Goal: Task Accomplishment & Management: Use online tool/utility

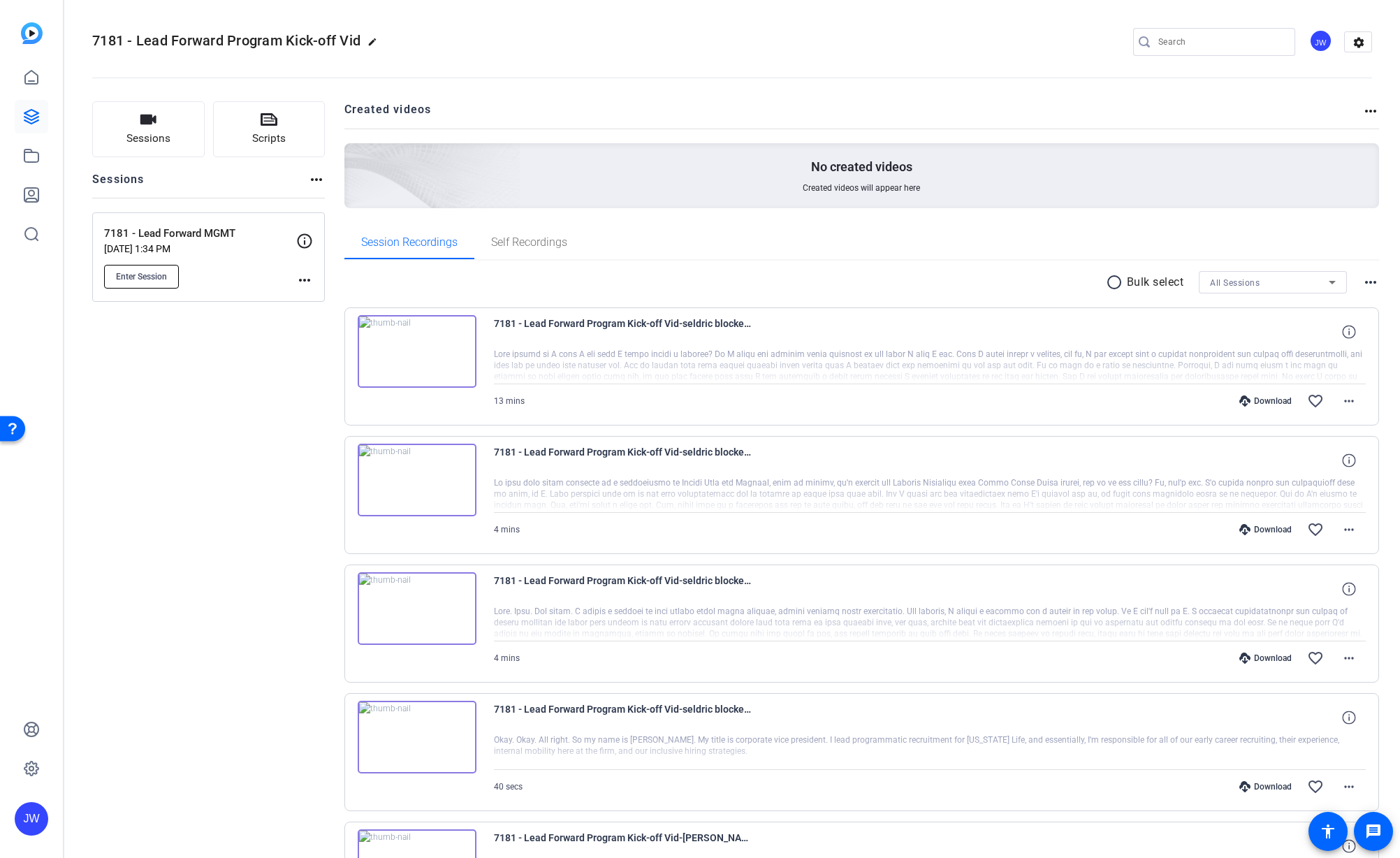
click at [153, 266] on button "Enter Session" at bounding box center [141, 277] width 75 height 24
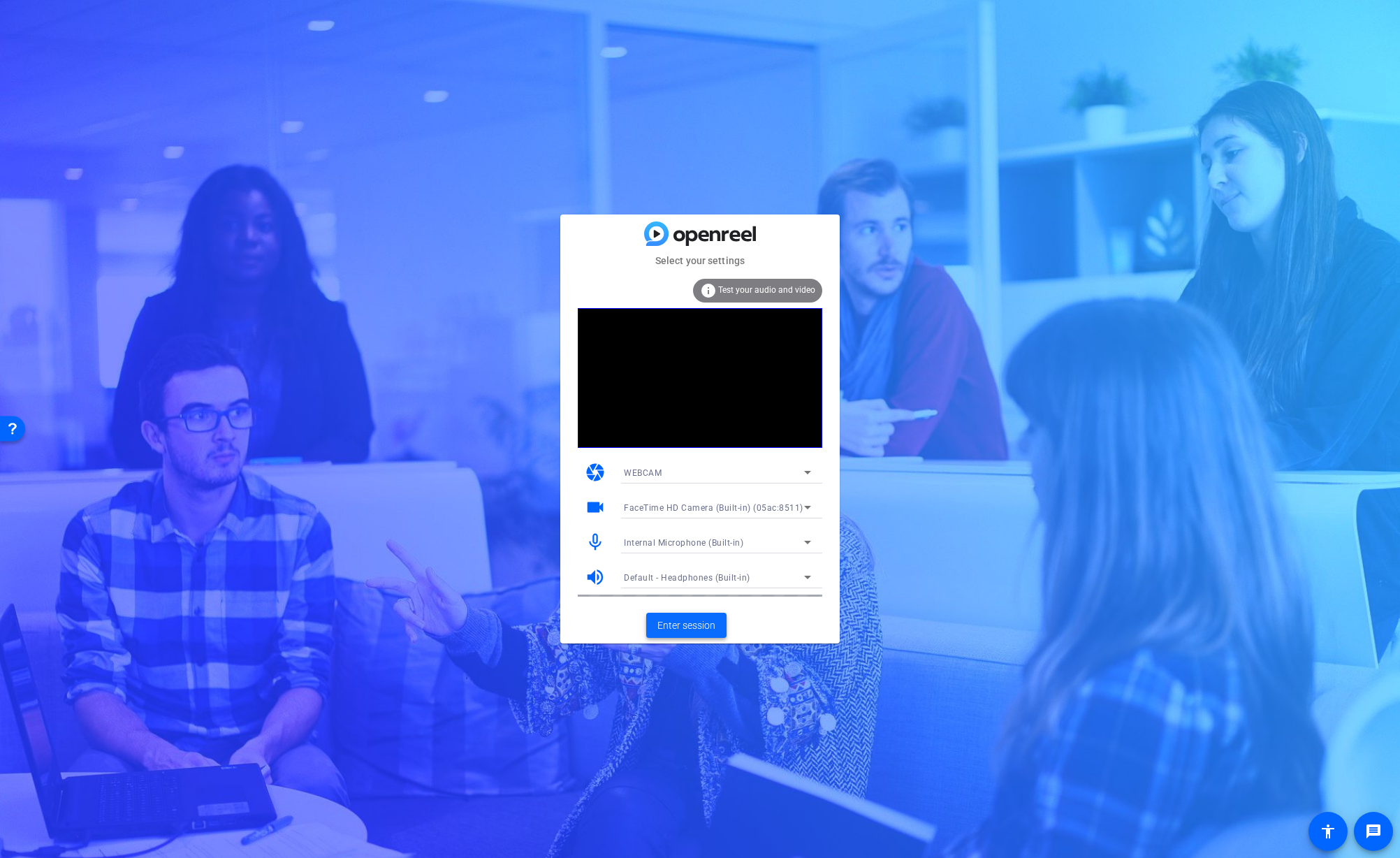
click at [681, 630] on span "Enter session" at bounding box center [687, 626] width 58 height 14
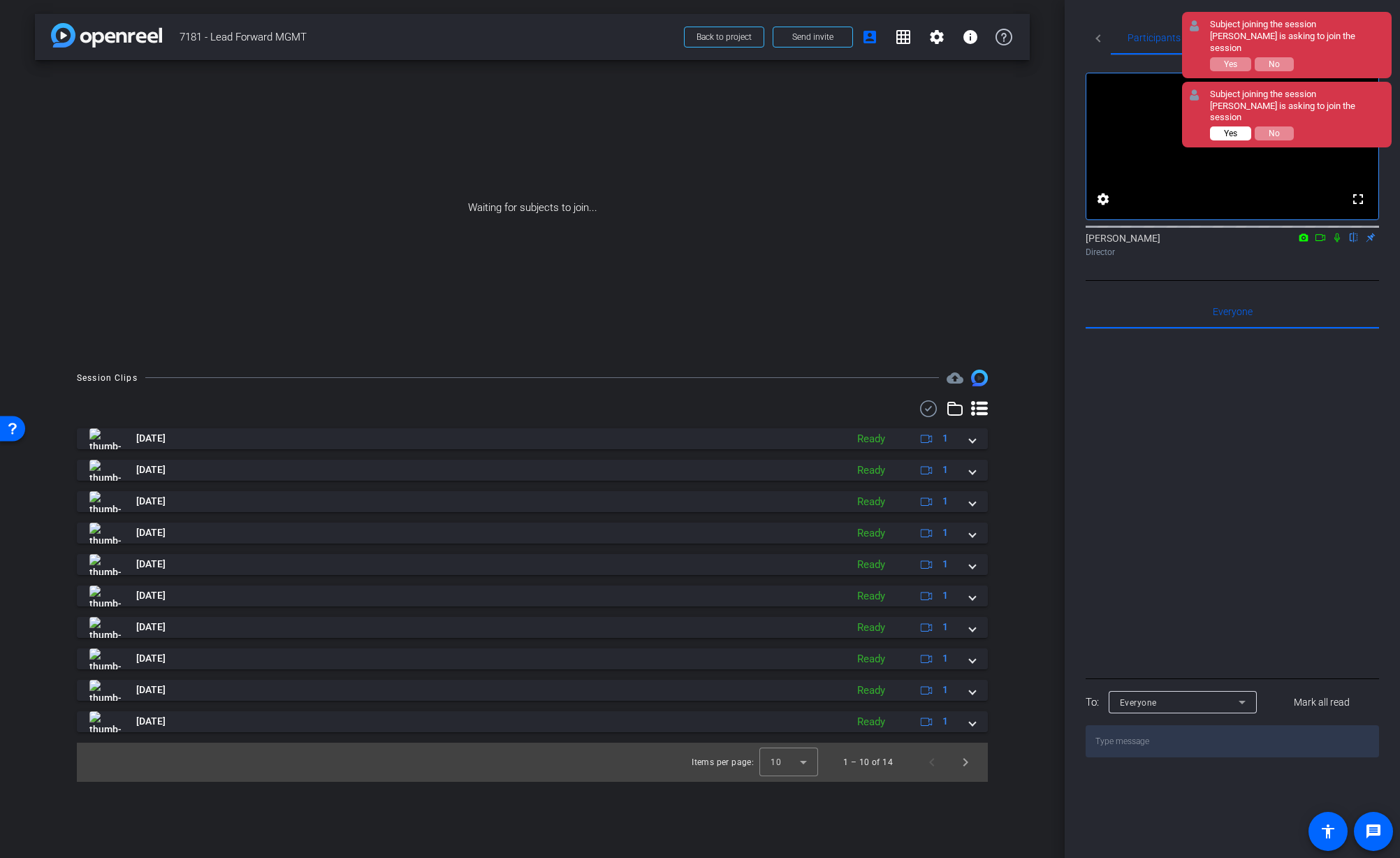
click at [1234, 129] on span "Yes" at bounding box center [1231, 133] width 14 height 10
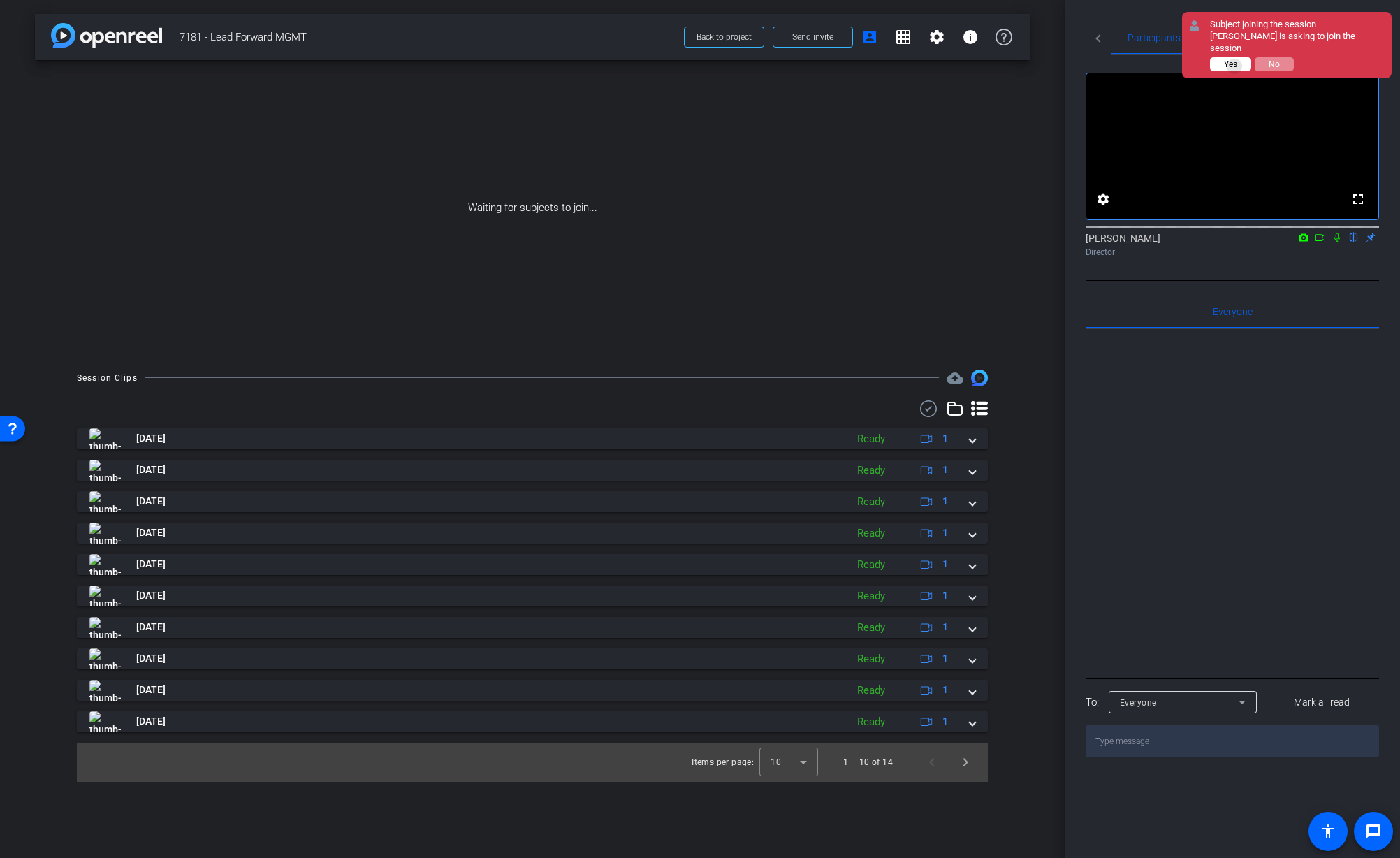
click at [1235, 59] on span "Yes" at bounding box center [1231, 64] width 14 height 10
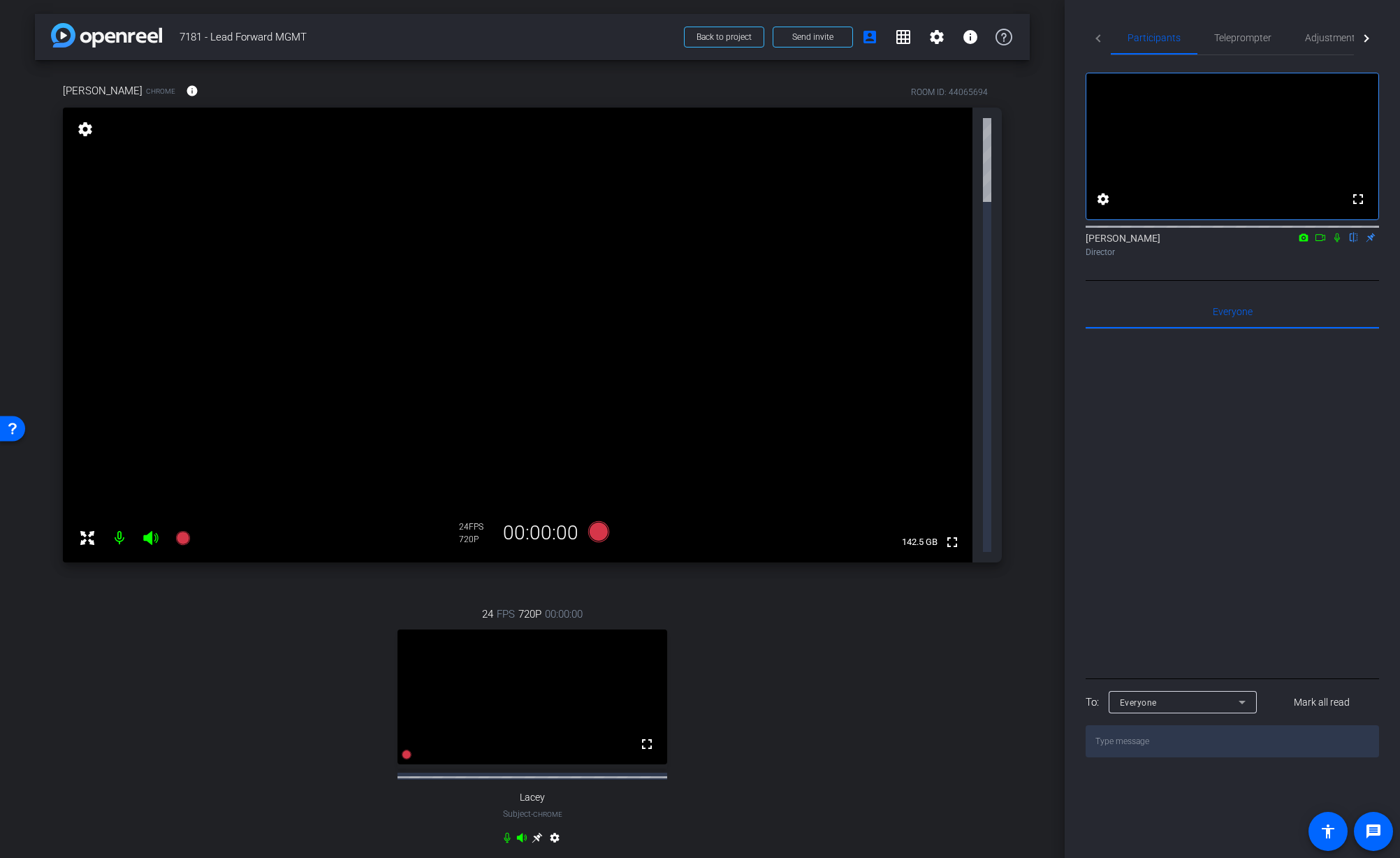
click at [998, 583] on div "24 FPS 720P 00:00:00 fullscreen Lacey Subject - Chrome settings" at bounding box center [532, 727] width 939 height 288
drag, startPoint x: 850, startPoint y: 474, endPoint x: 1091, endPoint y: 339, distance: 276.2
click at [850, 583] on div "24 FPS 720P 00:00:00 fullscreen Lacey Subject - Chrome settings" at bounding box center [532, 727] width 939 height 288
click at [1305, 40] on span "Adjustments" at bounding box center [1333, 38] width 55 height 10
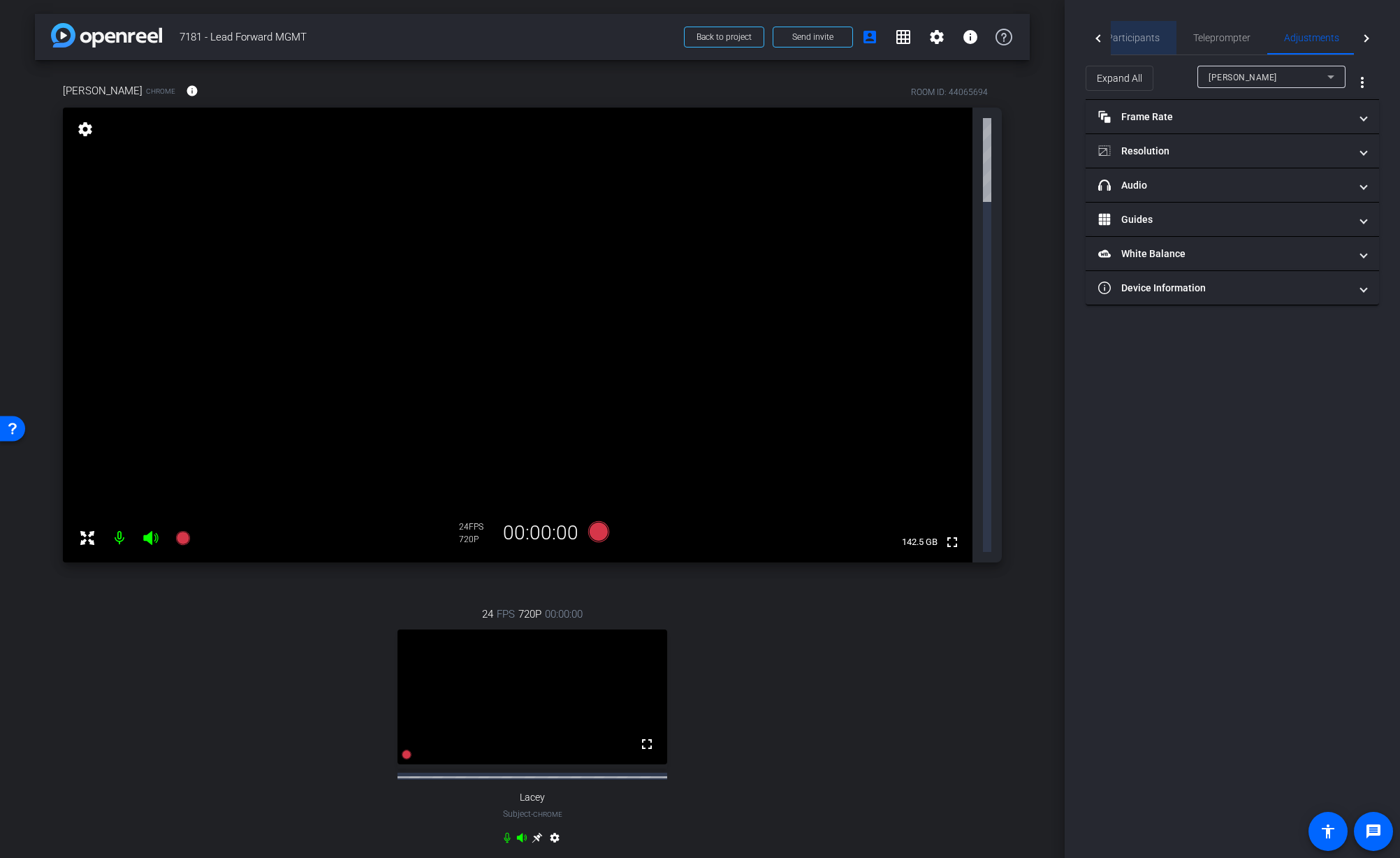
click at [1136, 42] on span "Participants" at bounding box center [1133, 38] width 53 height 10
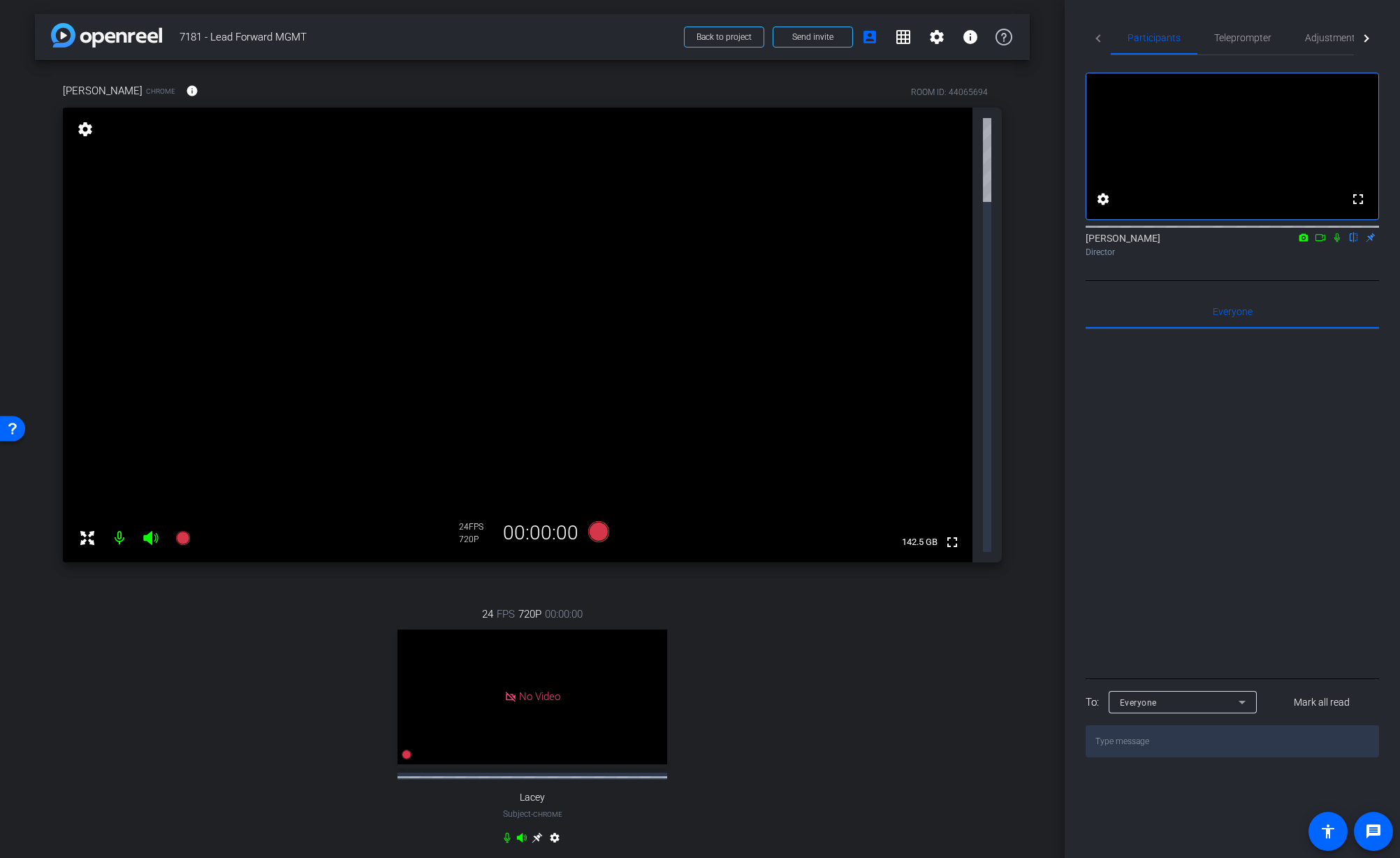
click at [923, 583] on div "24 FPS 720P 00:00:00 No Video Lacey Subject - Chrome settings" at bounding box center [532, 727] width 939 height 288
click at [1317, 37] on span "Adjustments" at bounding box center [1333, 38] width 55 height 10
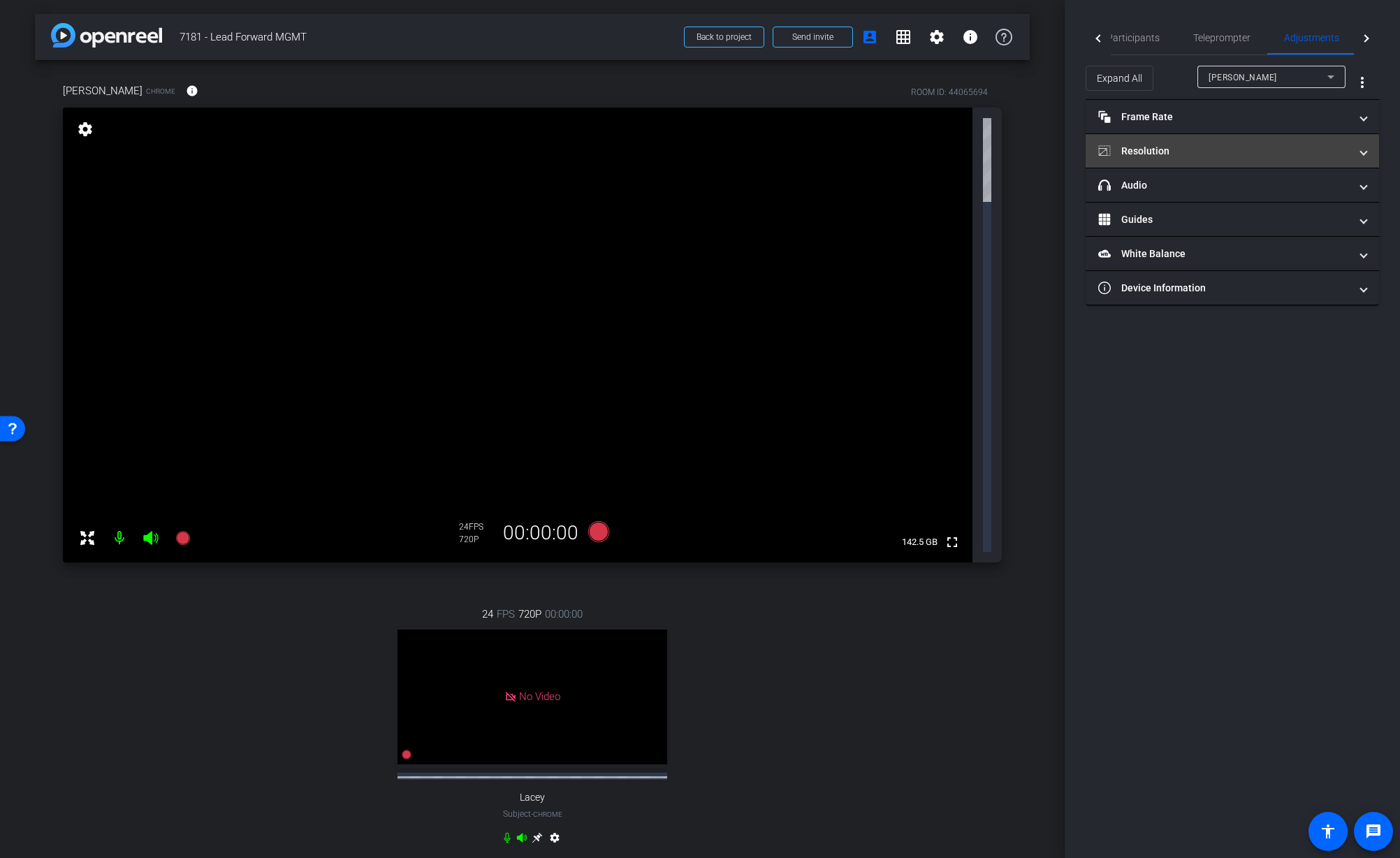
click at [1166, 156] on mat-panel-title "Resolution" at bounding box center [1223, 151] width 251 height 14
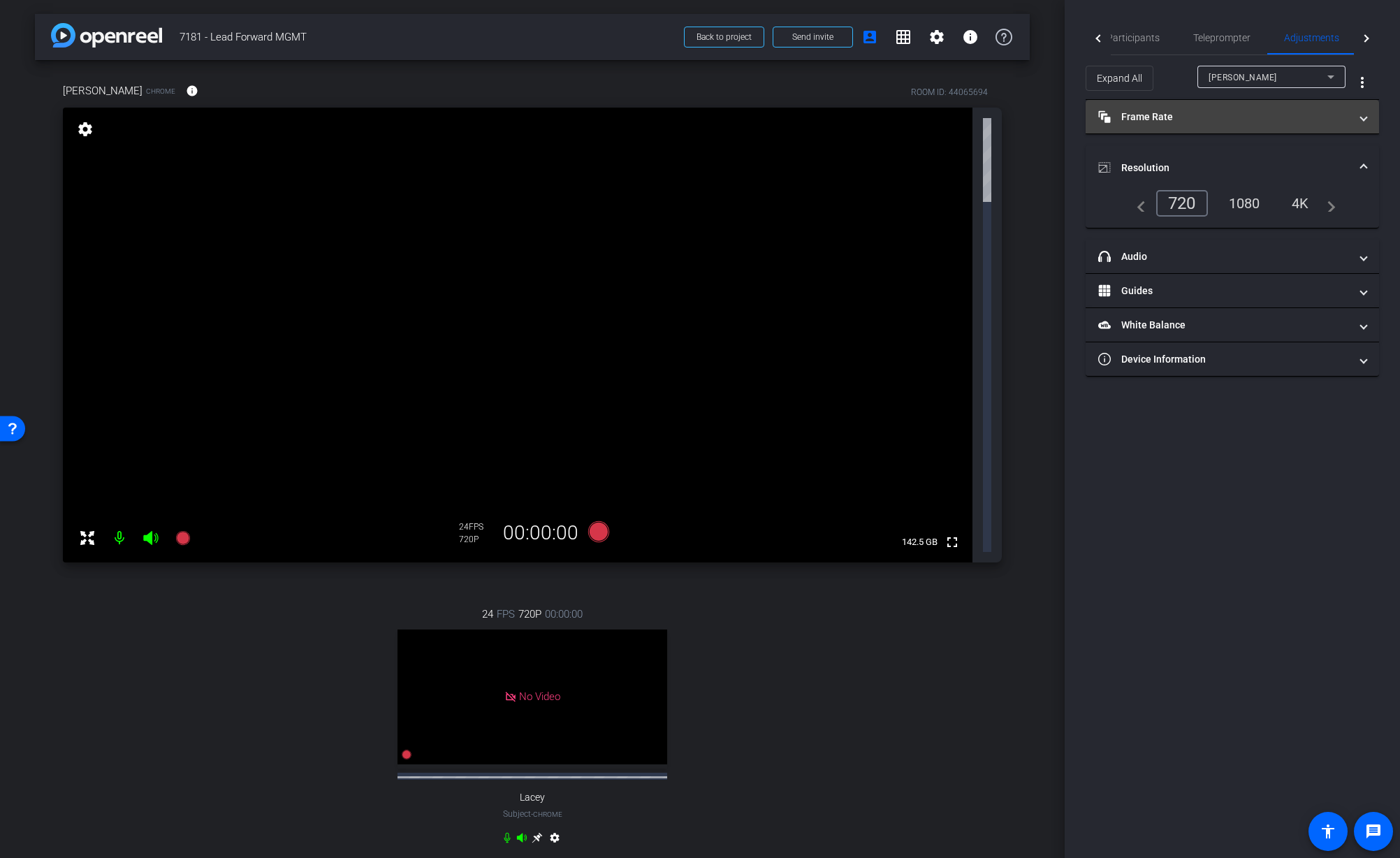
click at [1157, 123] on mat-panel-title "Frame Rate Frame Rate" at bounding box center [1223, 117] width 251 height 14
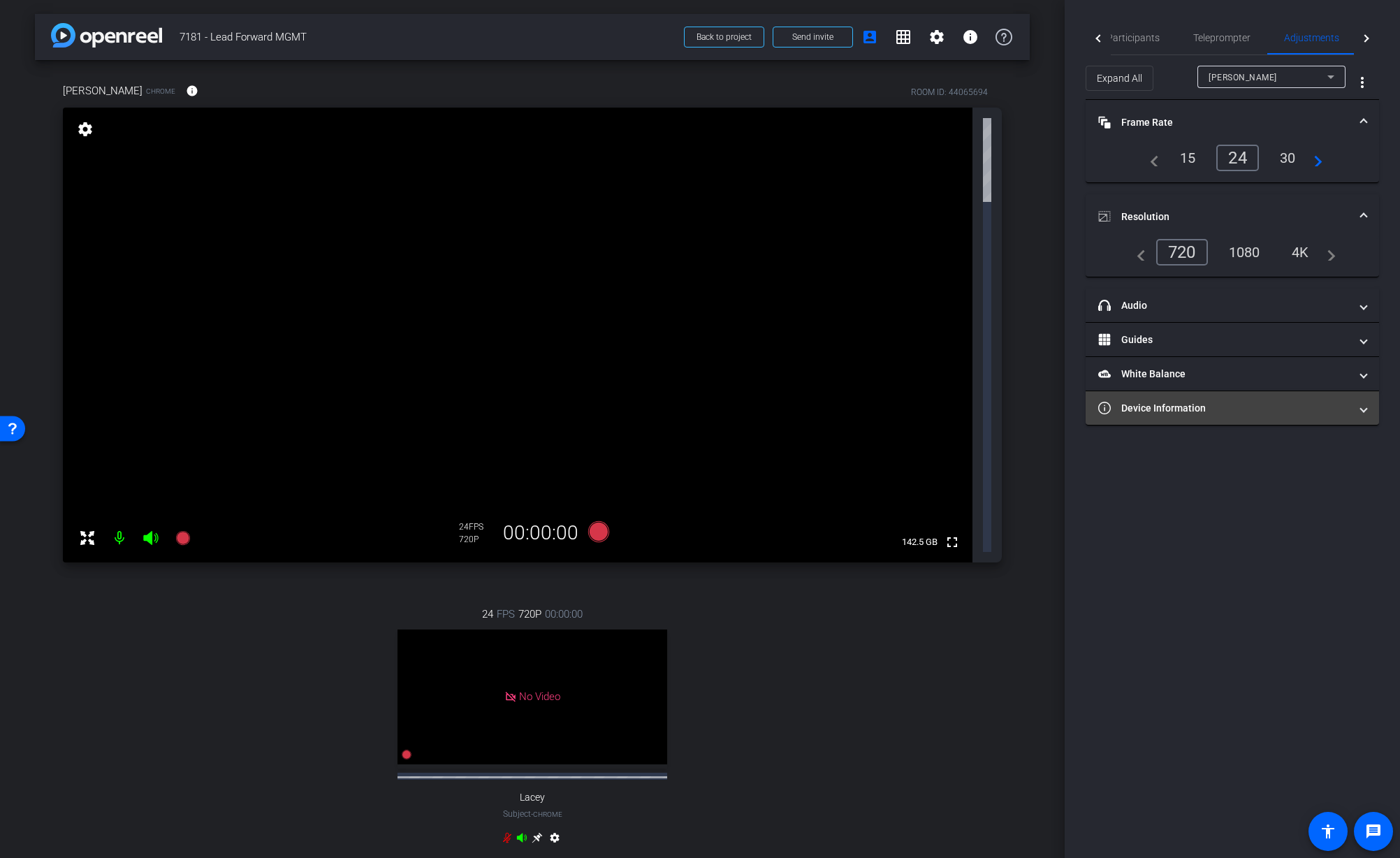
click at [1226, 407] on mat-panel-title "Device Information" at bounding box center [1223, 408] width 251 height 14
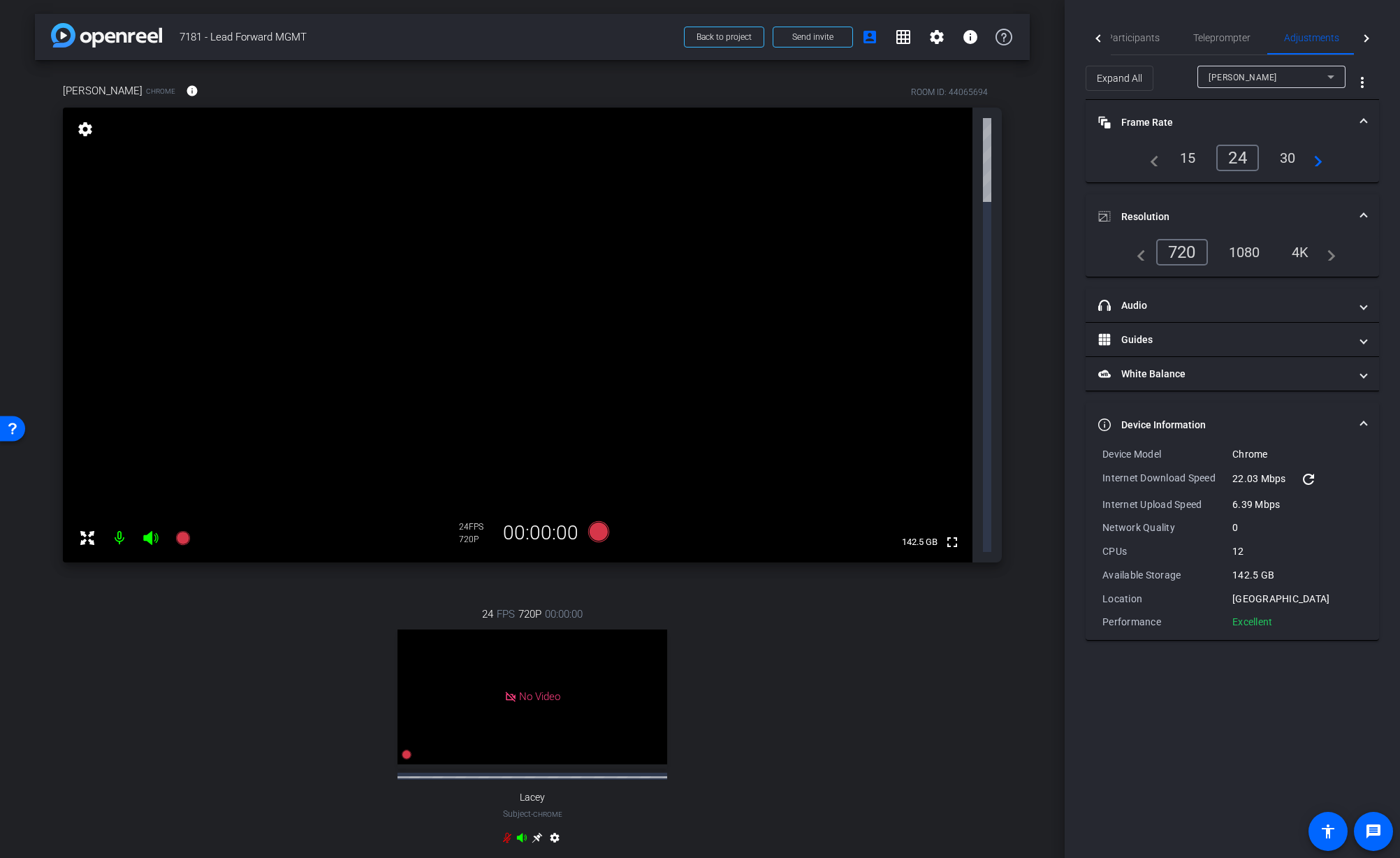
click at [989, 583] on div "24 FPS 720P 00:00:00 No Video Lacey Subject - Chrome settings" at bounding box center [532, 727] width 939 height 288
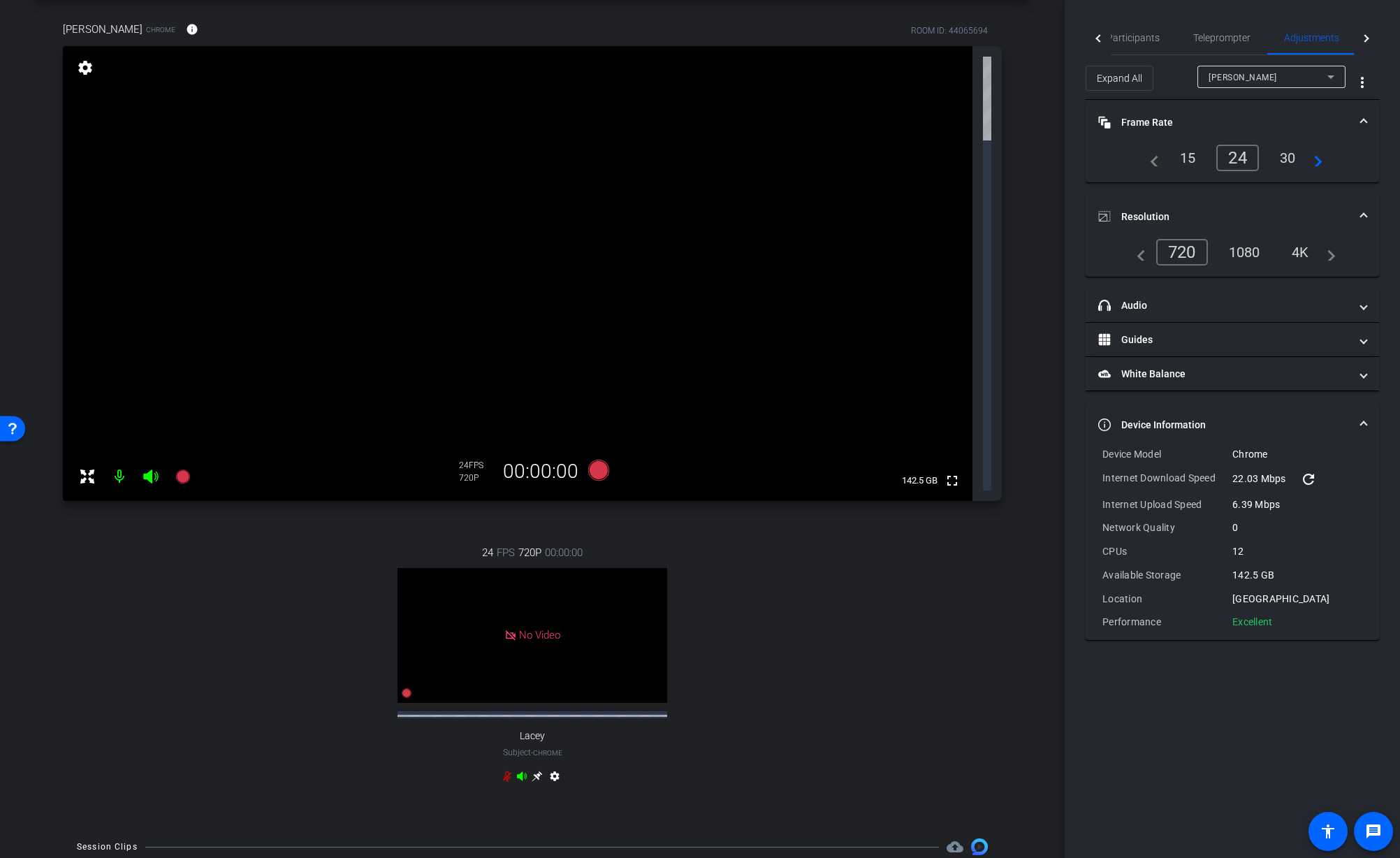
scroll to position [72, 0]
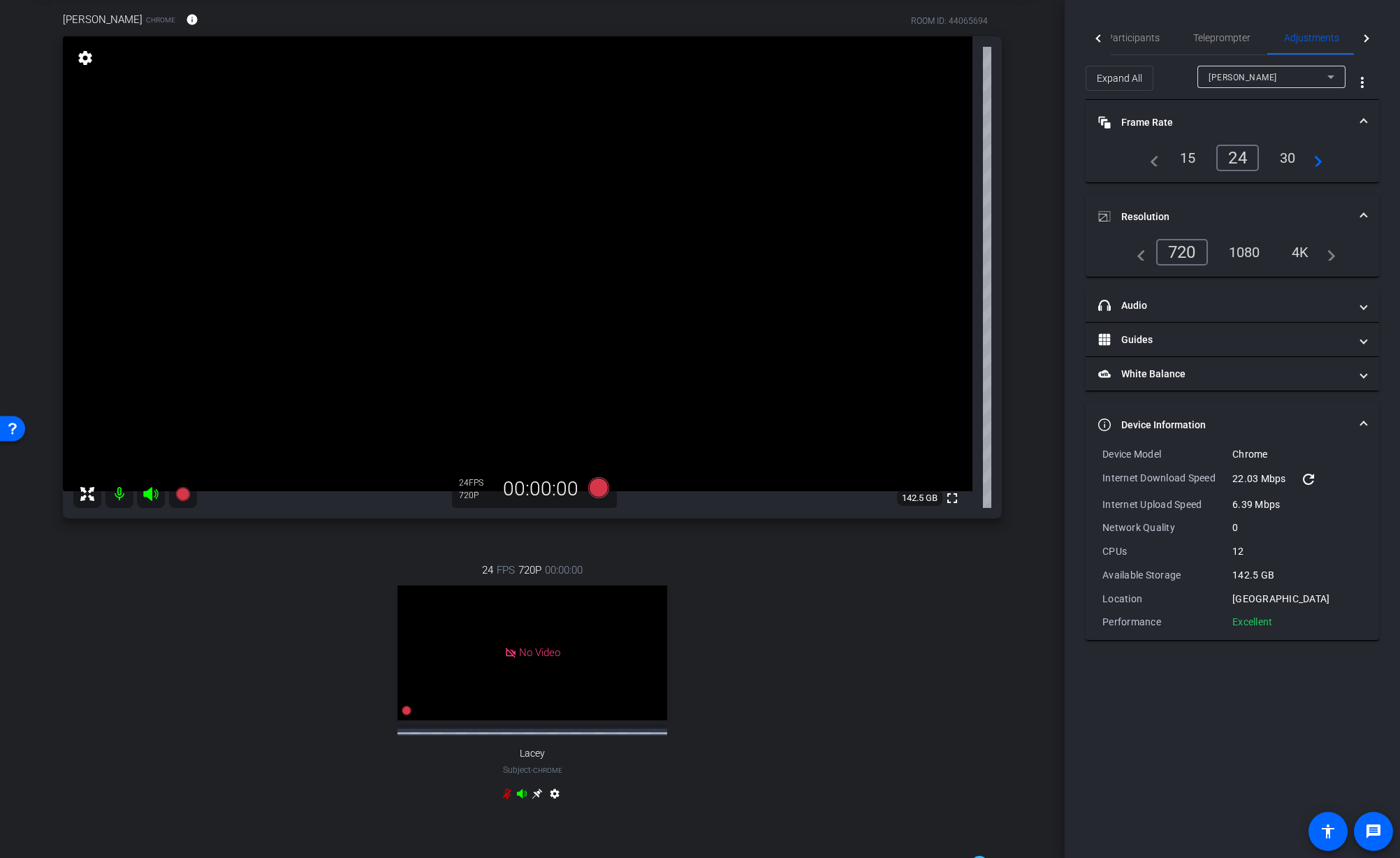
click at [1286, 159] on div "30" at bounding box center [1288, 158] width 37 height 24
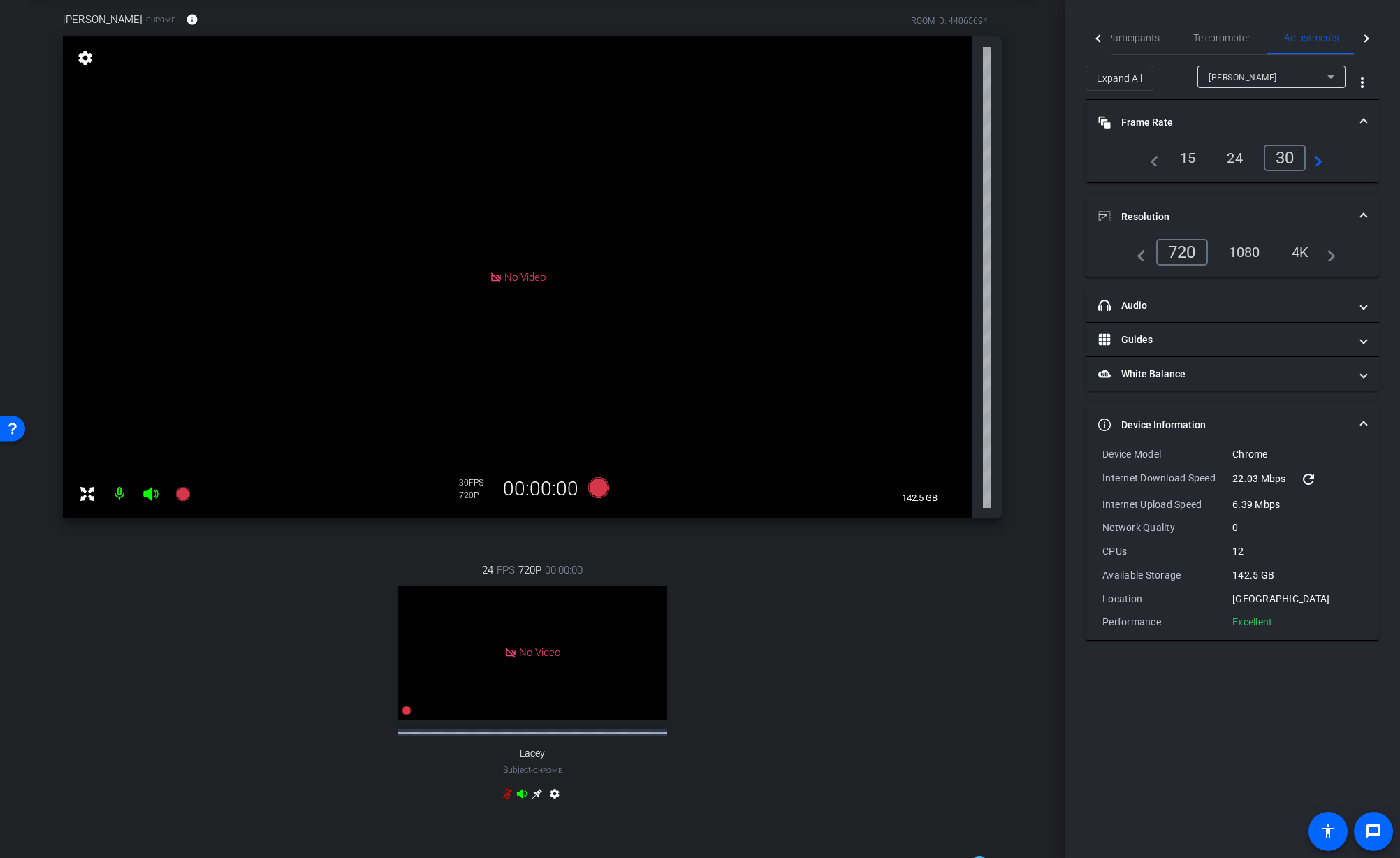
click at [1254, 255] on div "1080" at bounding box center [1244, 252] width 52 height 24
click at [1308, 255] on div "4K" at bounding box center [1301, 252] width 39 height 24
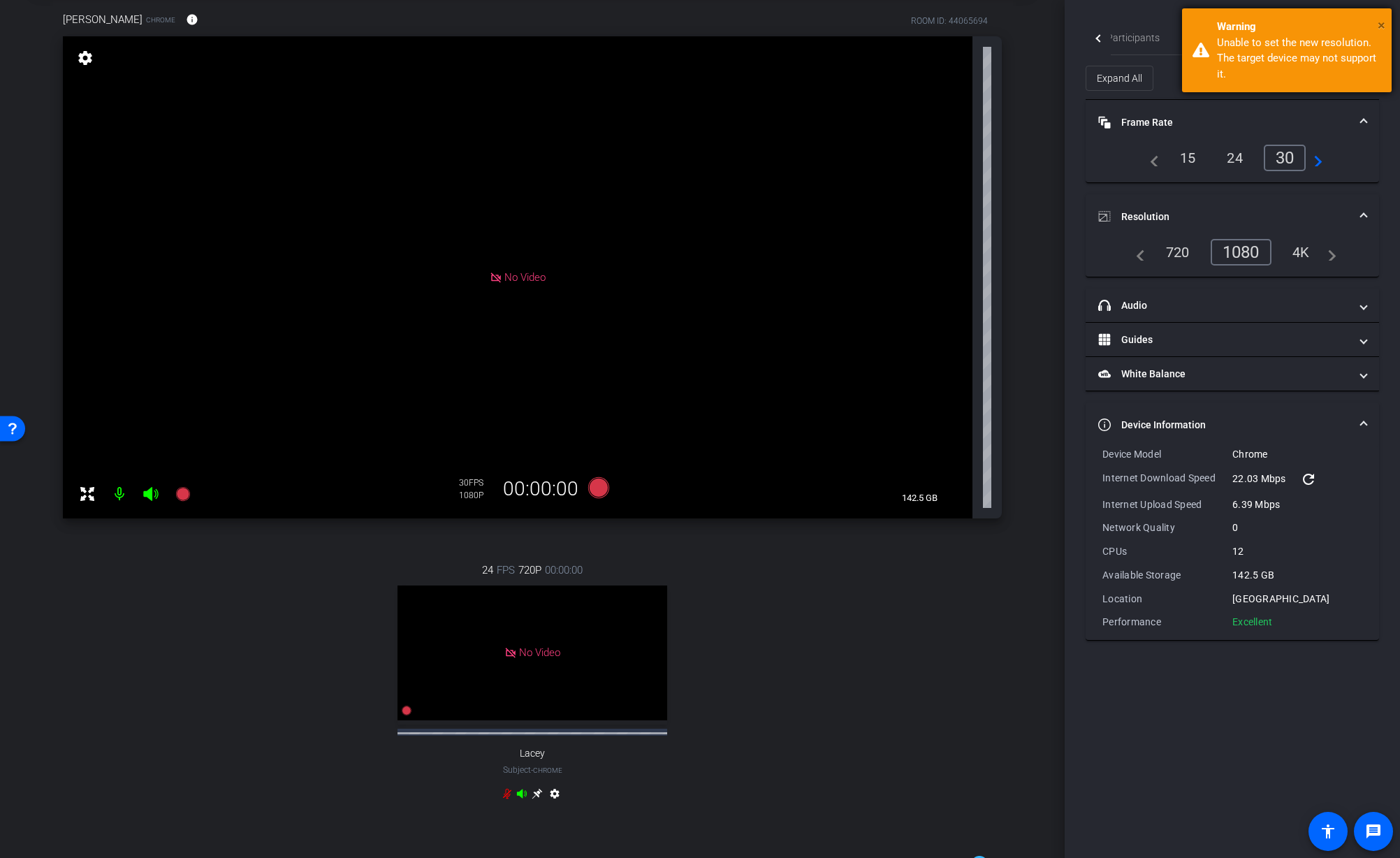
click at [1382, 24] on span "×" at bounding box center [1382, 25] width 8 height 17
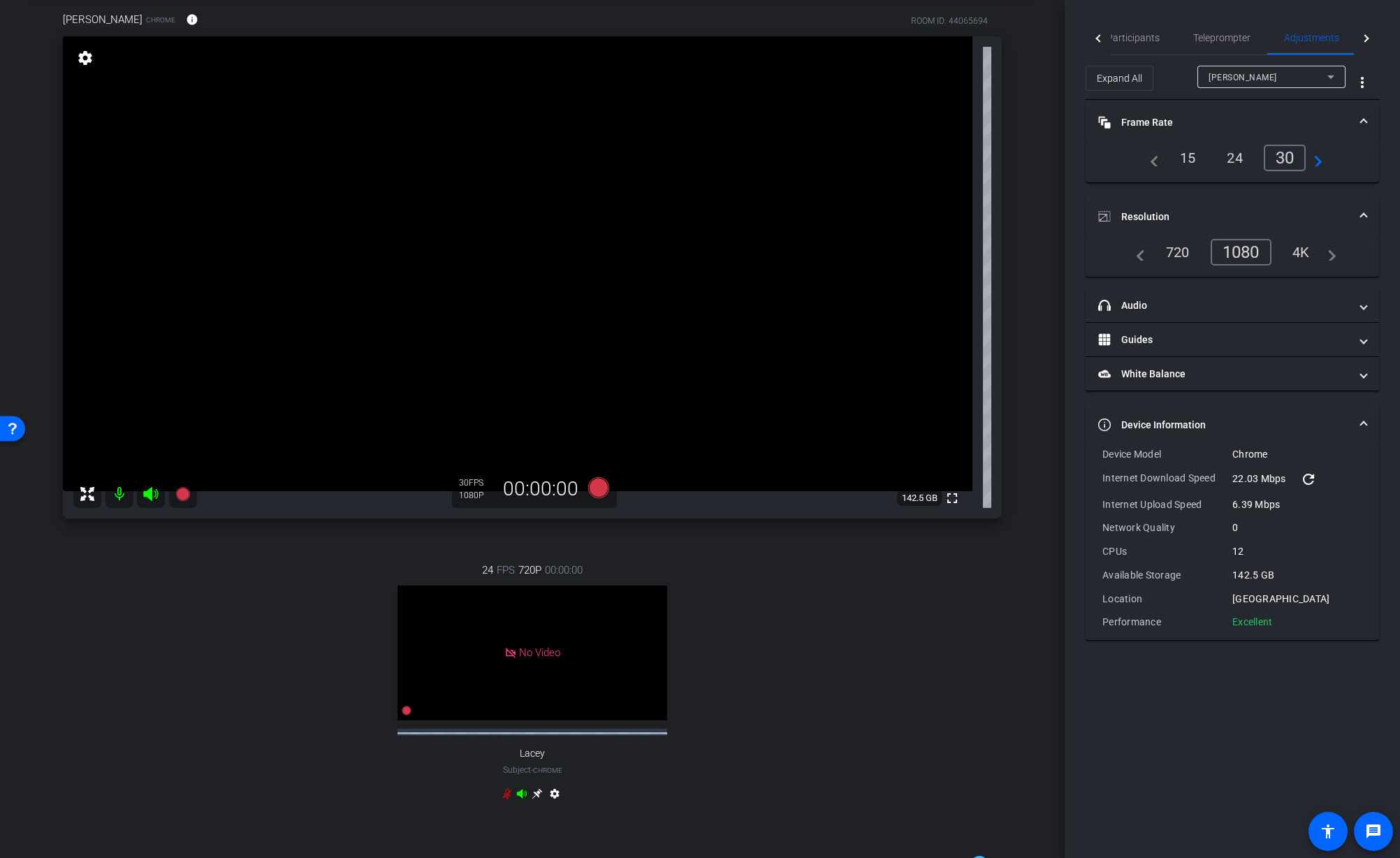
click at [944, 632] on div "24 FPS 720P 00:00:00 No Video Lacey Subject - Chrome settings" at bounding box center [532, 684] width 939 height 288
click at [957, 639] on div "24 FPS 720P 00:00:00 No Video Lacey Subject - Chrome settings" at bounding box center [532, 684] width 939 height 288
drag, startPoint x: 922, startPoint y: 641, endPoint x: 953, endPoint y: 626, distance: 34.4
click at [922, 641] on div "24 FPS 720P 00:00:00 No Video Lacey Subject - Chrome settings" at bounding box center [532, 684] width 939 height 288
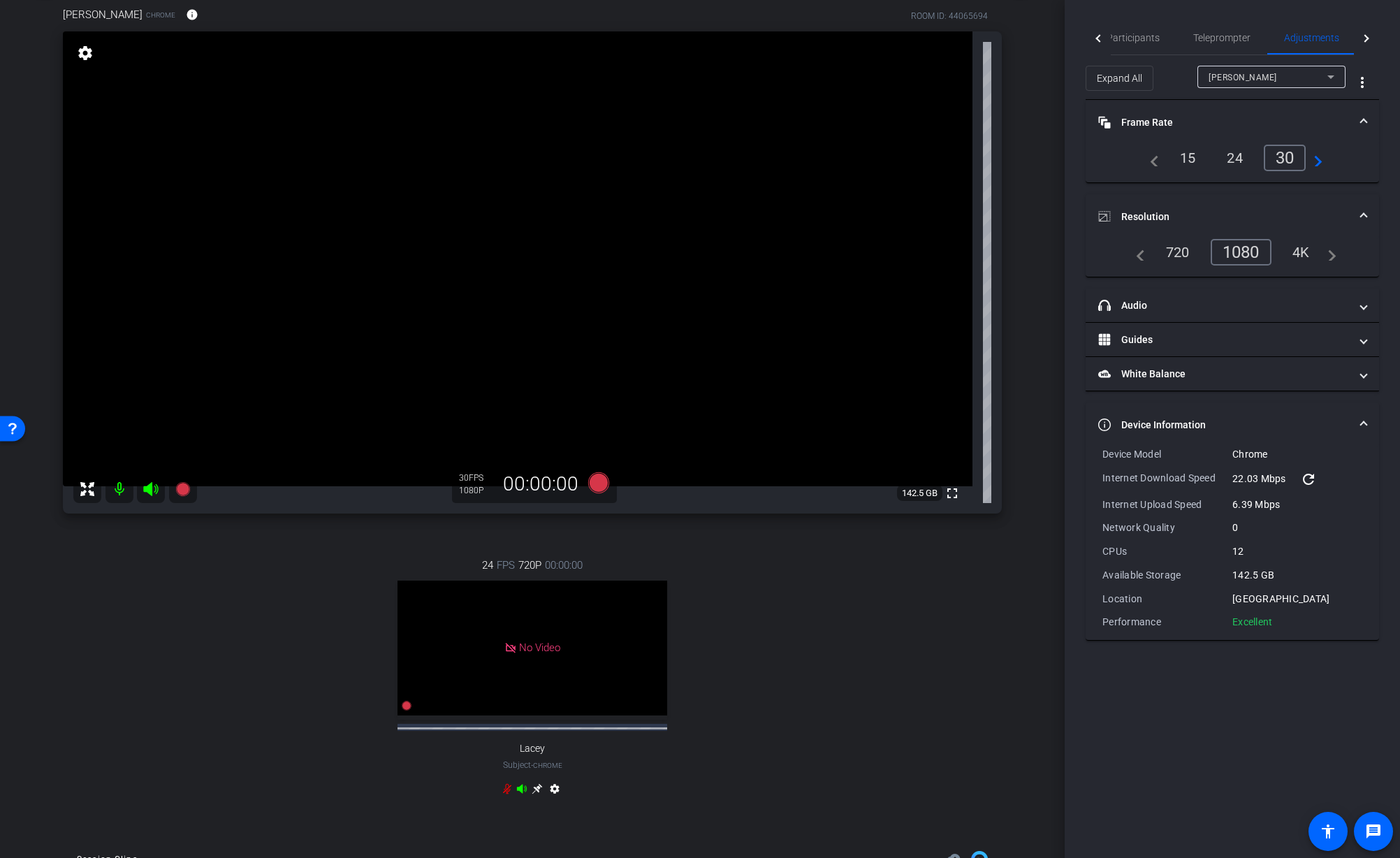
click at [1360, 422] on span "Device Information" at bounding box center [1229, 425] width 263 height 14
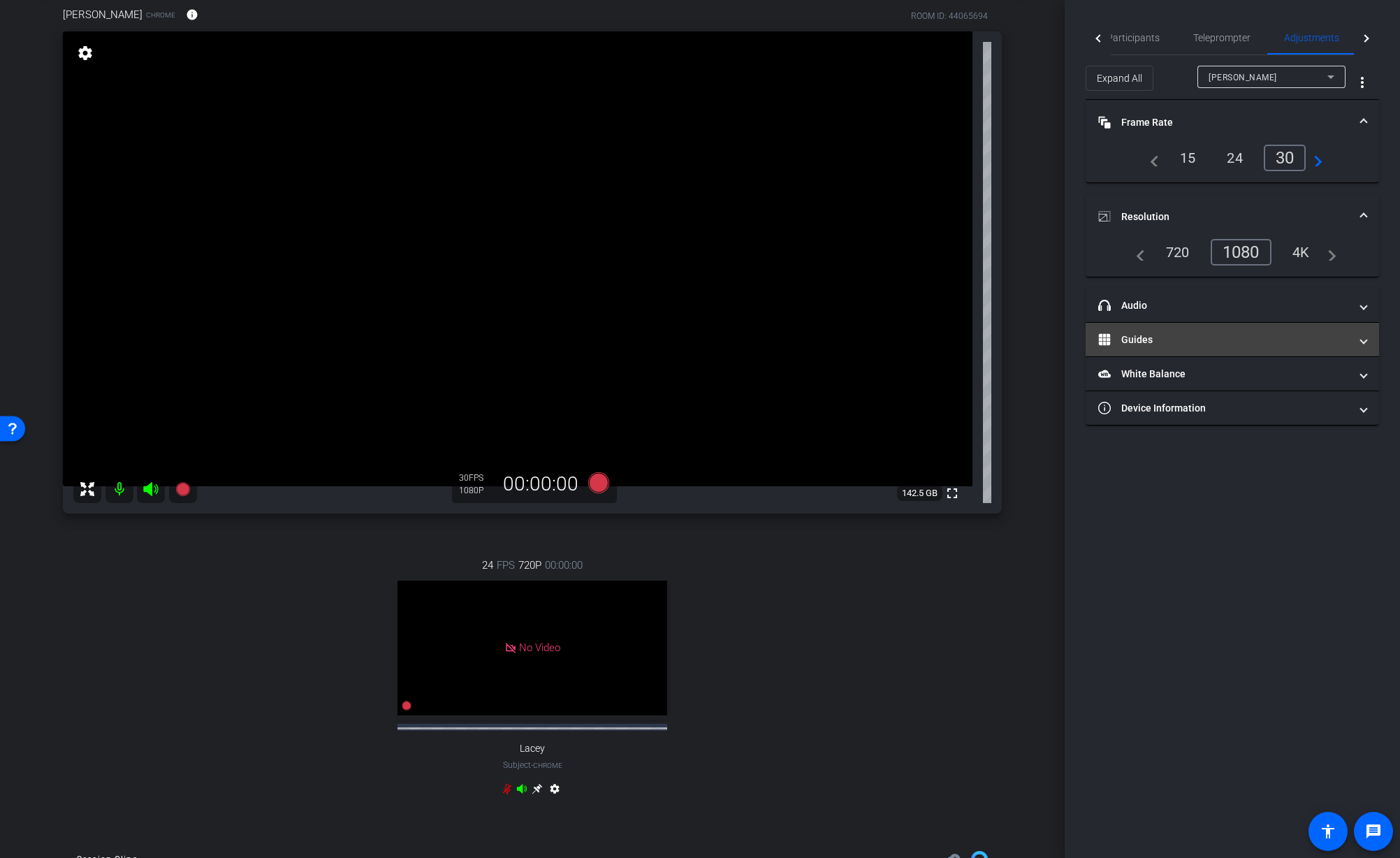
click at [1201, 346] on mat-panel-title "Guides" at bounding box center [1223, 340] width 251 height 14
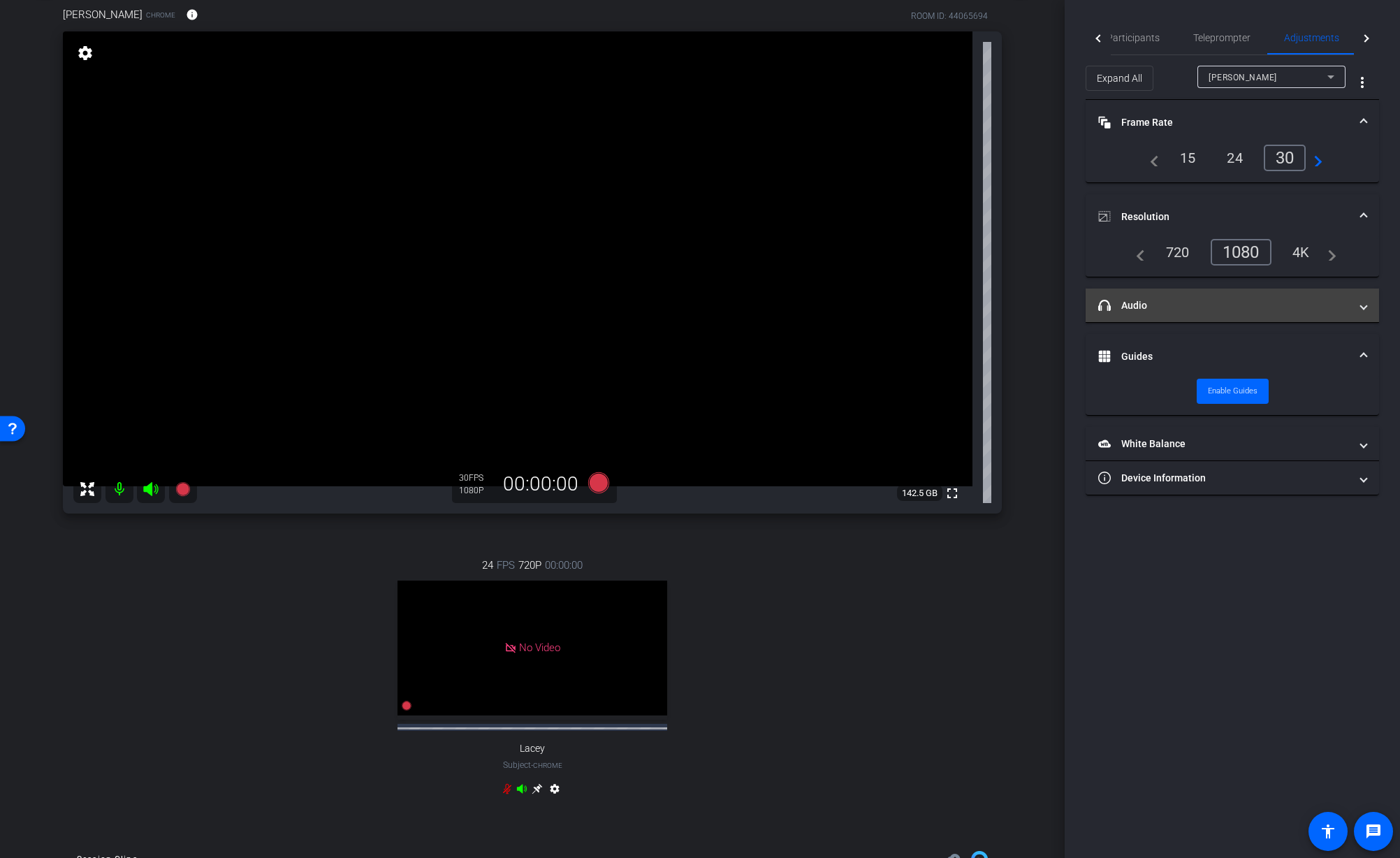
click at [1143, 304] on mat-panel-title "headphone icon Audio" at bounding box center [1223, 305] width 251 height 14
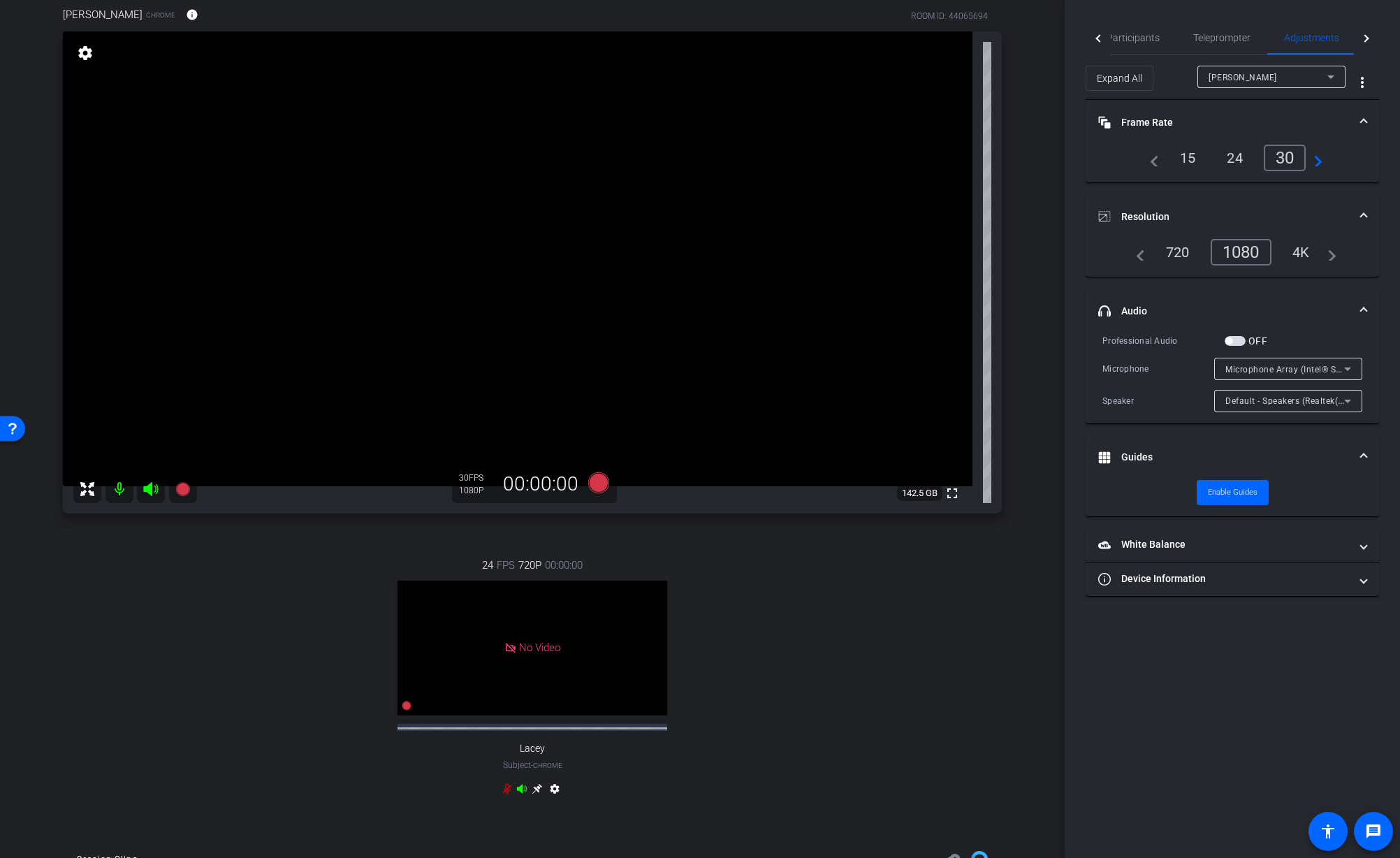
drag, startPoint x: 1132, startPoint y: 460, endPoint x: 1129, endPoint y: 418, distance: 42.1
click at [1132, 460] on mat-panel-title "Guides" at bounding box center [1223, 457] width 251 height 14
drag, startPoint x: 1119, startPoint y: 311, endPoint x: 1095, endPoint y: 367, distance: 60.9
click at [1119, 311] on mat-panel-title "headphone icon Audio" at bounding box center [1223, 311] width 251 height 14
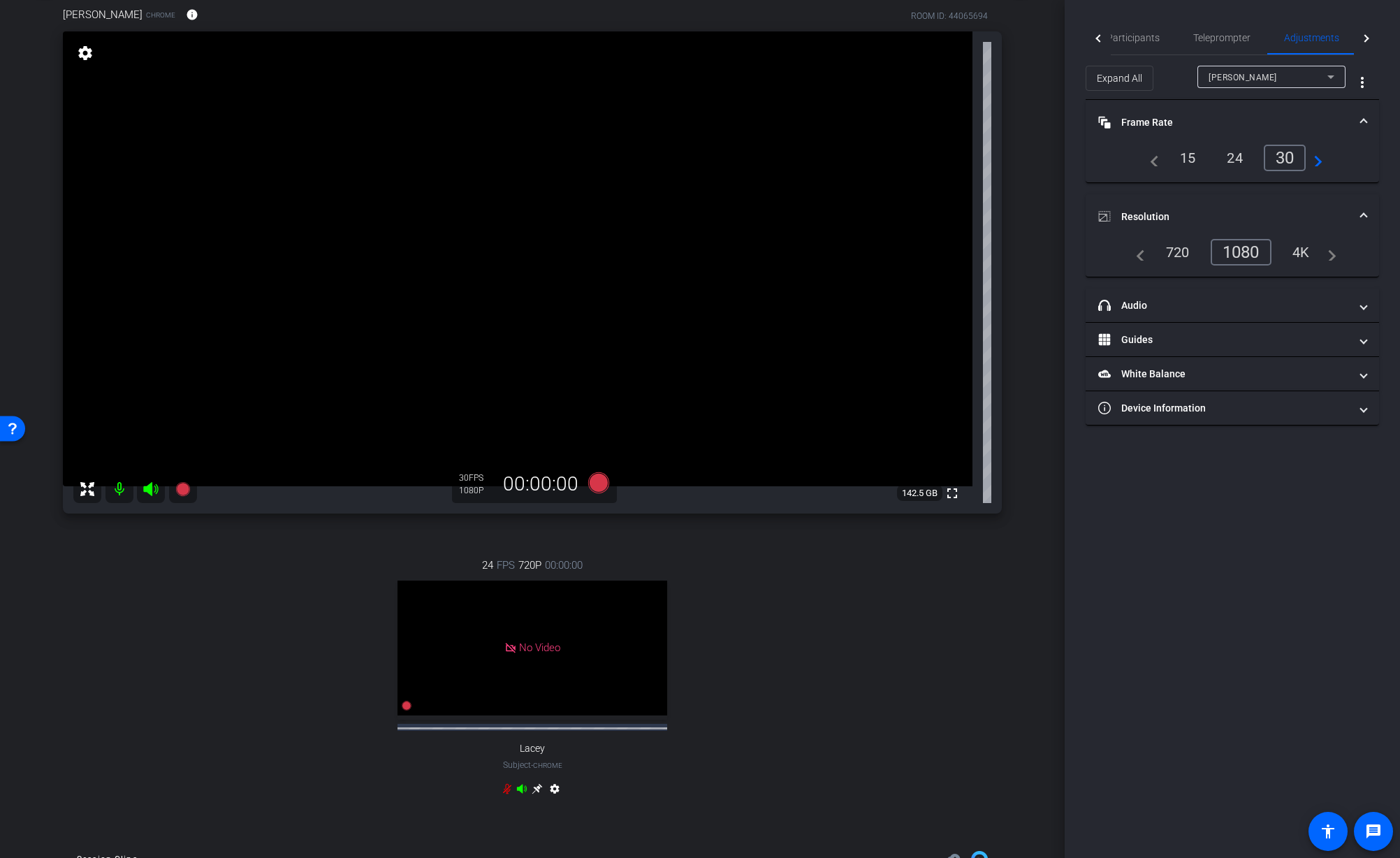
click at [1019, 447] on div "Dake Hubbard Chrome info ROOM ID: 44065694 fullscreen settings 142.5 GB 30 FPS …" at bounding box center [532, 411] width 995 height 853
click at [940, 603] on div "24 FPS 720P 00:00:00 No Video Lacey Subject - Chrome settings" at bounding box center [532, 678] width 939 height 288
click at [982, 635] on div "24 FPS 720P 00:00:00 No Video Lacey Subject - Chrome settings" at bounding box center [532, 678] width 939 height 288
click at [1043, 510] on div "arrow_back 7181 - Lead Forward MGMT Back to project Send invite account_box gri…" at bounding box center [533, 353] width 1065 height 858
click at [1152, 483] on div "Participants Teleprompter Adjustments Live settings Jon Williams flip Director …" at bounding box center [1233, 429] width 336 height 858
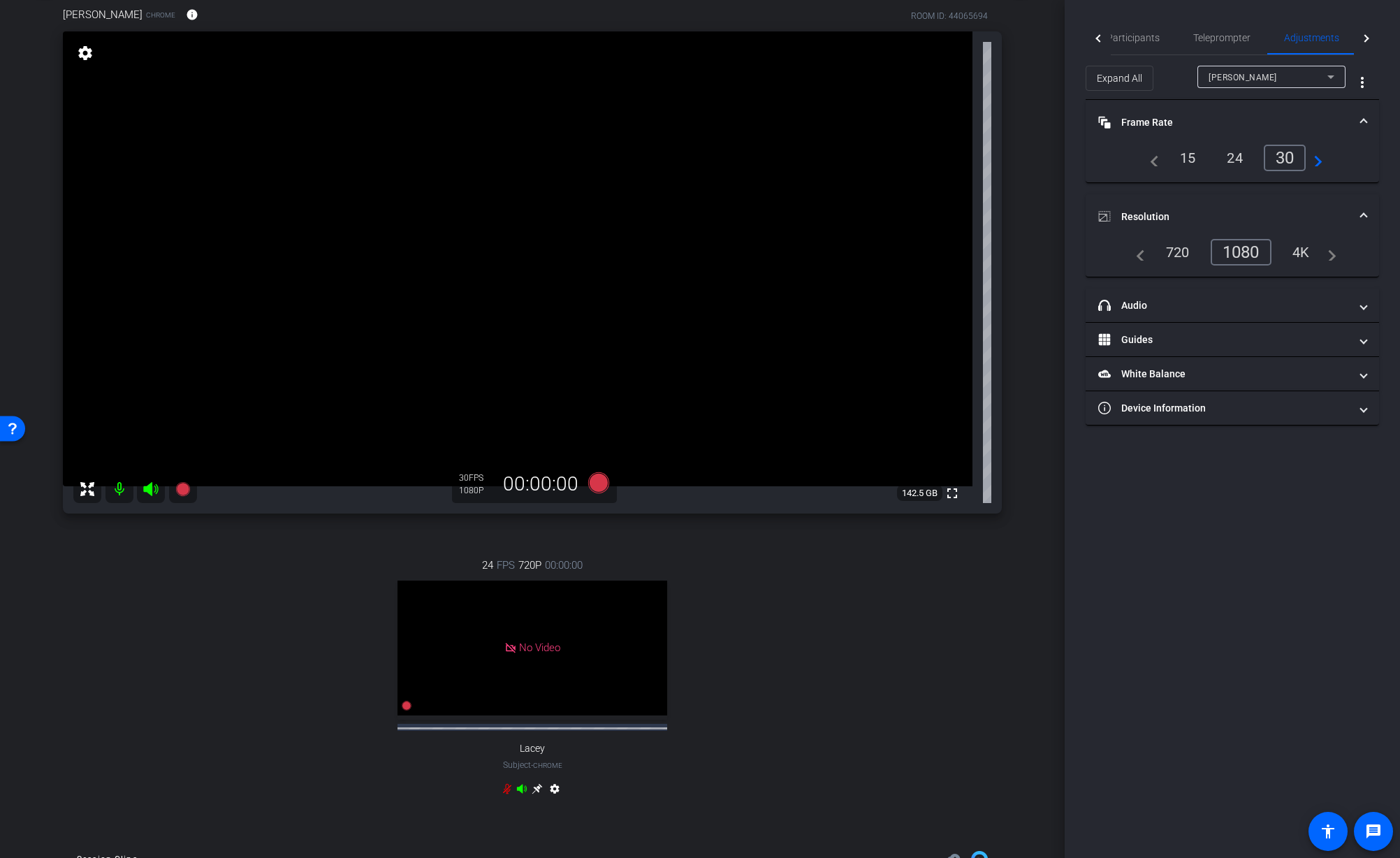
click at [906, 717] on div "24 FPS 720P 00:00:00 No Video Lacey Subject - Chrome settings" at bounding box center [532, 678] width 939 height 288
click at [594, 486] on icon at bounding box center [598, 483] width 21 height 21
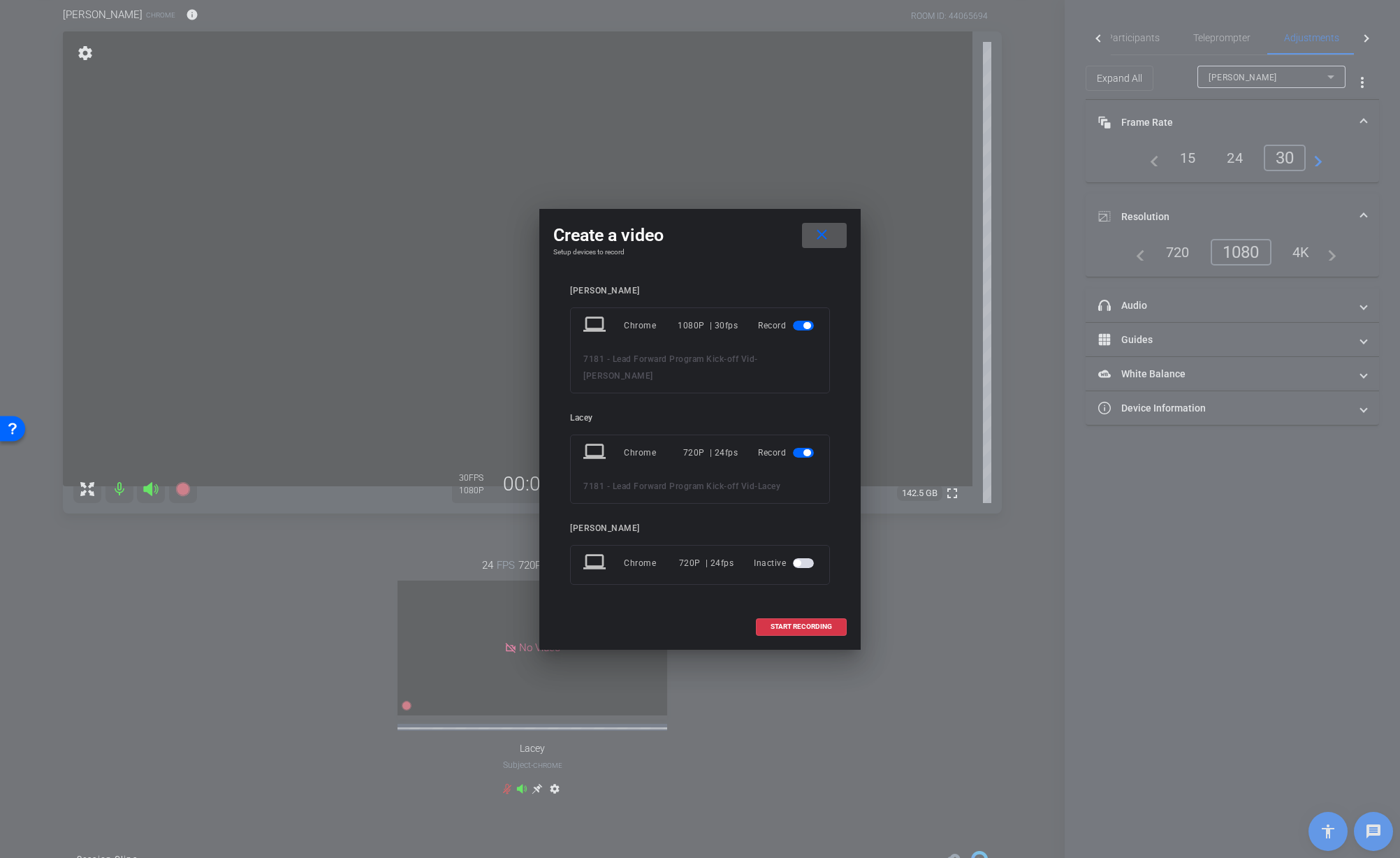
drag, startPoint x: 802, startPoint y: 450, endPoint x: 806, endPoint y: 488, distance: 38.2
click at [802, 451] on span "button" at bounding box center [803, 453] width 21 height 10
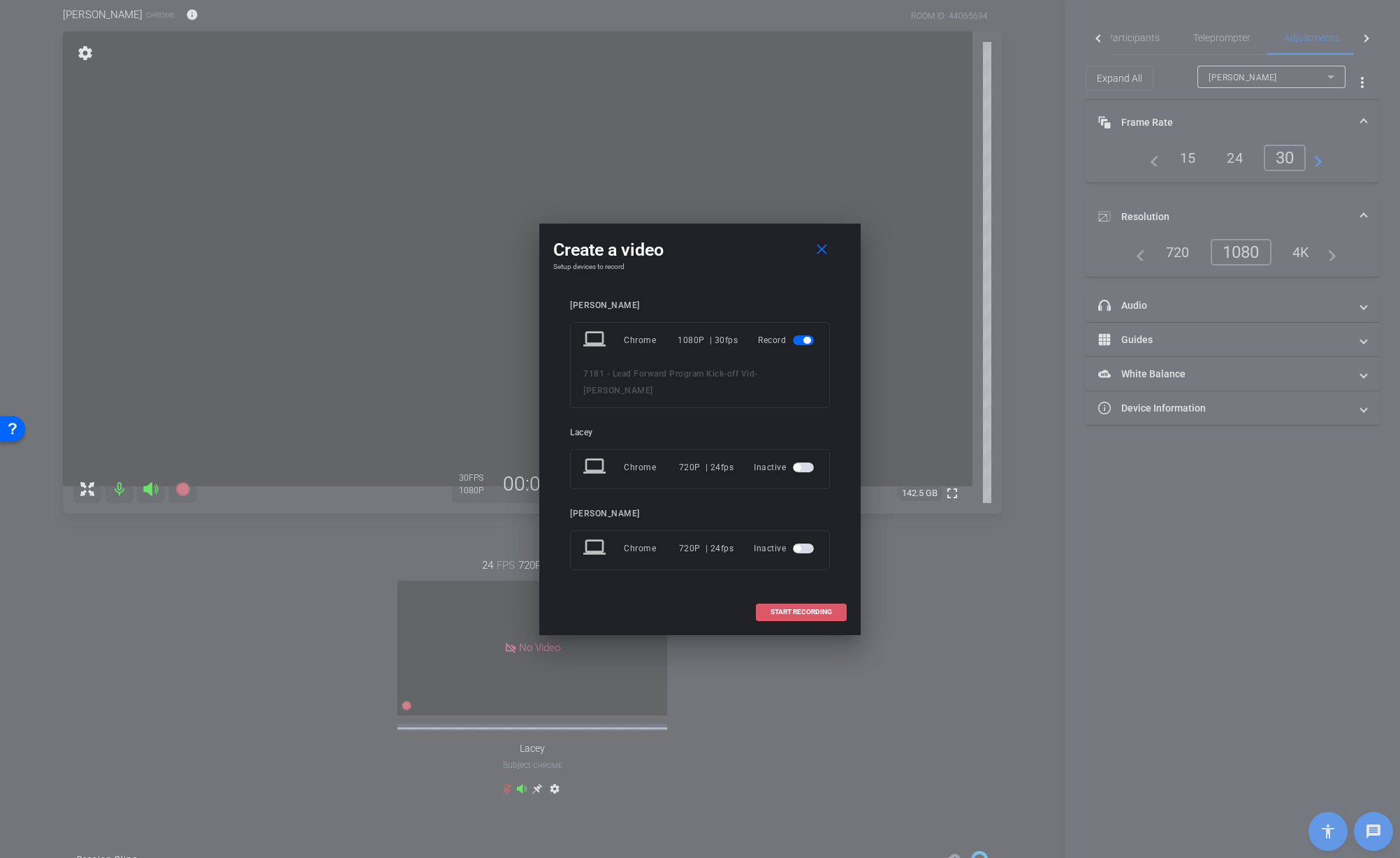
drag, startPoint x: 790, startPoint y: 608, endPoint x: 803, endPoint y: 611, distance: 13.3
click at [794, 609] on span "START RECORDING" at bounding box center [801, 612] width 62 height 7
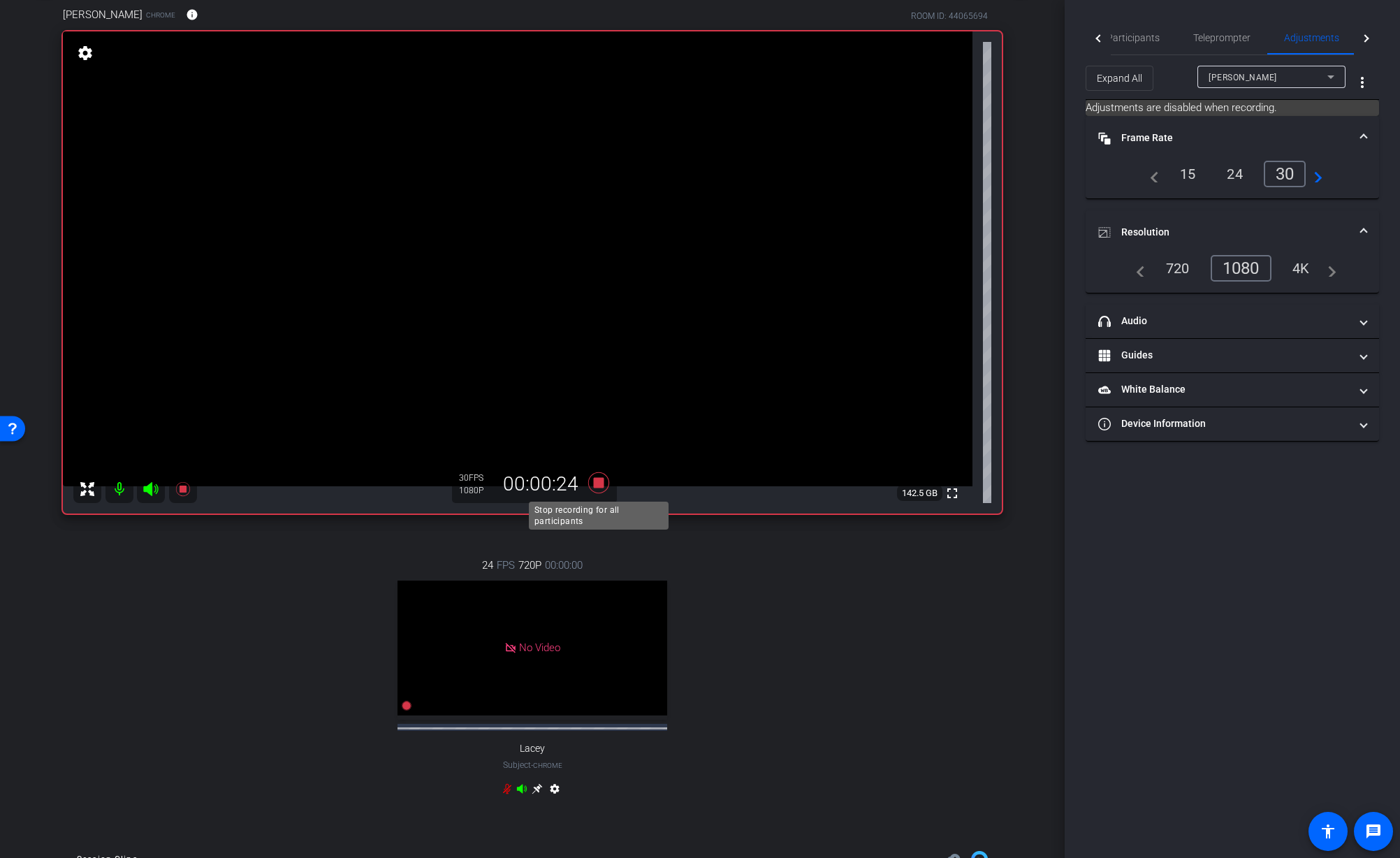
click at [599, 488] on icon at bounding box center [598, 483] width 21 height 21
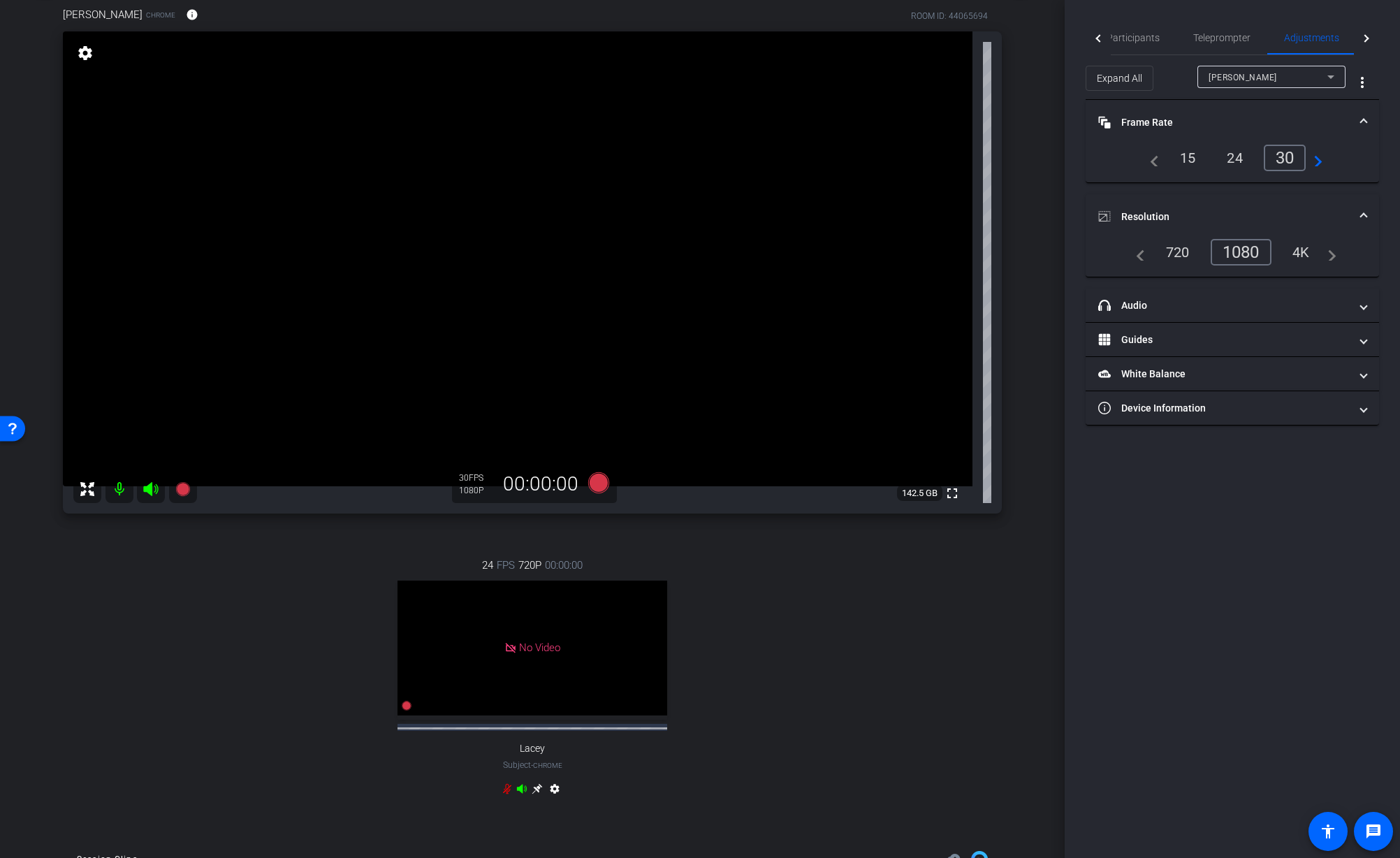
click at [724, 586] on div "24 FPS 720P 00:00:00 No Video Lacey Subject - Chrome settings" at bounding box center [532, 678] width 939 height 288
click at [885, 684] on div "24 FPS 720P 00:00:00 No Video Lacey Subject - Chrome settings" at bounding box center [532, 678] width 939 height 288
click at [1157, 308] on mat-panel-title "headphone icon Audio" at bounding box center [1223, 305] width 251 height 14
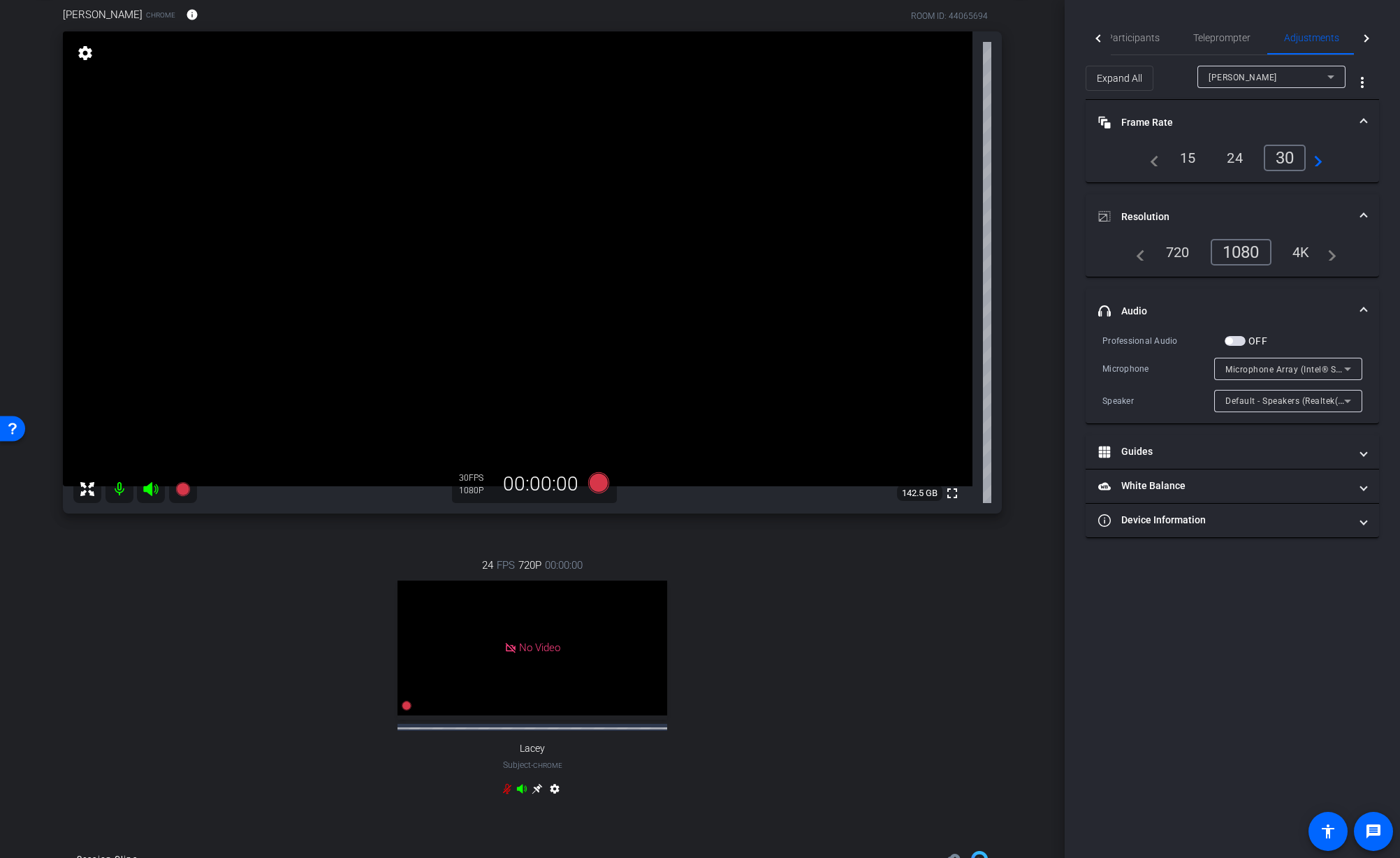
click at [1346, 368] on icon at bounding box center [1348, 370] width 7 height 3
click at [1241, 601] on div at bounding box center [700, 429] width 1400 height 858
click at [598, 484] on icon at bounding box center [598, 483] width 21 height 21
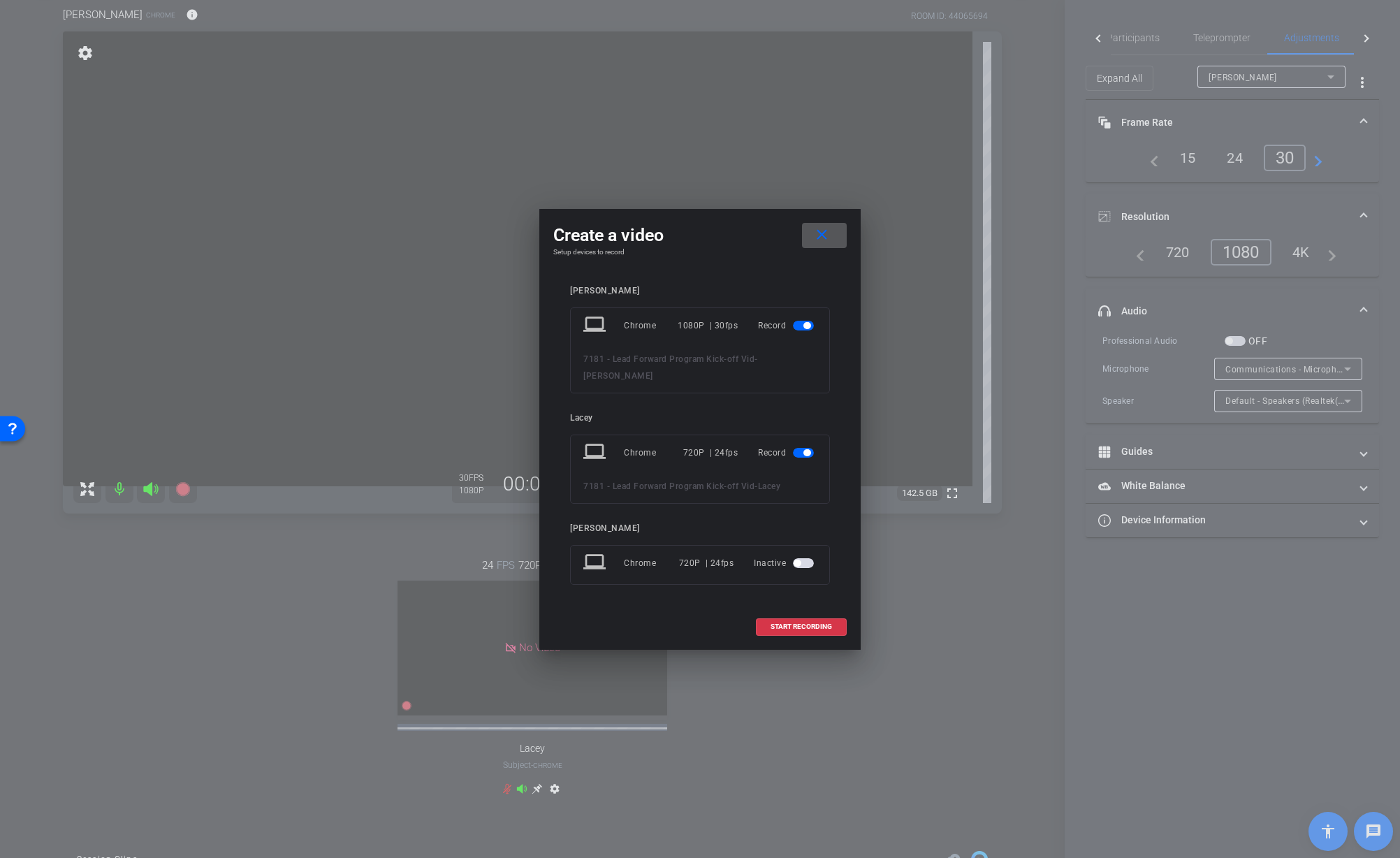
drag, startPoint x: 802, startPoint y: 326, endPoint x: 814, endPoint y: 396, distance: 71.0
click at [802, 330] on span "button" at bounding box center [803, 325] width 21 height 10
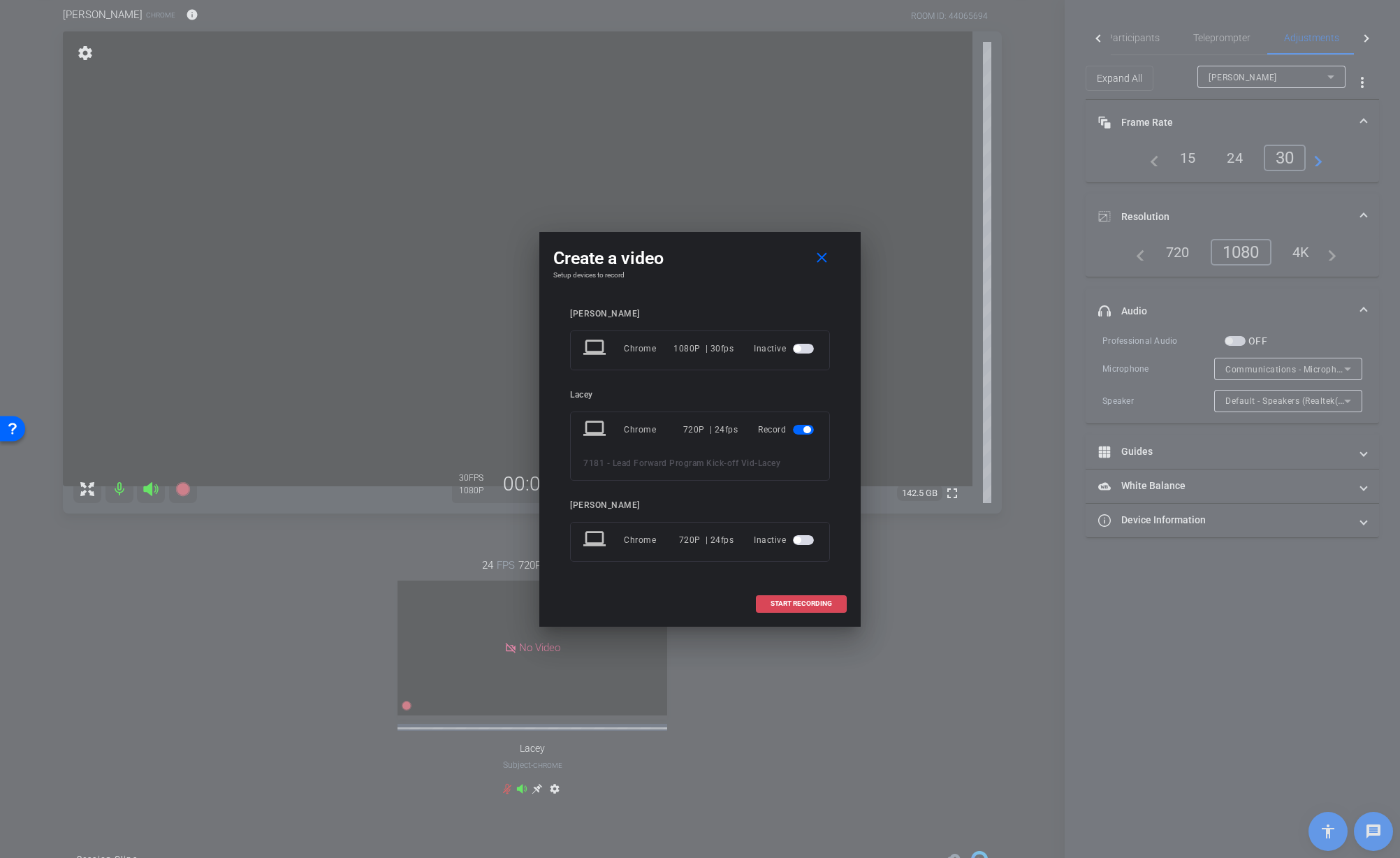
click at [810, 607] on span "START RECORDING" at bounding box center [801, 603] width 62 height 7
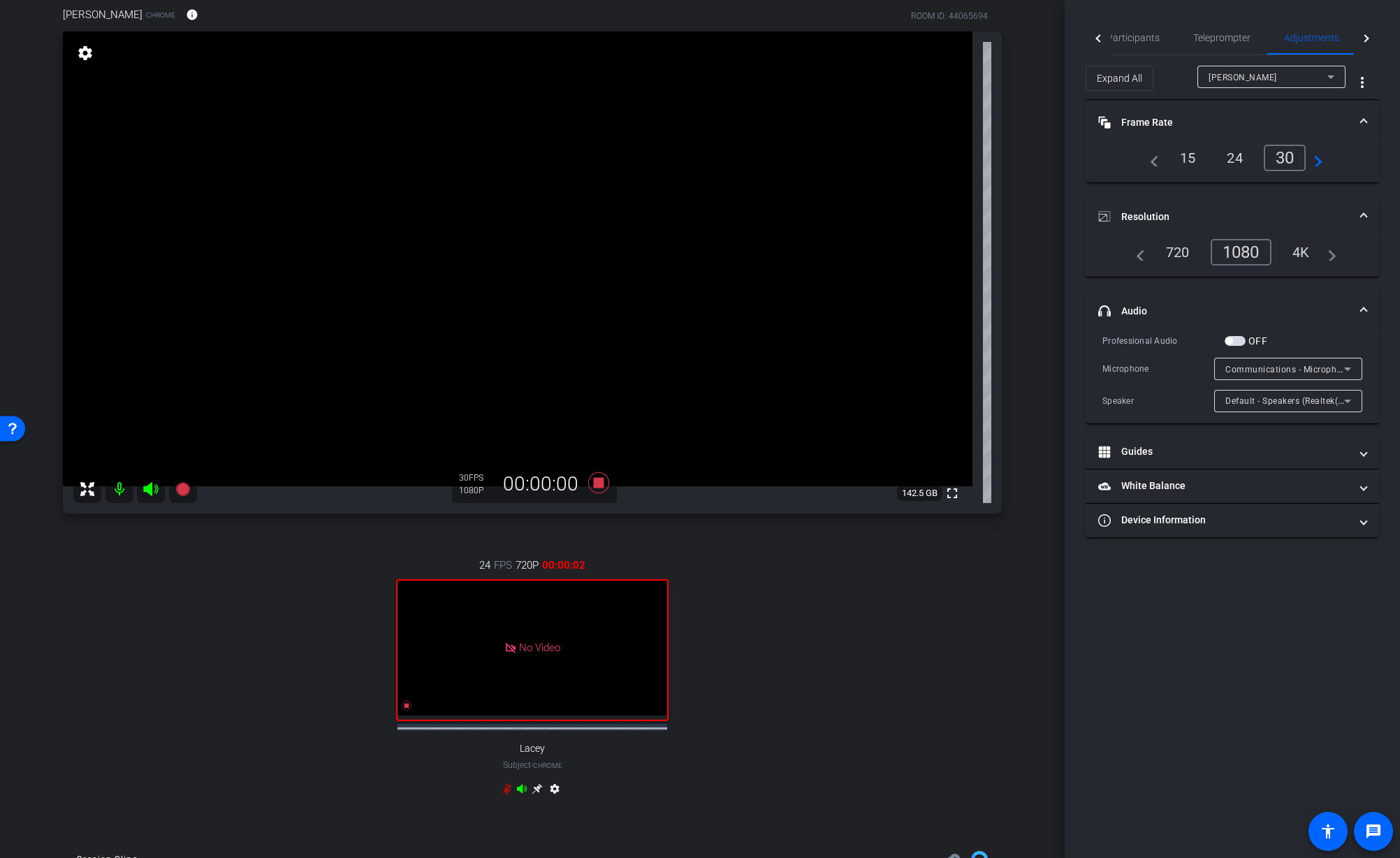
click at [527, 680] on div "No Video" at bounding box center [533, 648] width 270 height 135
drag, startPoint x: 406, startPoint y: 716, endPoint x: 447, endPoint y: 707, distance: 42.0
click at [406, 711] on icon at bounding box center [406, 705] width 10 height 10
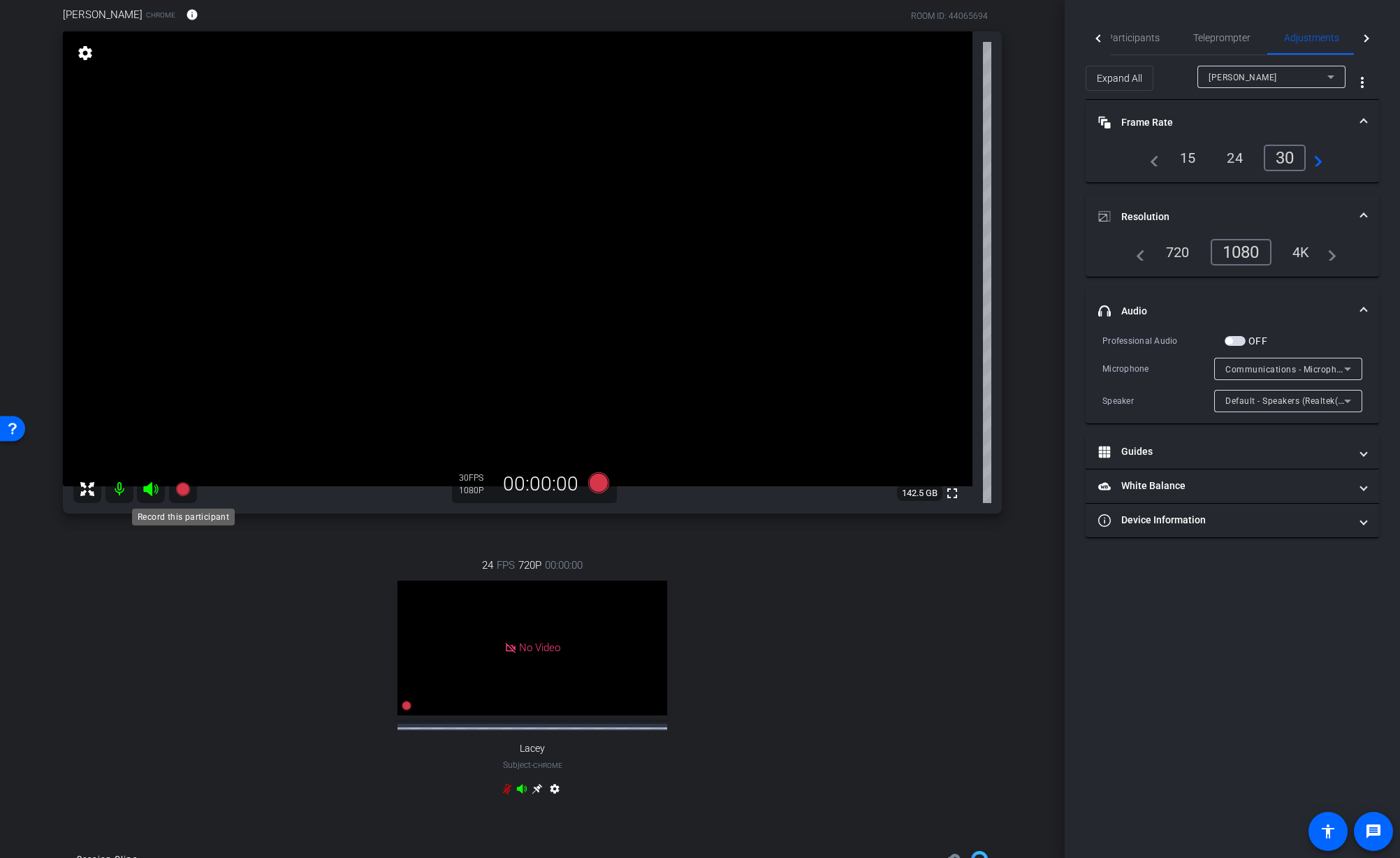
click at [184, 486] on icon at bounding box center [182, 488] width 14 height 14
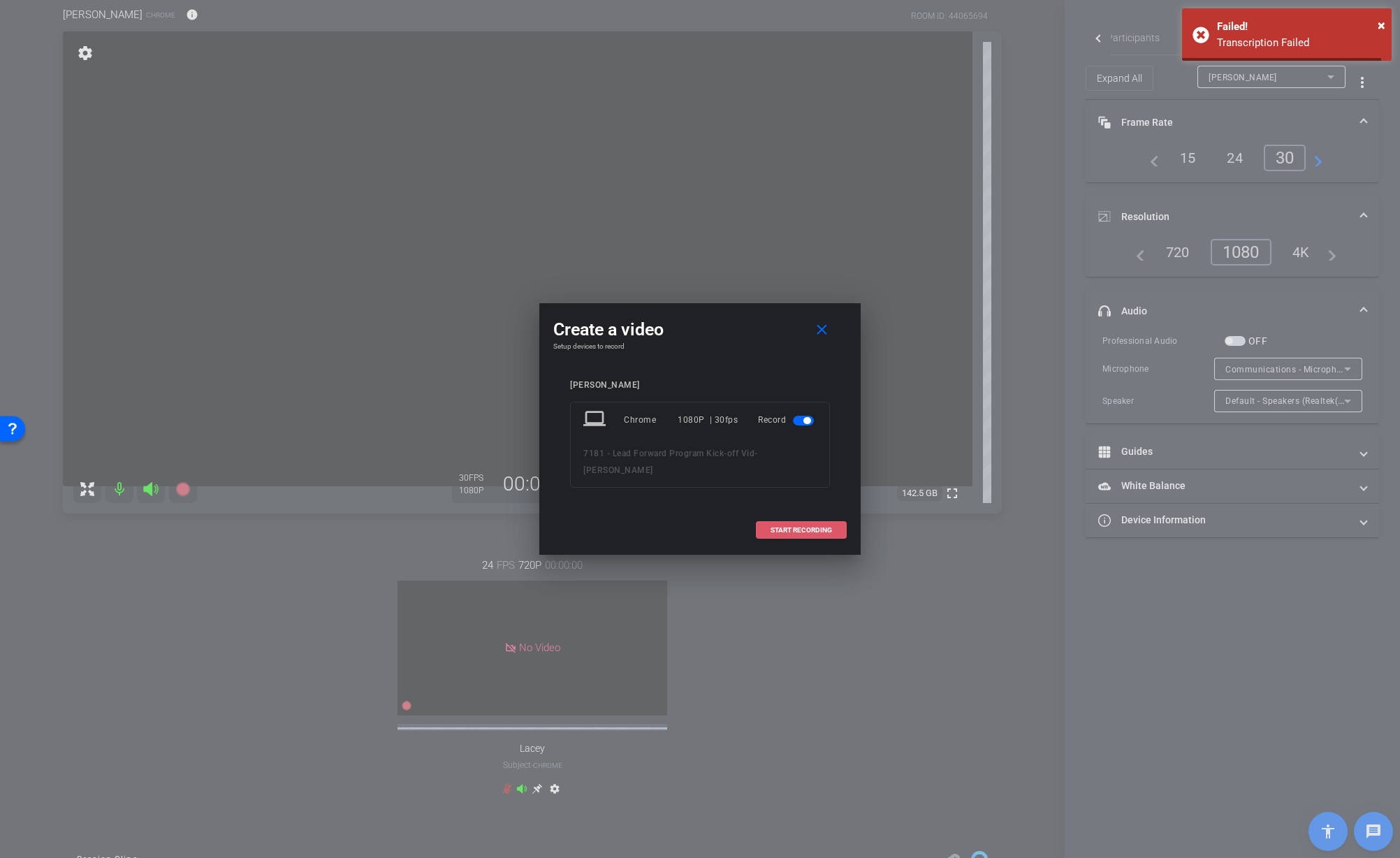
click at [799, 529] on span "START RECORDING" at bounding box center [801, 530] width 62 height 7
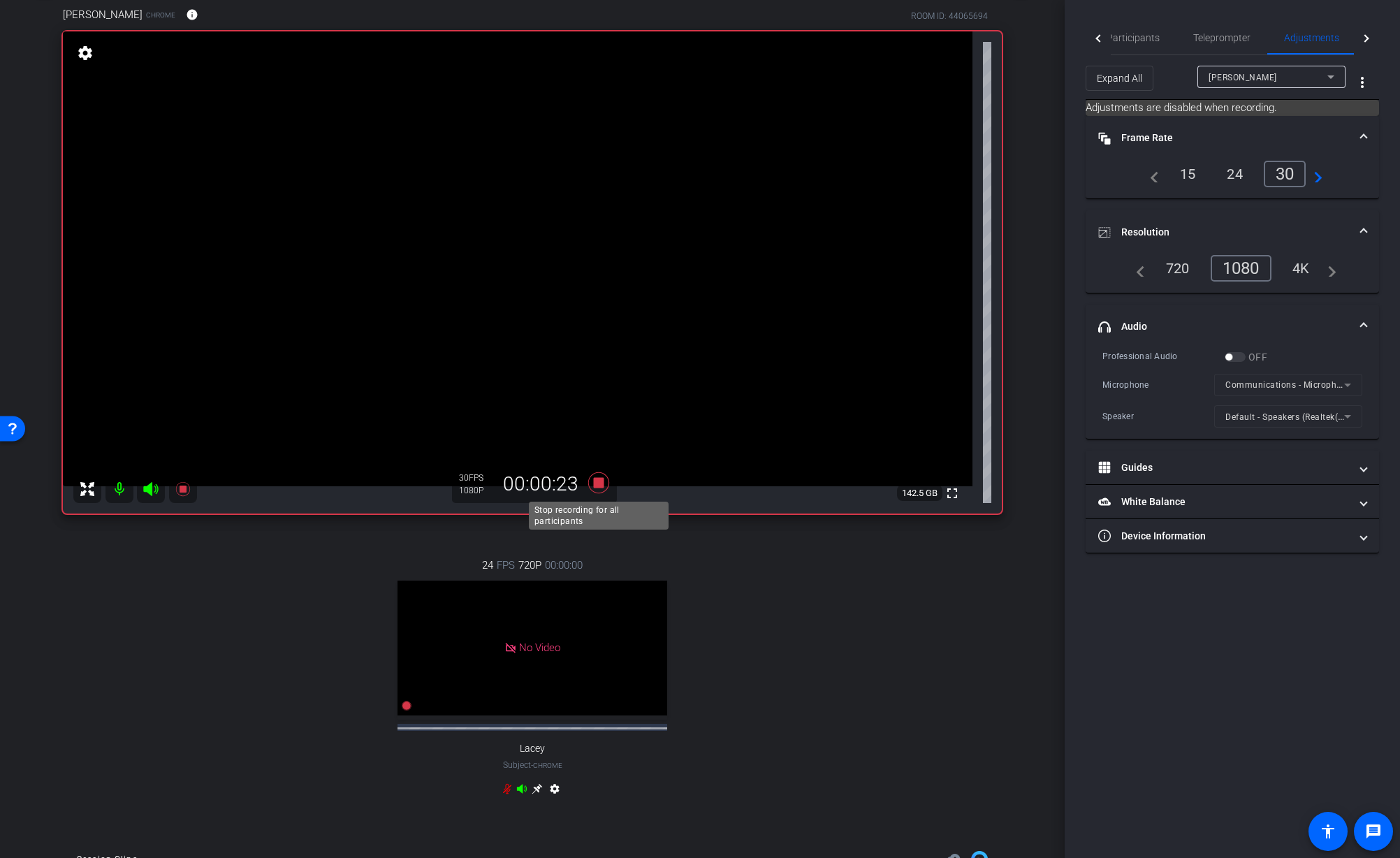
click at [598, 485] on icon at bounding box center [598, 483] width 21 height 21
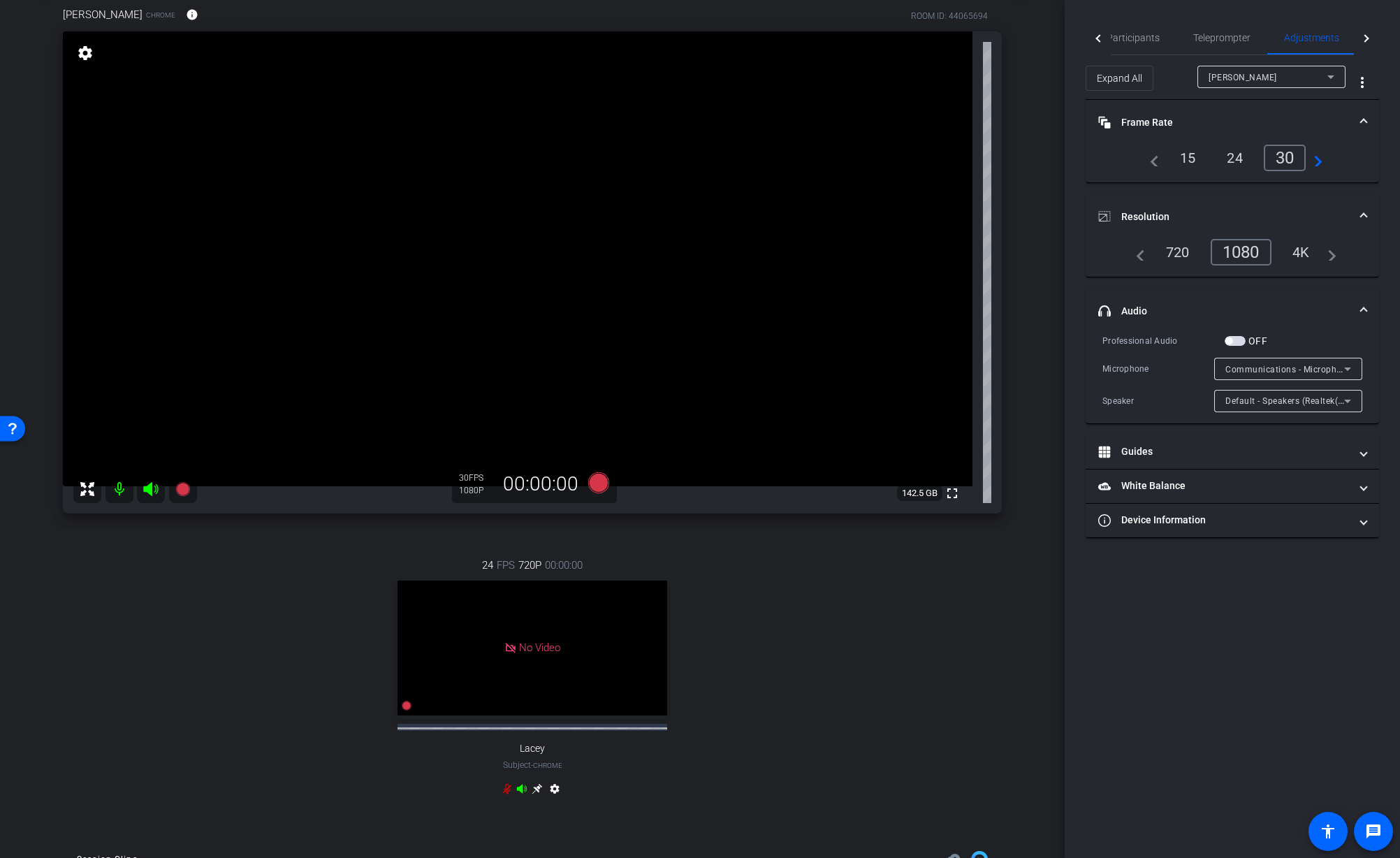
click at [760, 573] on div "24 FPS 720P 00:00:00 No Video Lacey Subject - Chrome settings" at bounding box center [532, 678] width 939 height 288
click at [598, 486] on icon at bounding box center [598, 483] width 21 height 21
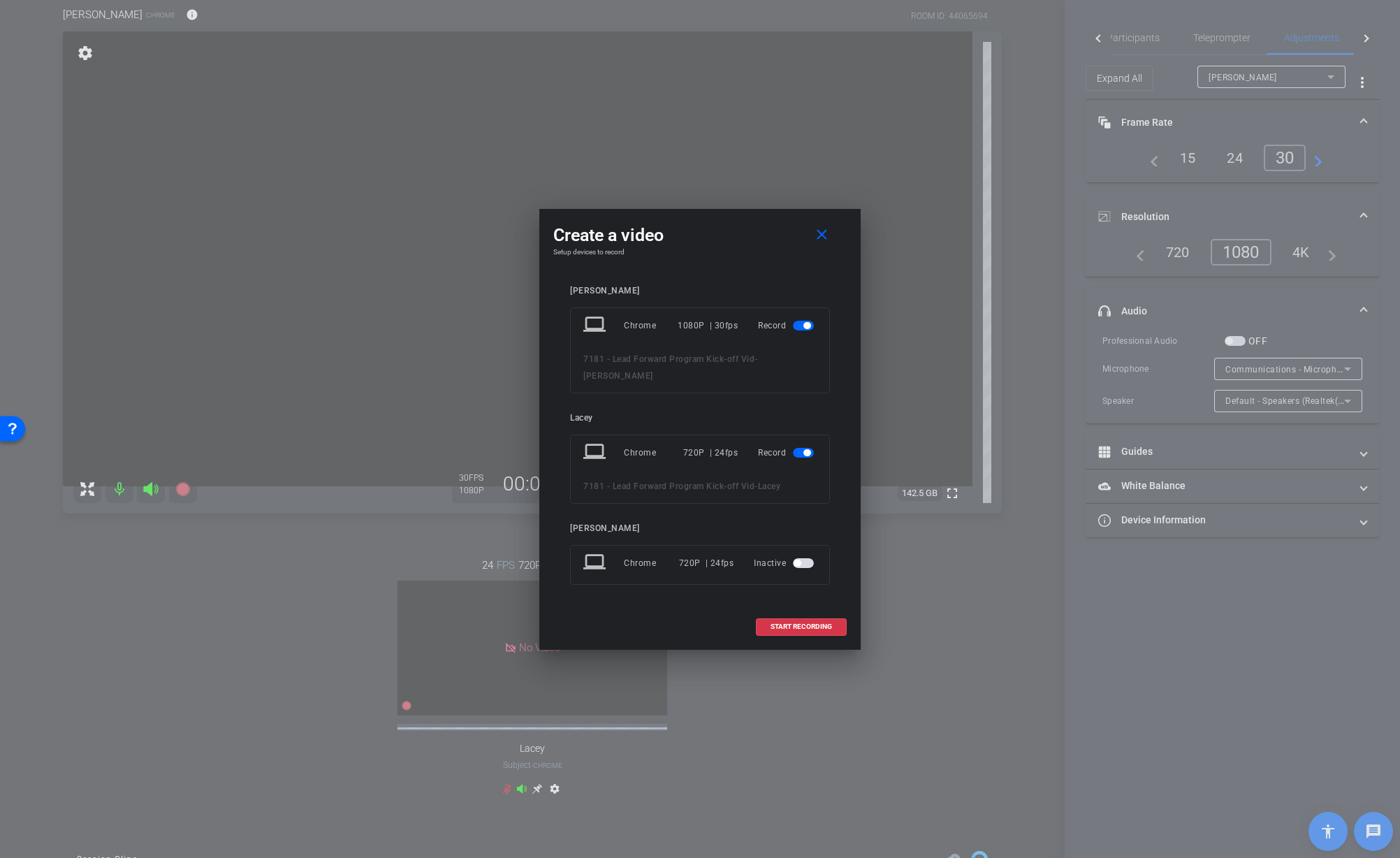
drag, startPoint x: 802, startPoint y: 451, endPoint x: 816, endPoint y: 480, distance: 32.2
click at [802, 451] on span "button" at bounding box center [803, 453] width 21 height 10
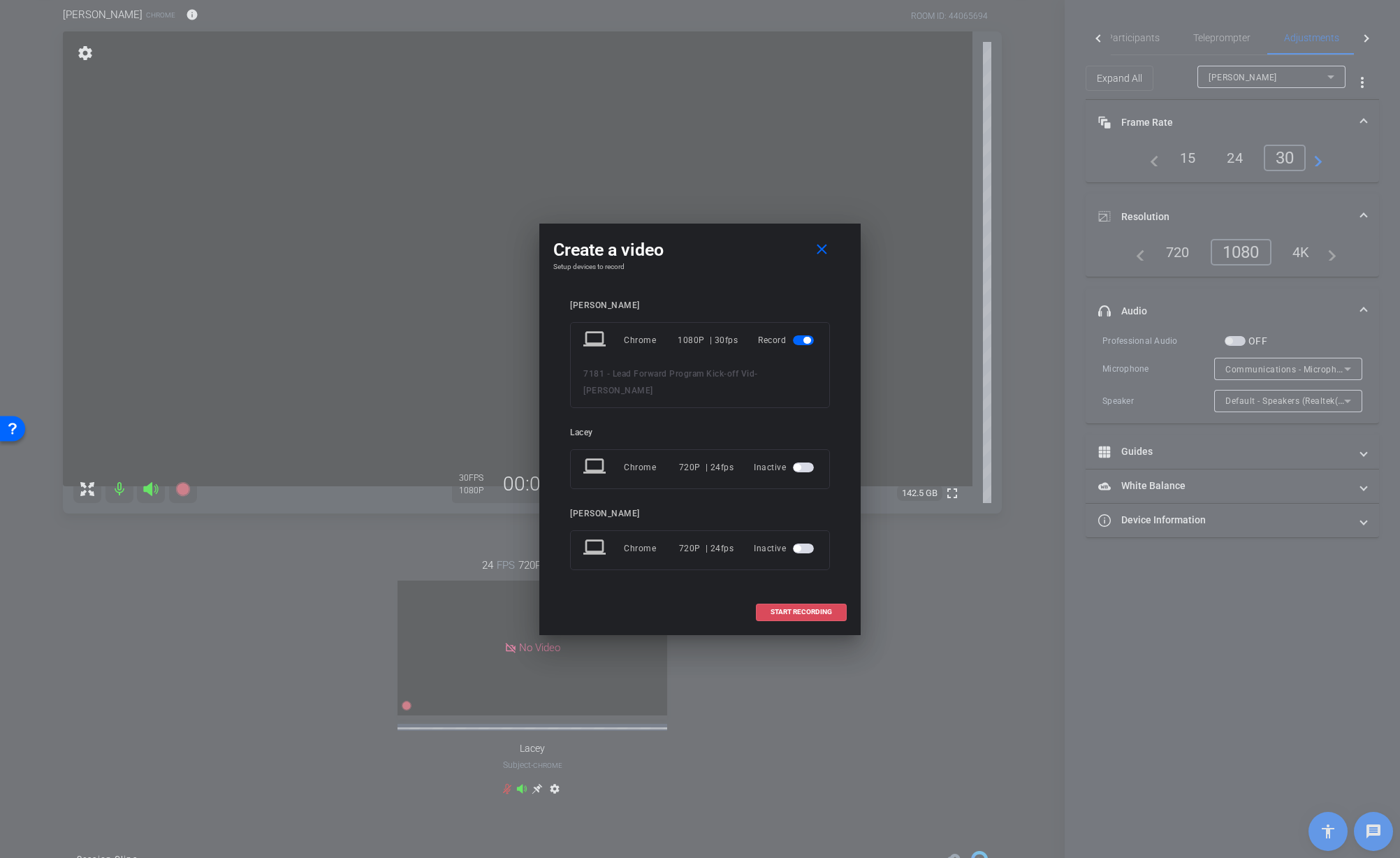
drag, startPoint x: 799, startPoint y: 604, endPoint x: 810, endPoint y: 610, distance: 12.5
click at [799, 606] on span at bounding box center [801, 612] width 89 height 34
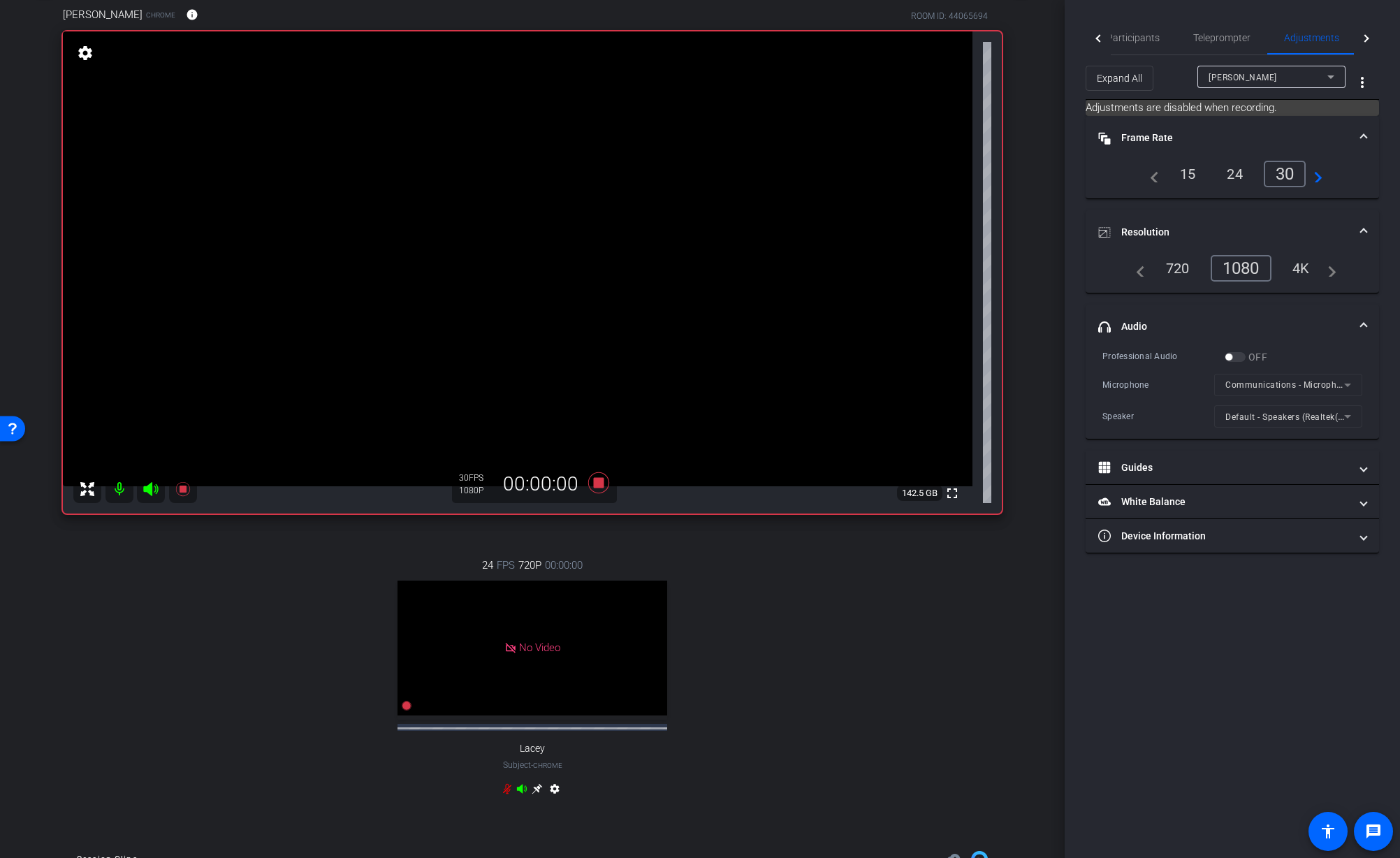
click at [835, 616] on div "24 FPS 720P 00:00:00 No Video Lacey Subject - Chrome settings" at bounding box center [532, 678] width 939 height 288
click at [704, 537] on div "24 FPS 720P 00:00:00 No Video Lacey Subject - Chrome settings" at bounding box center [532, 678] width 939 height 288
click at [733, 554] on div "24 FPS 720P 00:00:00 No Video Lacey Subject - Chrome settings" at bounding box center [532, 678] width 939 height 288
click at [732, 567] on div "24 FPS 720P 00:00:00 No Video Lacey Subject - Chrome settings" at bounding box center [532, 678] width 939 height 288
click at [598, 484] on icon at bounding box center [598, 483] width 21 height 21
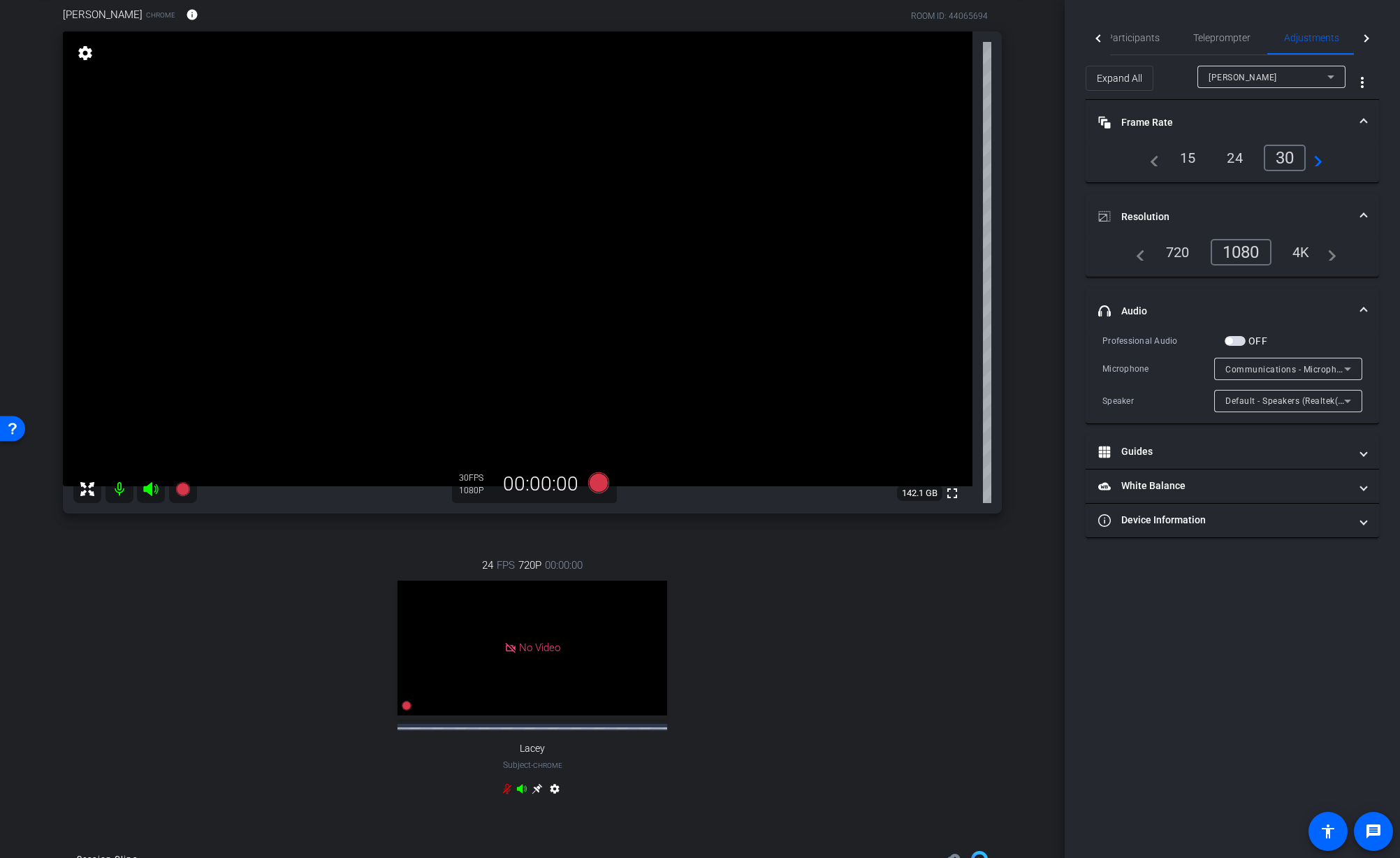
click at [712, 570] on div "24 FPS 720P 00:00:00 No Video Lacey Subject - Chrome settings" at bounding box center [532, 678] width 939 height 288
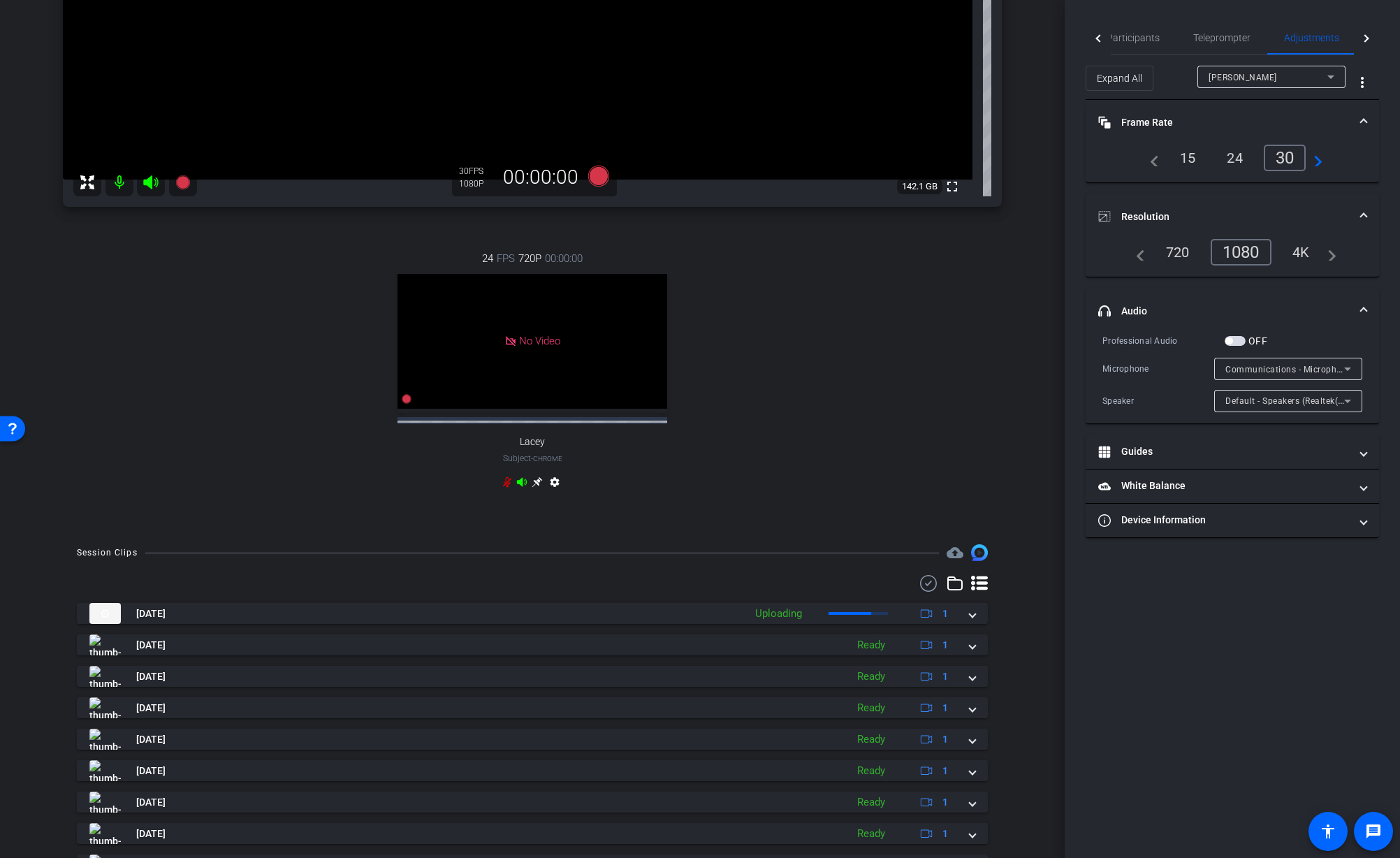
scroll to position [442, 0]
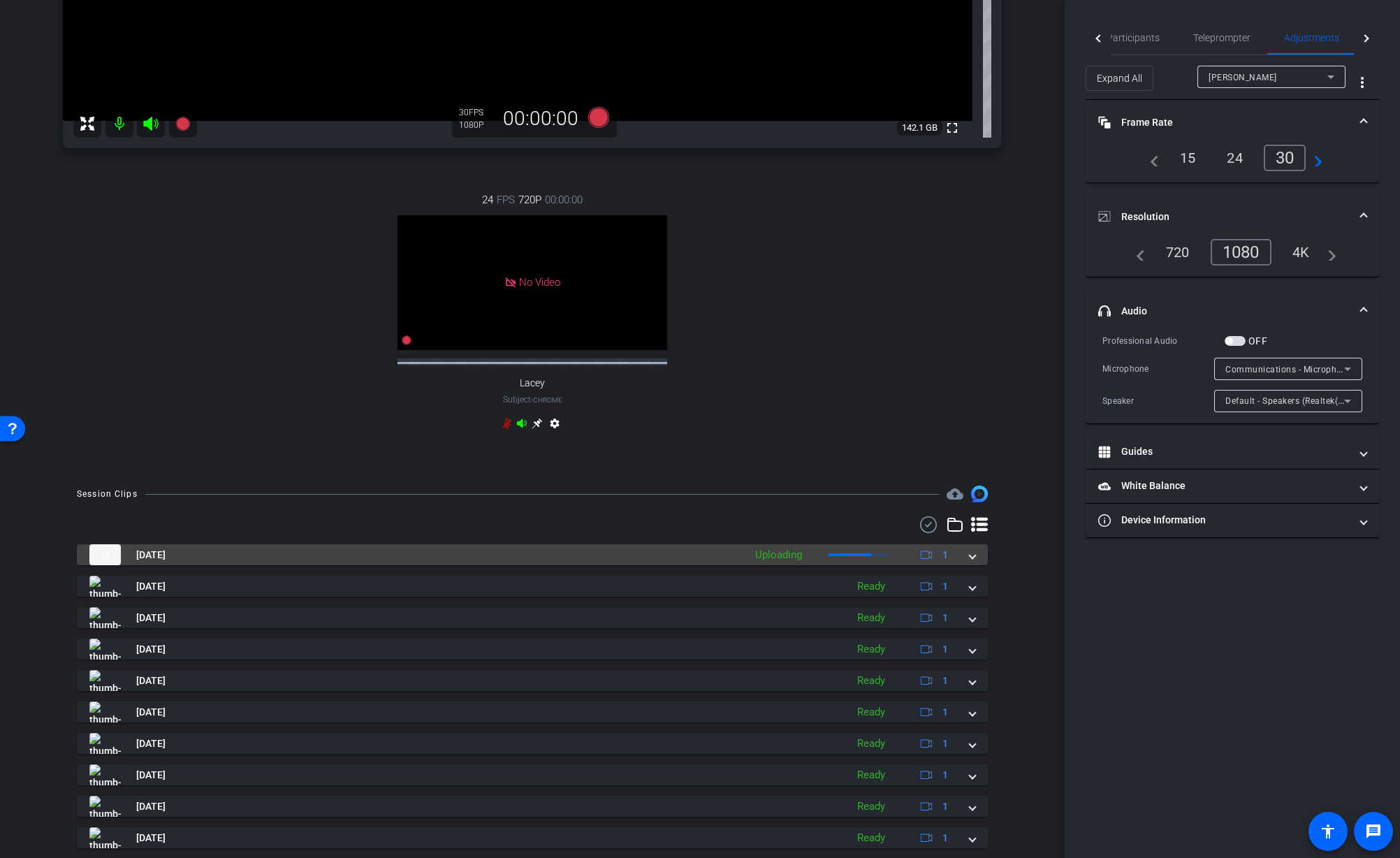
click at [972, 562] on span at bounding box center [972, 555] width 6 height 14
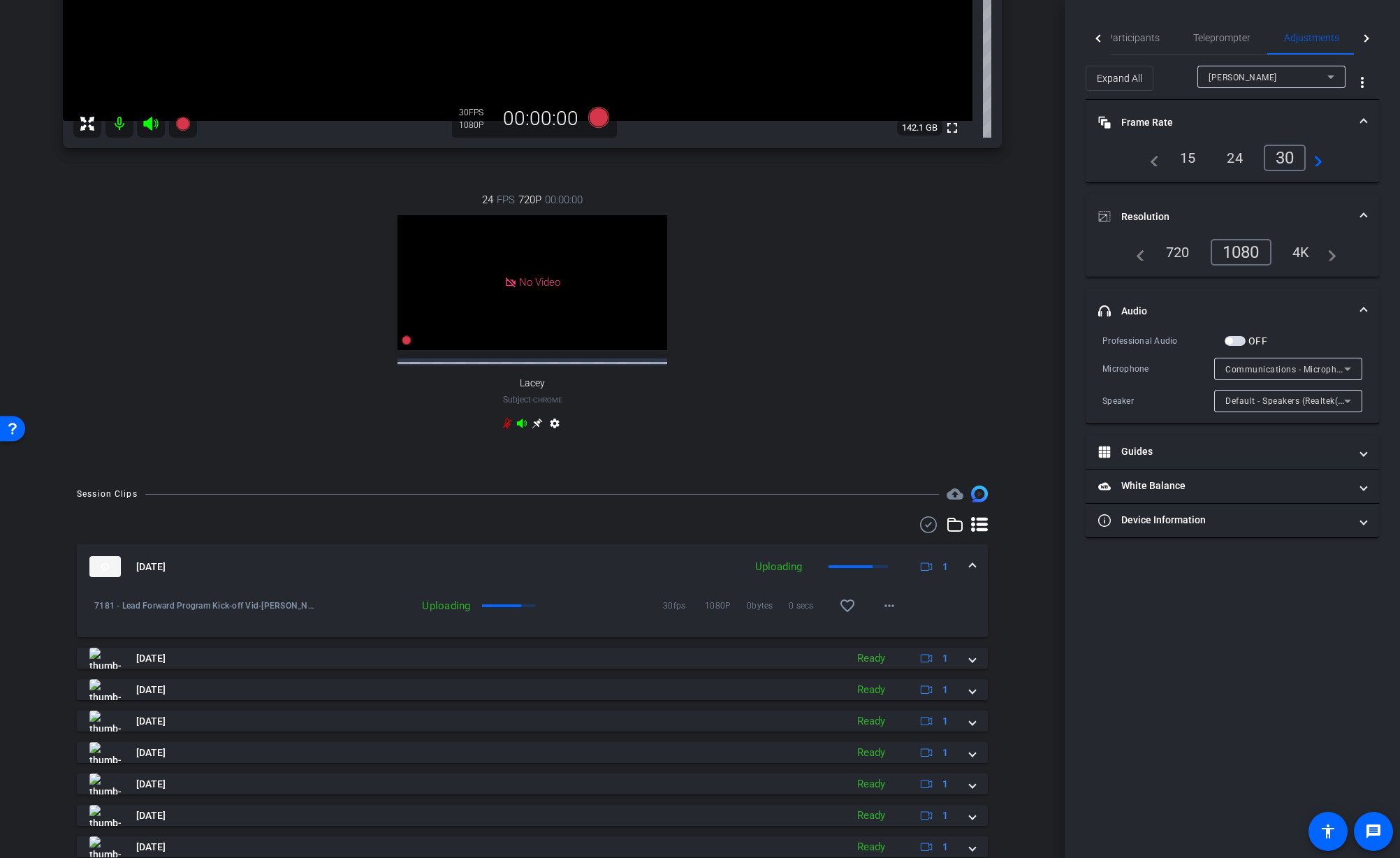
drag, startPoint x: 977, startPoint y: 578, endPoint x: 1002, endPoint y: 562, distance: 29.7
click at [977, 578] on mat-expansion-panel-header "Sep 25, 2025 Uploading 1" at bounding box center [533, 567] width 911 height 45
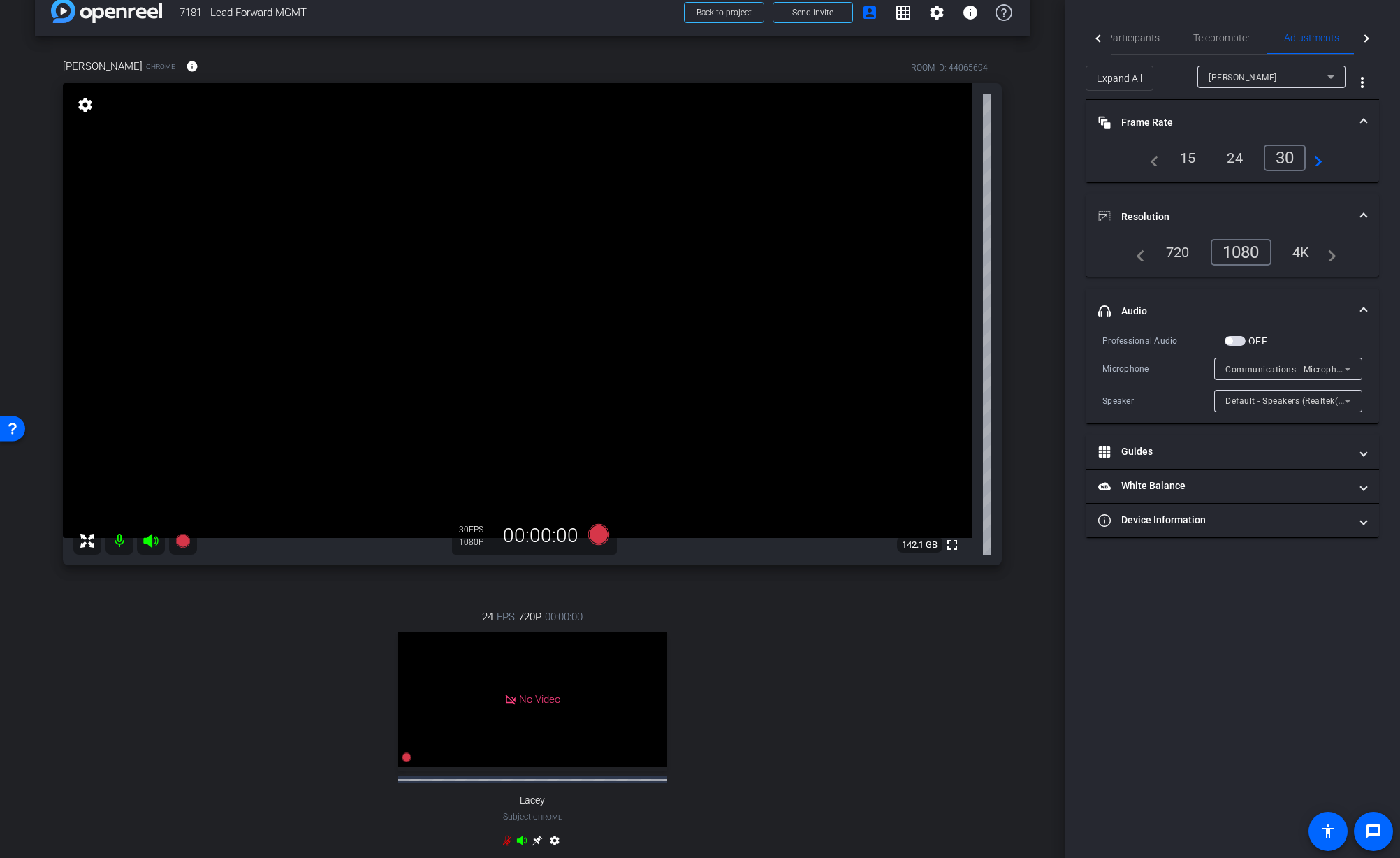
scroll to position [0, 0]
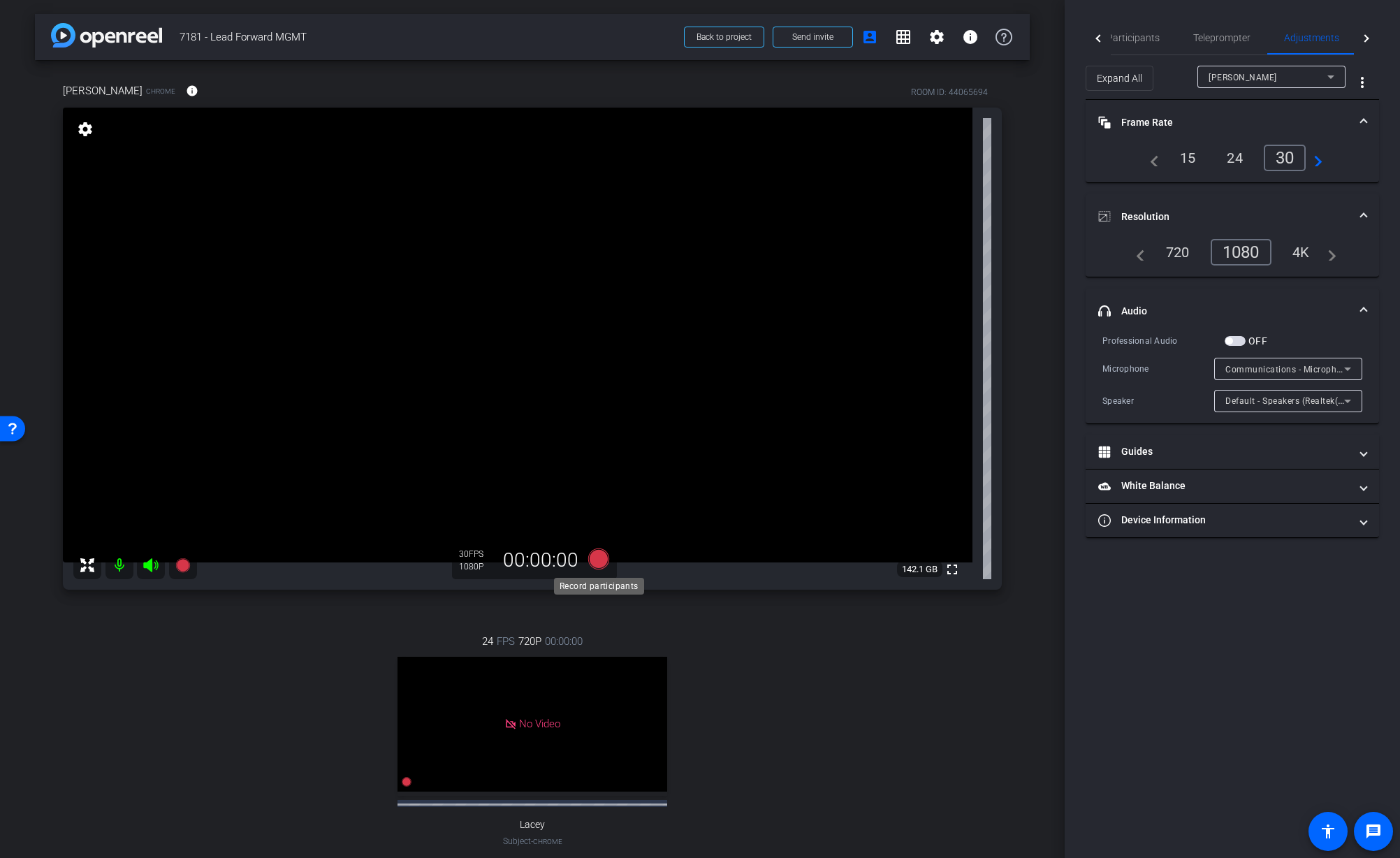
click at [602, 559] on icon at bounding box center [598, 559] width 21 height 21
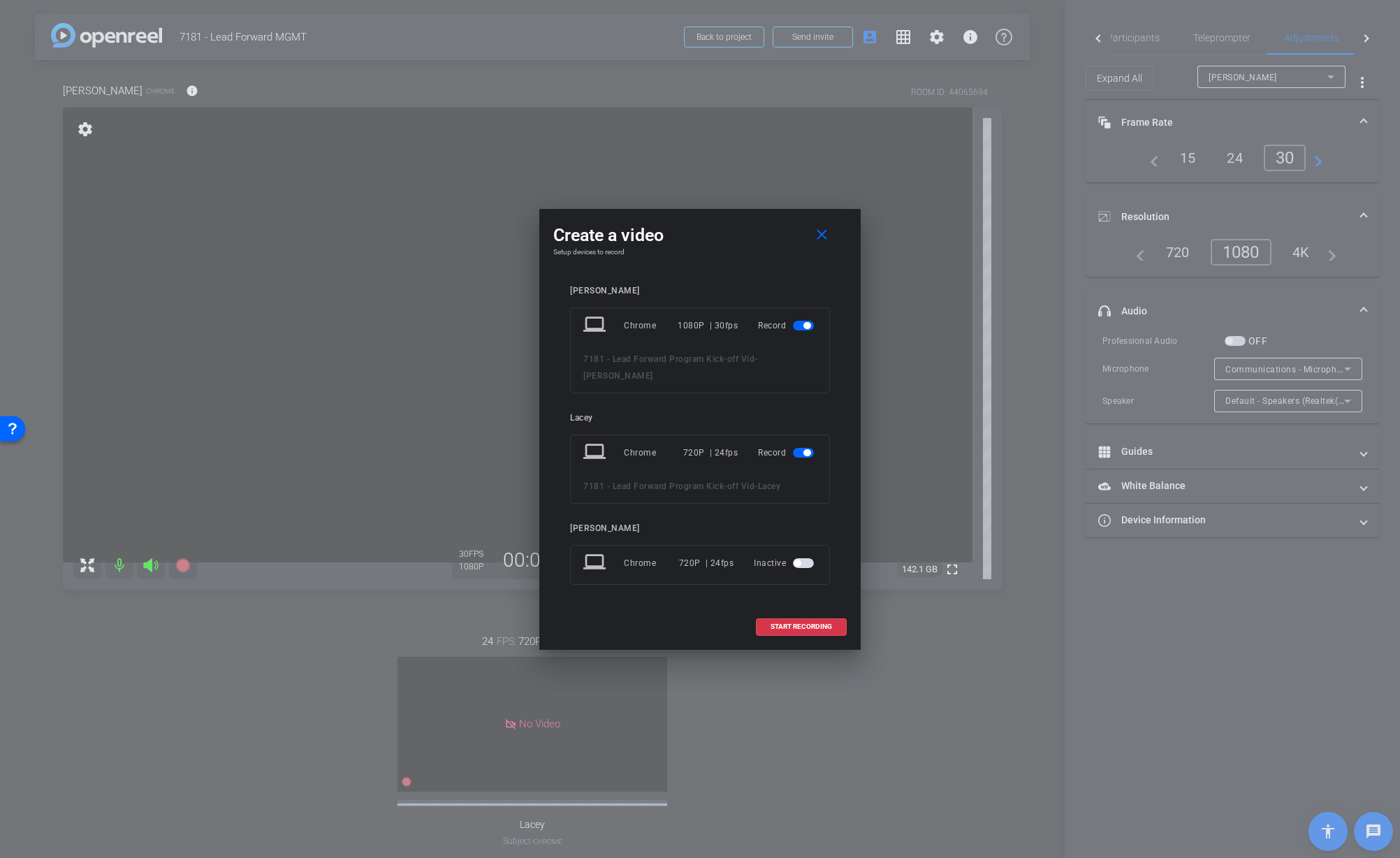
drag, startPoint x: 800, startPoint y: 451, endPoint x: 814, endPoint y: 492, distance: 43.3
click at [800, 451] on span "button" at bounding box center [803, 453] width 21 height 10
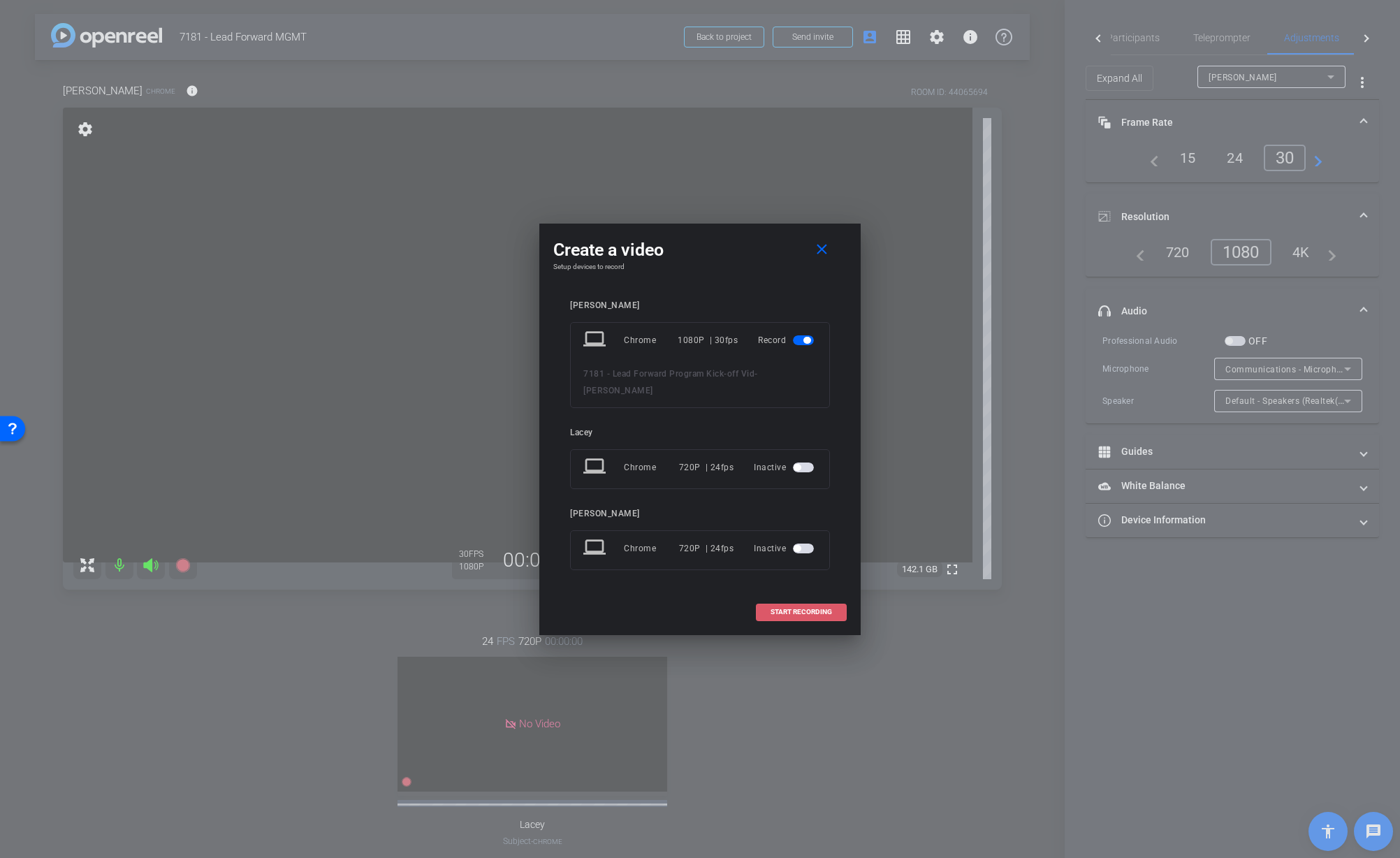
click at [799, 611] on span "START RECORDING" at bounding box center [801, 612] width 62 height 7
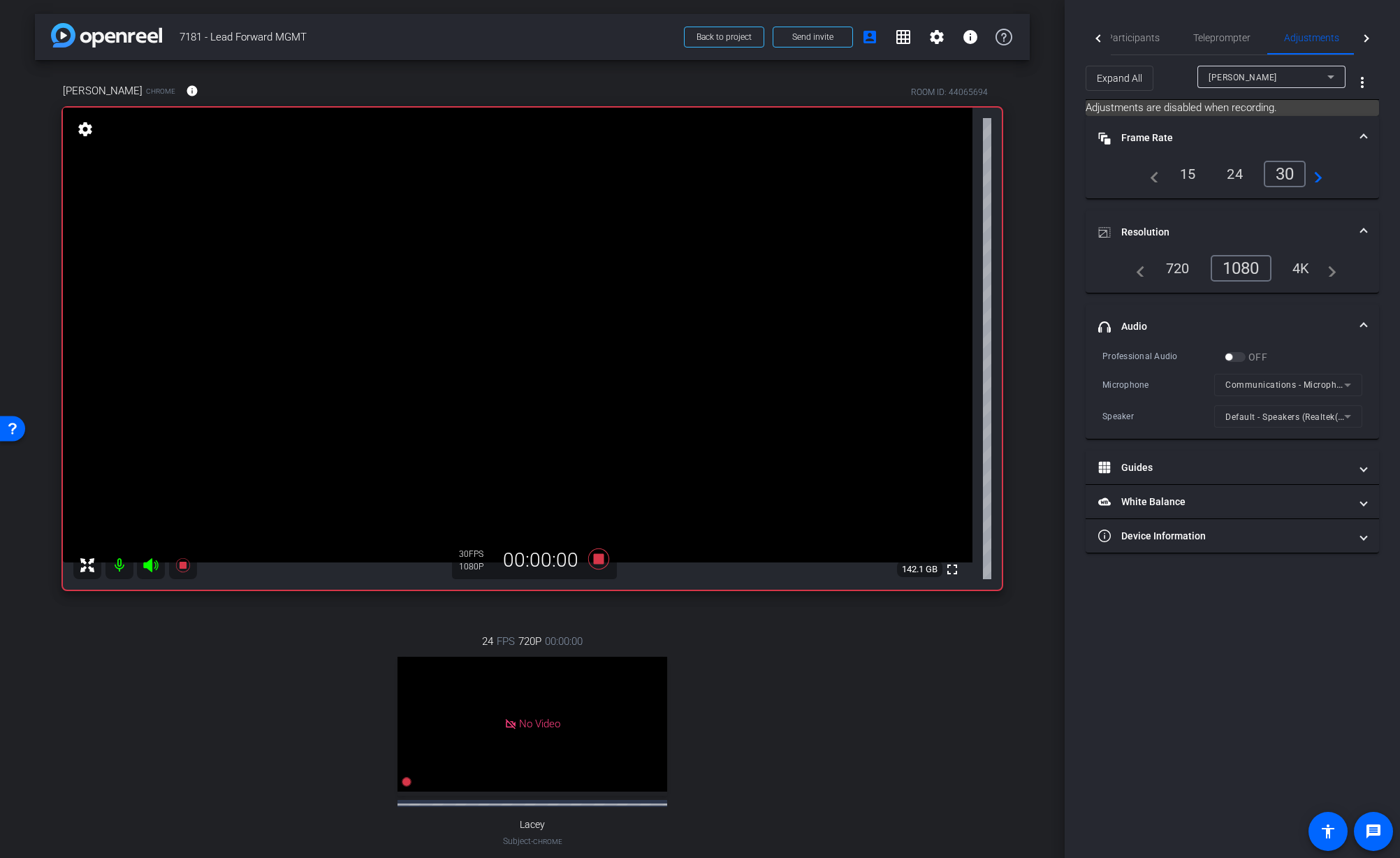
click at [937, 680] on div "24 FPS 720P 00:00:00 No Video Lacey Subject - Chrome settings" at bounding box center [532, 754] width 939 height 288
drag, startPoint x: 1137, startPoint y: 35, endPoint x: 1145, endPoint y: 50, distance: 17.0
click at [1137, 35] on span "Participants" at bounding box center [1133, 38] width 53 height 10
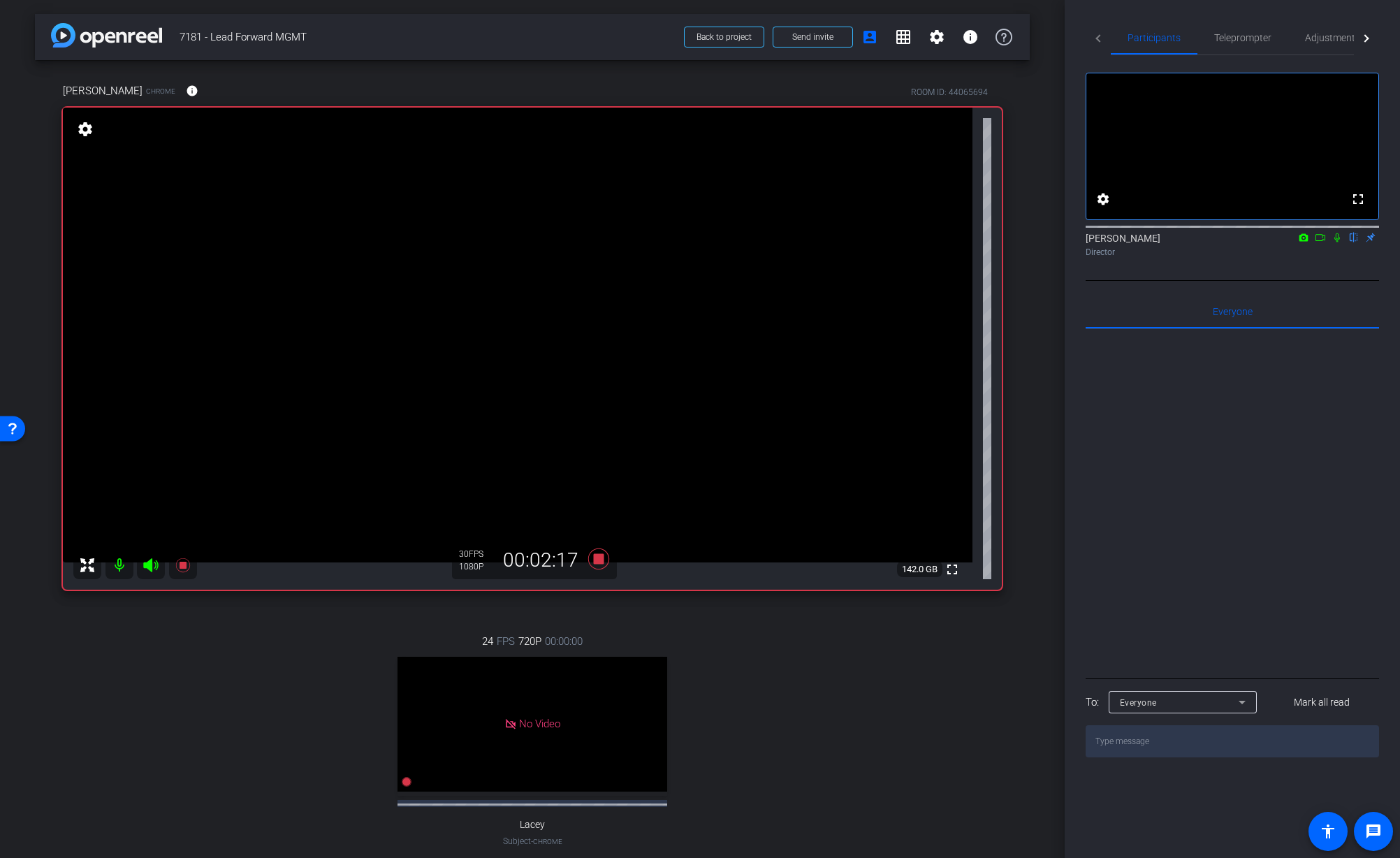
click at [1337, 243] on icon at bounding box center [1337, 238] width 11 height 10
click at [1338, 243] on icon at bounding box center [1337, 238] width 11 height 10
click at [1340, 244] on mat-icon at bounding box center [1337, 238] width 17 height 13
click at [1341, 243] on icon at bounding box center [1337, 238] width 11 height 10
click at [1337, 243] on icon at bounding box center [1337, 238] width 6 height 9
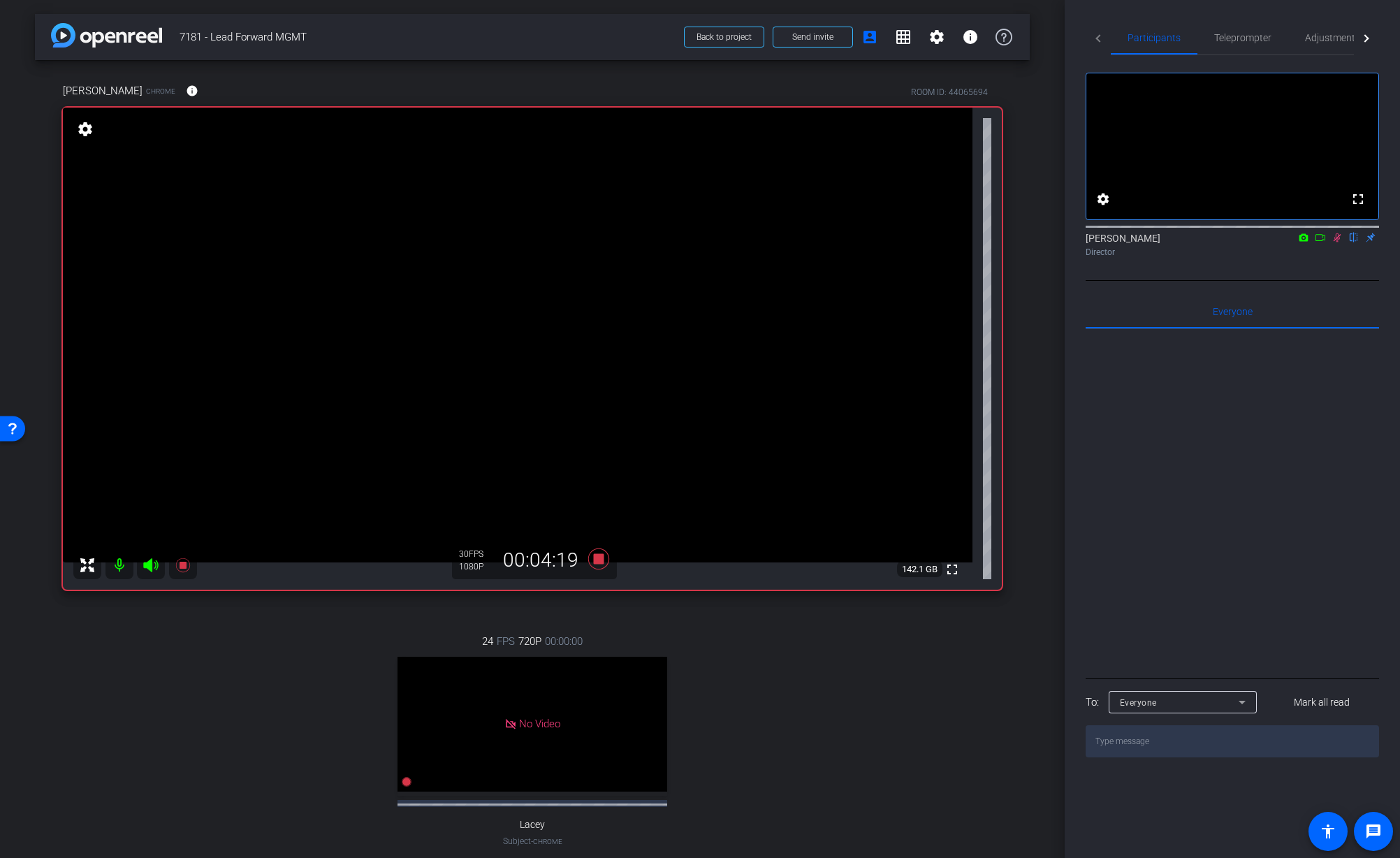
click at [1100, 565] on div at bounding box center [1232, 502] width 293 height 346
click at [1337, 243] on icon at bounding box center [1337, 238] width 11 height 10
click at [1340, 243] on icon at bounding box center [1337, 238] width 11 height 10
click at [1328, 281] on div "fullscreen settings Jon Williams flip Director" at bounding box center [1232, 168] width 293 height 226
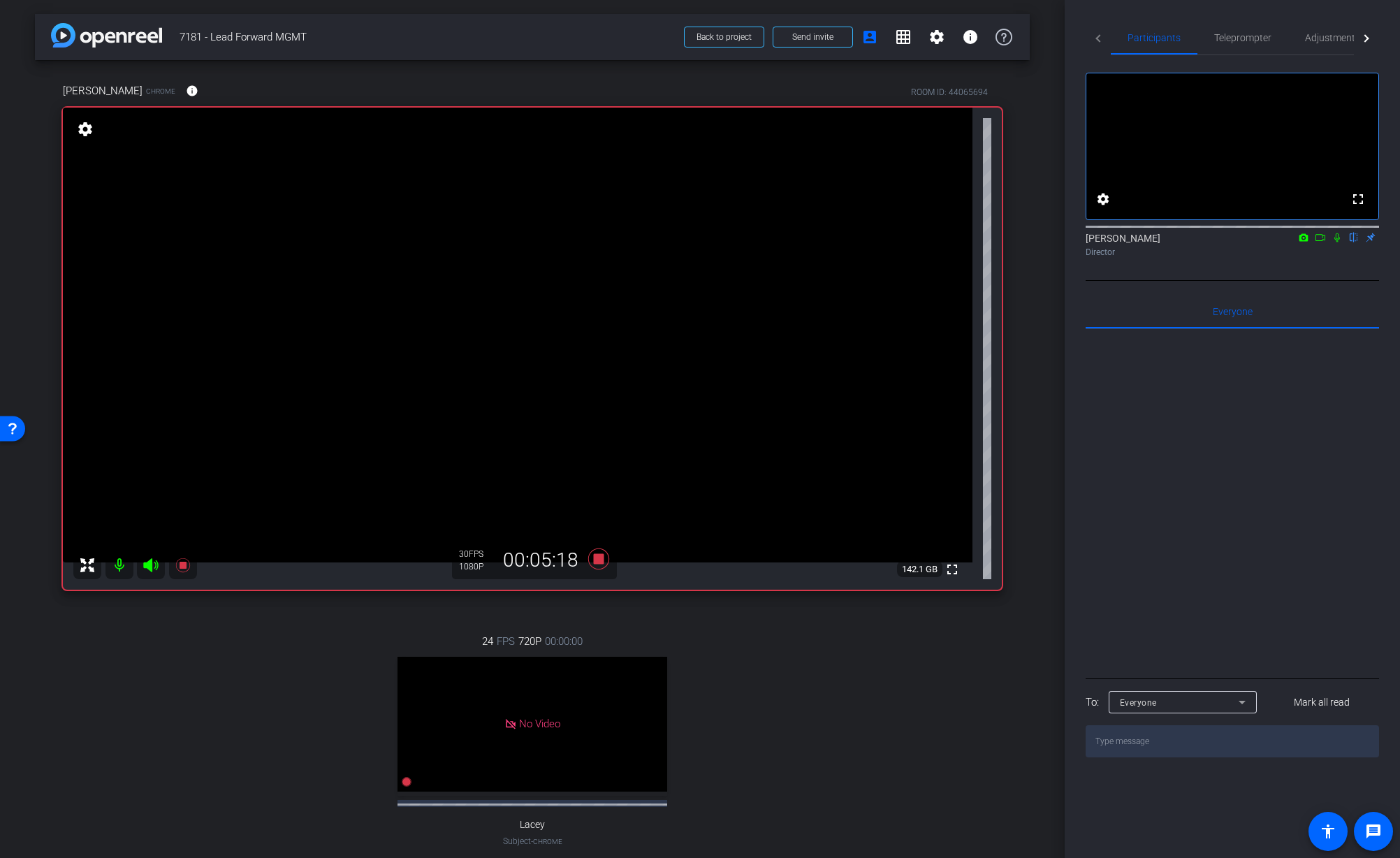
click at [1271, 263] on div "Jon Williams flip Director" at bounding box center [1232, 241] width 293 height 43
click at [1306, 263] on div "Jon Williams flip Director" at bounding box center [1232, 241] width 293 height 43
click at [1242, 263] on div "Jon Williams flip Director" at bounding box center [1232, 241] width 293 height 43
click at [1336, 243] on icon at bounding box center [1337, 238] width 6 height 9
click at [1336, 243] on icon at bounding box center [1338, 238] width 8 height 9
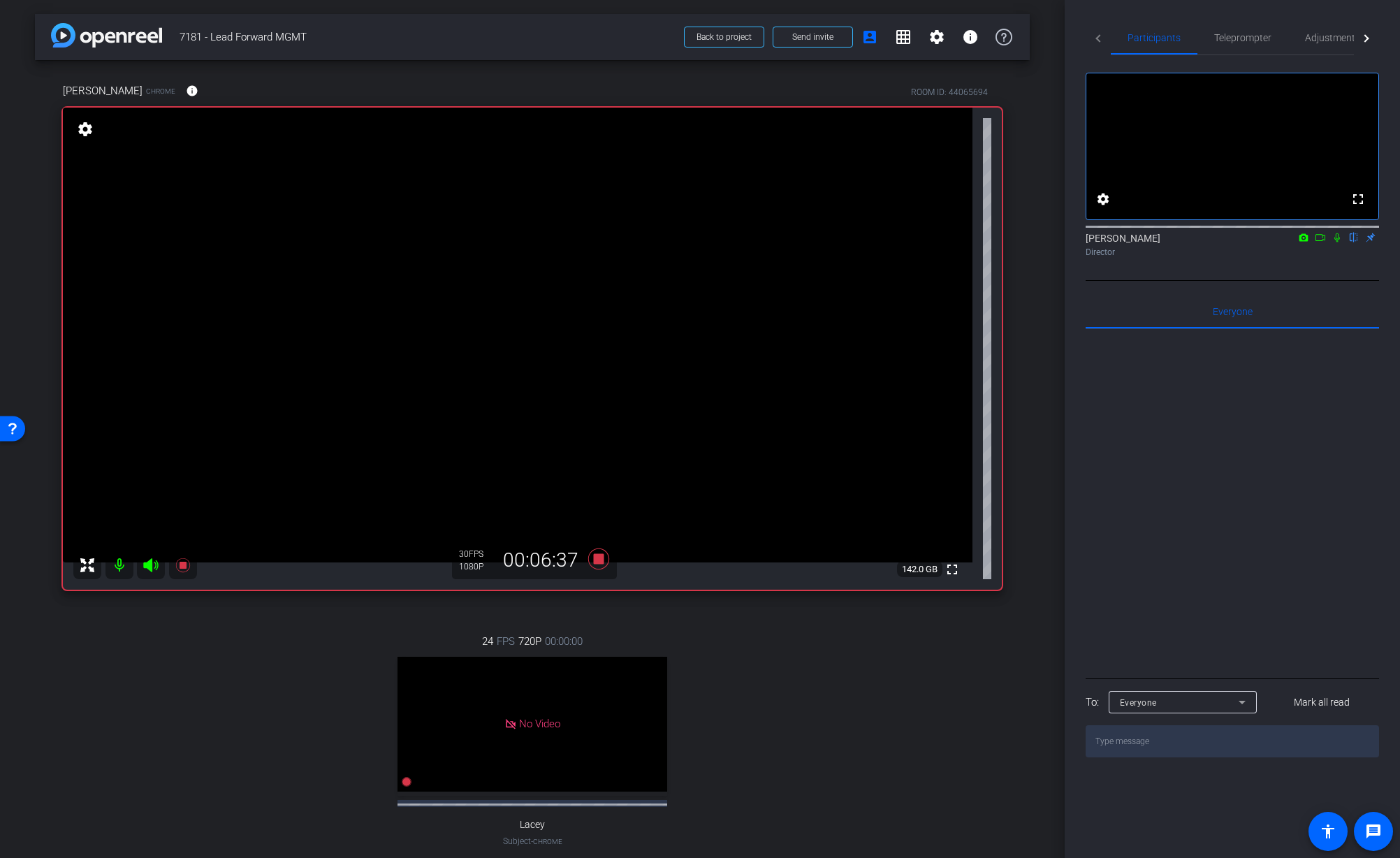
click at [1336, 243] on icon at bounding box center [1337, 238] width 6 height 9
click at [1337, 243] on icon at bounding box center [1338, 238] width 8 height 9
click at [1337, 243] on icon at bounding box center [1337, 238] width 6 height 9
click at [1337, 243] on icon at bounding box center [1338, 238] width 8 height 9
click at [1324, 281] on div "fullscreen settings Jon Williams flip Director" at bounding box center [1232, 168] width 293 height 226
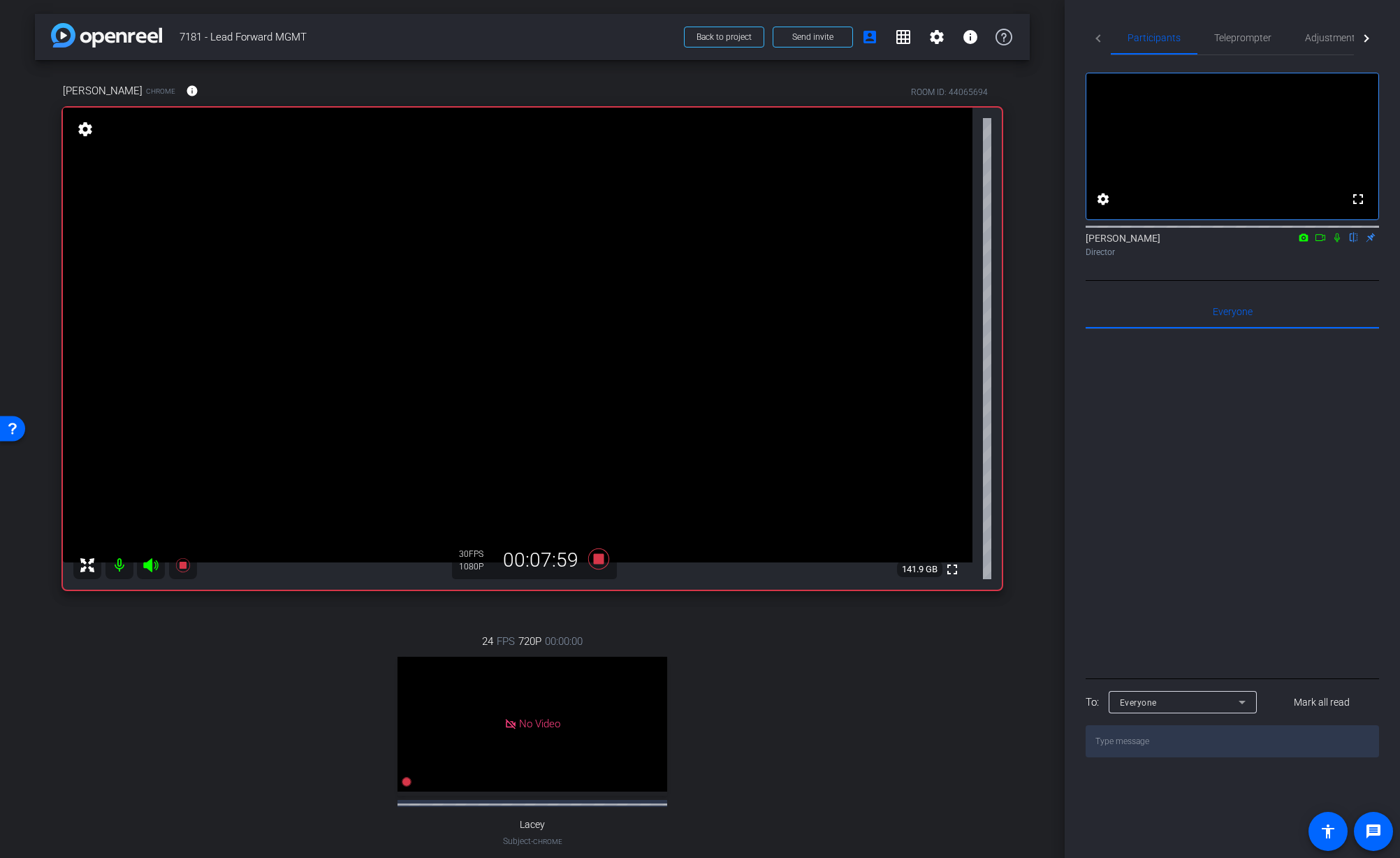
click at [1337, 243] on icon at bounding box center [1337, 238] width 11 height 10
click at [1338, 243] on icon at bounding box center [1337, 238] width 11 height 10
click at [1338, 243] on icon at bounding box center [1337, 238] width 6 height 9
click at [1340, 243] on icon at bounding box center [1337, 238] width 11 height 10
click at [597, 562] on icon at bounding box center [598, 559] width 21 height 21
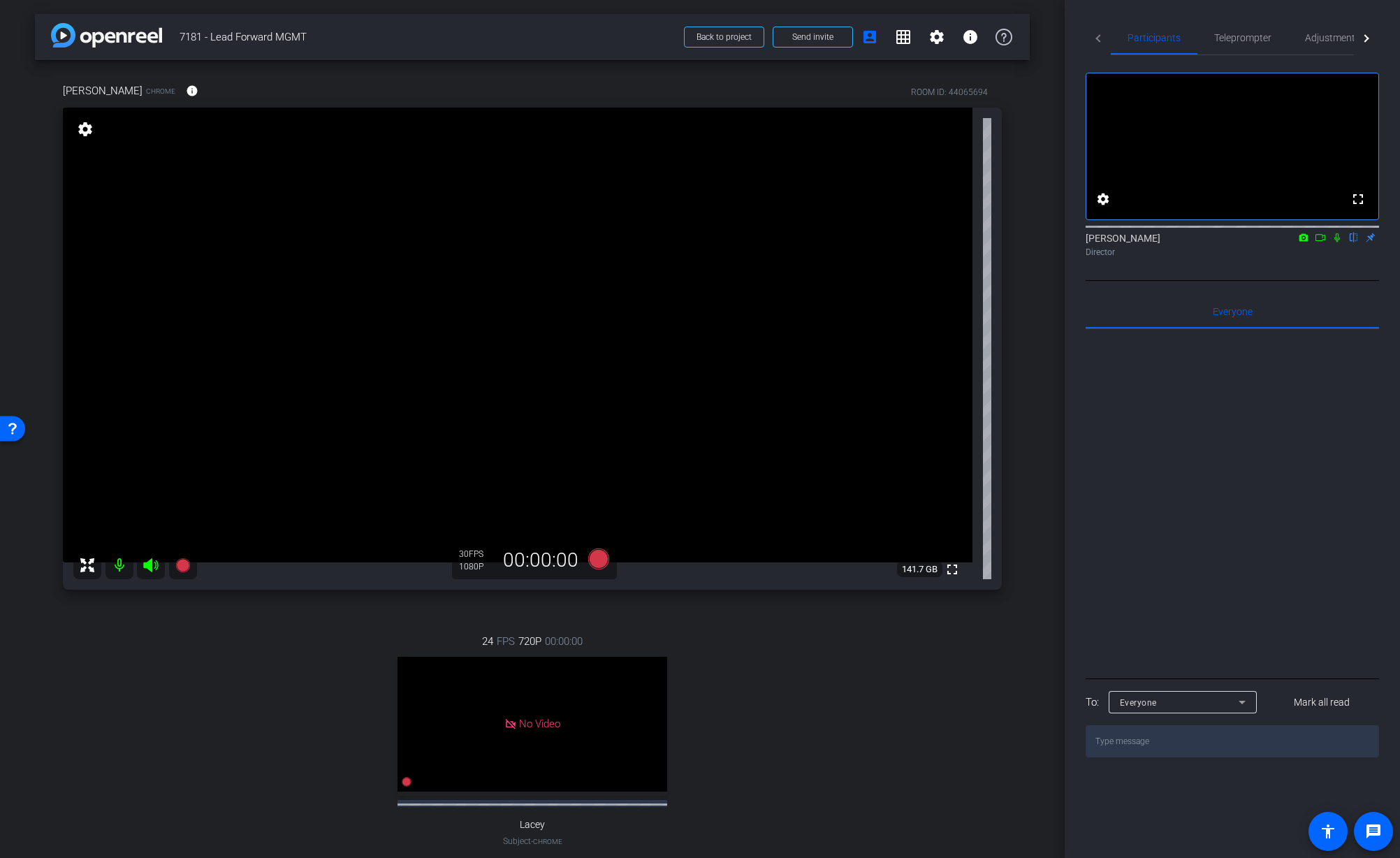
click at [731, 667] on div "24 FPS 720P 00:00:00 No Video Lacey Subject - Chrome settings" at bounding box center [532, 754] width 939 height 288
click at [604, 565] on icon at bounding box center [598, 559] width 21 height 21
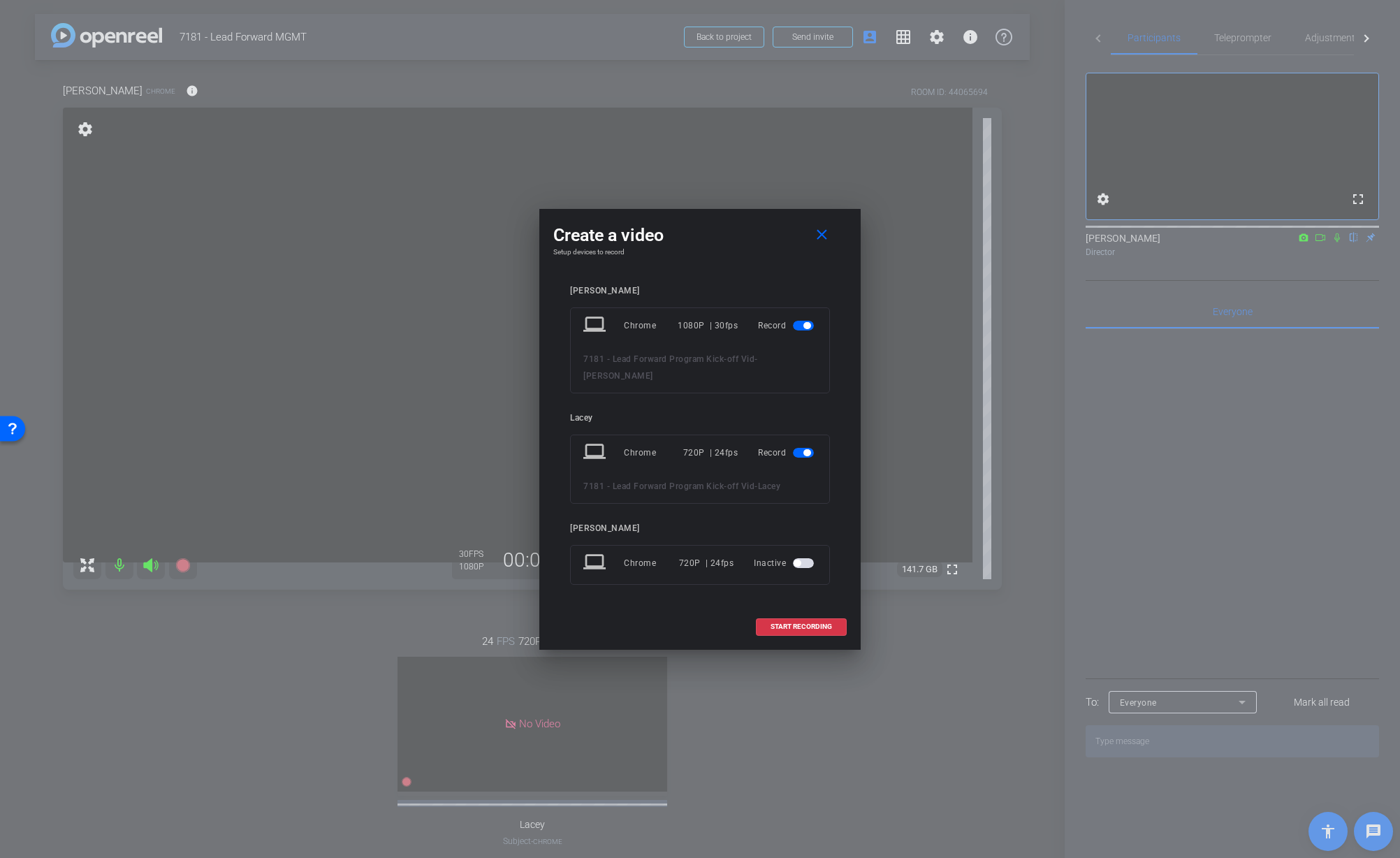
drag, startPoint x: 806, startPoint y: 330, endPoint x: 806, endPoint y: 346, distance: 16.0
click at [806, 330] on mat-slide-toggle at bounding box center [805, 325] width 24 height 17
drag, startPoint x: 803, startPoint y: 458, endPoint x: 805, endPoint y: 466, distance: 8.2
click at [803, 459] on mat-slide-toggle at bounding box center [805, 452] width 24 height 17
click at [806, 449] on span "button" at bounding box center [806, 452] width 7 height 7
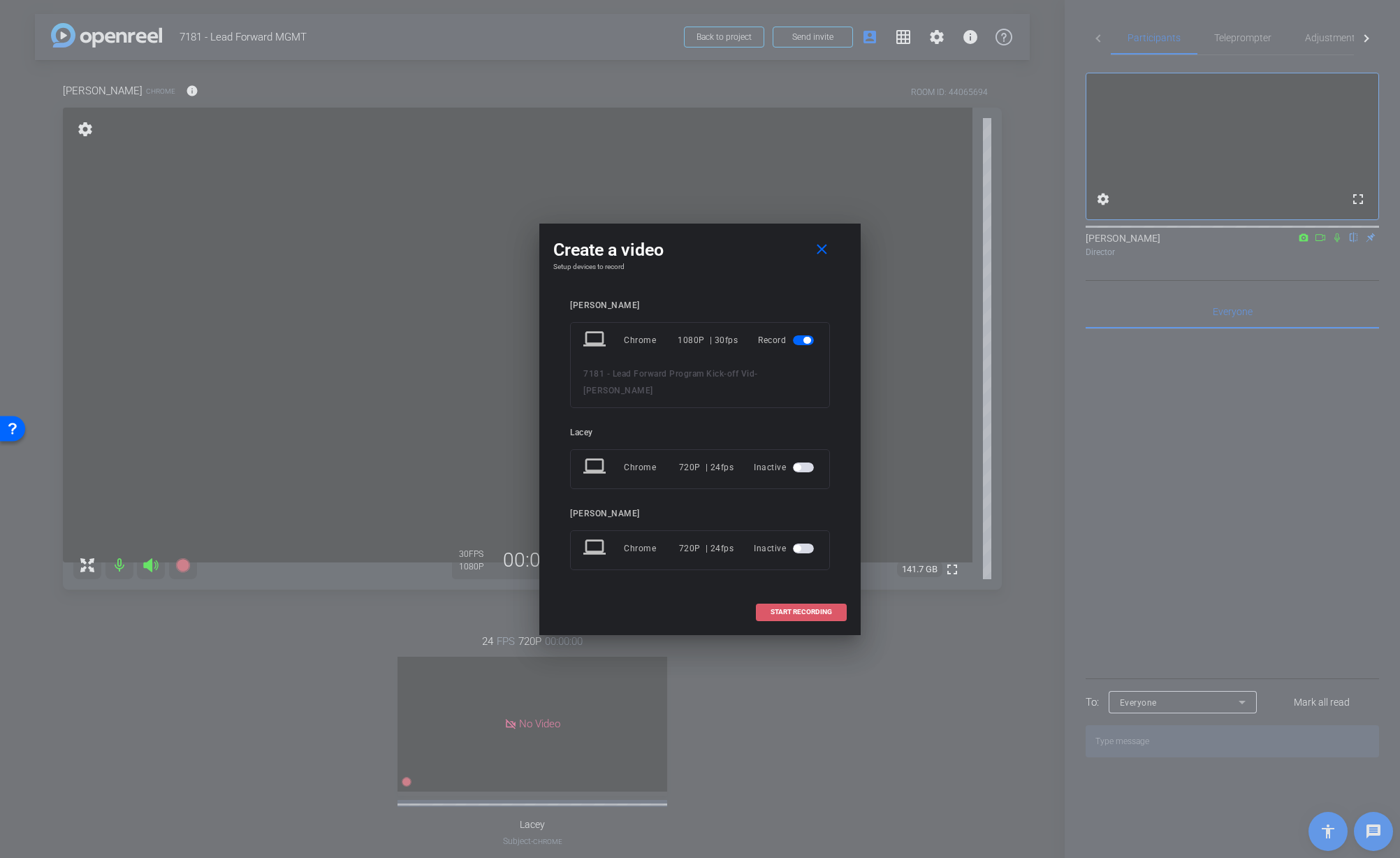
click at [800, 610] on span "START RECORDING" at bounding box center [801, 612] width 62 height 7
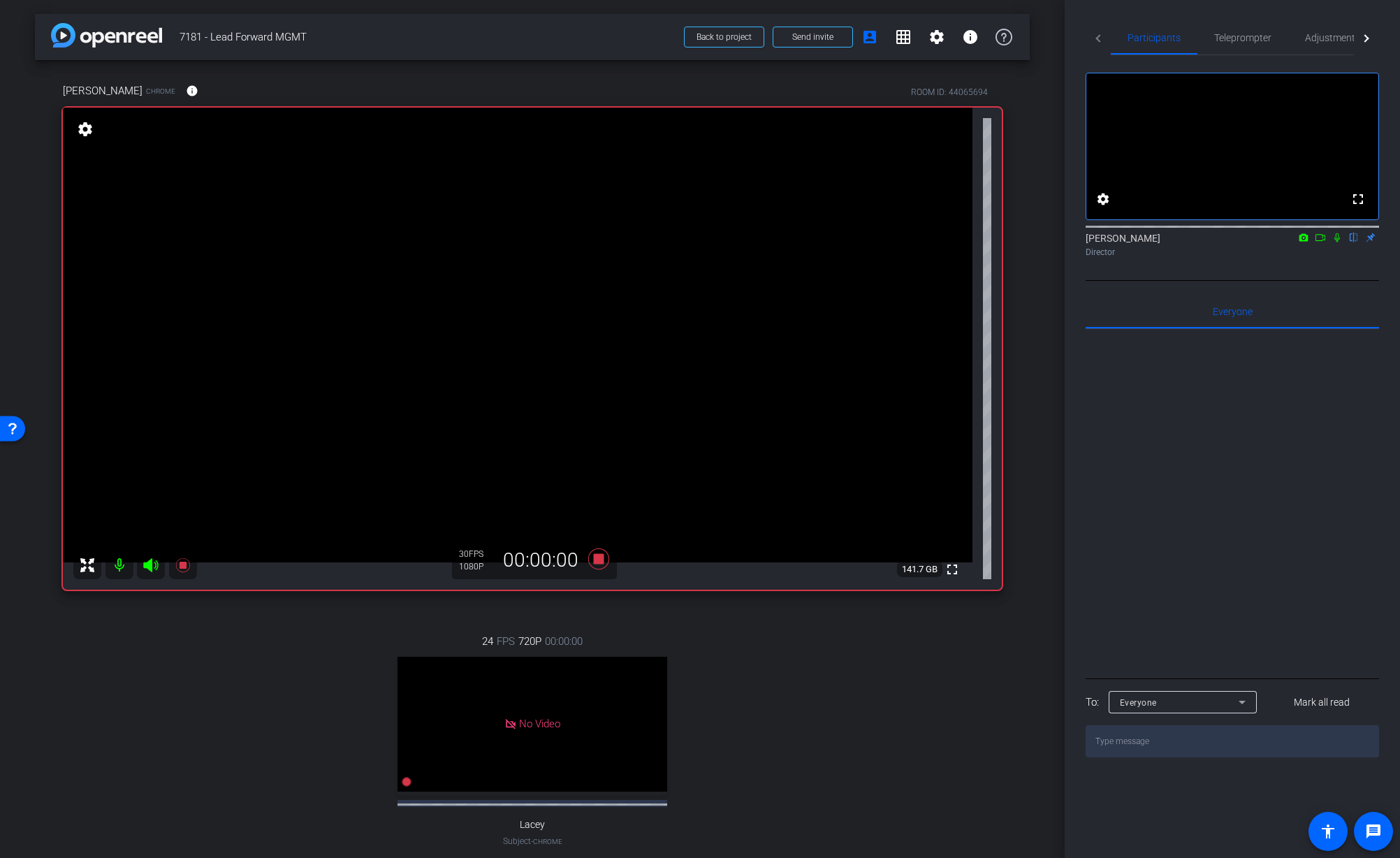
click at [859, 668] on div "24 FPS 720P 00:00:00 No Video Lacey Subject - Chrome settings" at bounding box center [532, 754] width 939 height 288
click at [1056, 475] on div "arrow_back 7181 - Lead Forward MGMT Back to project Send invite account_box gri…" at bounding box center [533, 429] width 1065 height 858
click at [1339, 243] on icon at bounding box center [1337, 238] width 11 height 10
click at [1338, 243] on icon at bounding box center [1338, 238] width 8 height 9
drag, startPoint x: 1340, startPoint y: 255, endPoint x: 1346, endPoint y: 286, distance: 31.6
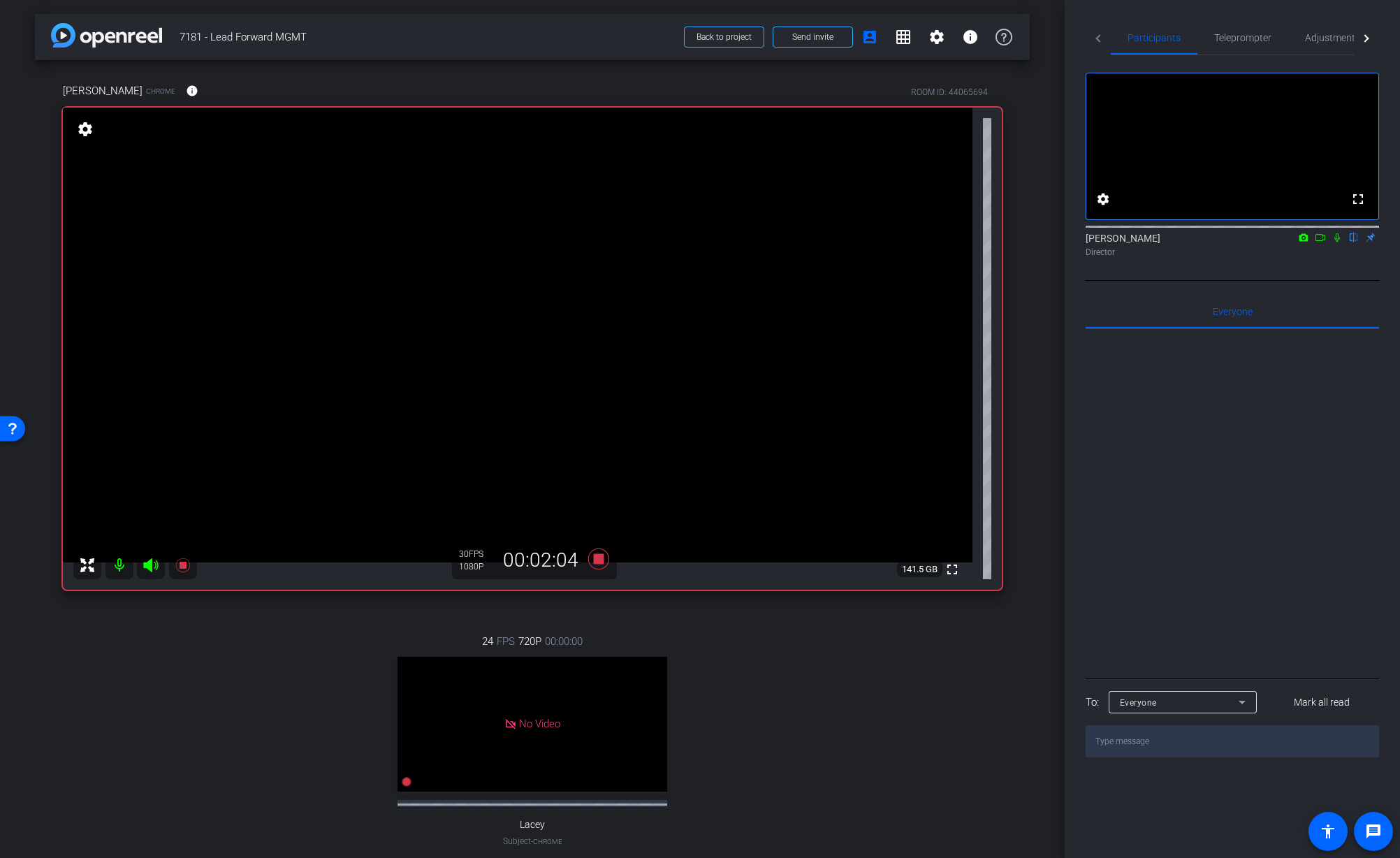
click at [1340, 243] on icon at bounding box center [1337, 238] width 11 height 10
click at [1338, 243] on icon at bounding box center [1338, 238] width 8 height 9
click at [1336, 243] on icon at bounding box center [1337, 238] width 6 height 9
click at [1337, 243] on icon at bounding box center [1338, 238] width 8 height 9
click at [881, 654] on div "24 FPS 720P 00:00:00 No Video Lacey Subject - Chrome settings" at bounding box center [532, 754] width 939 height 288
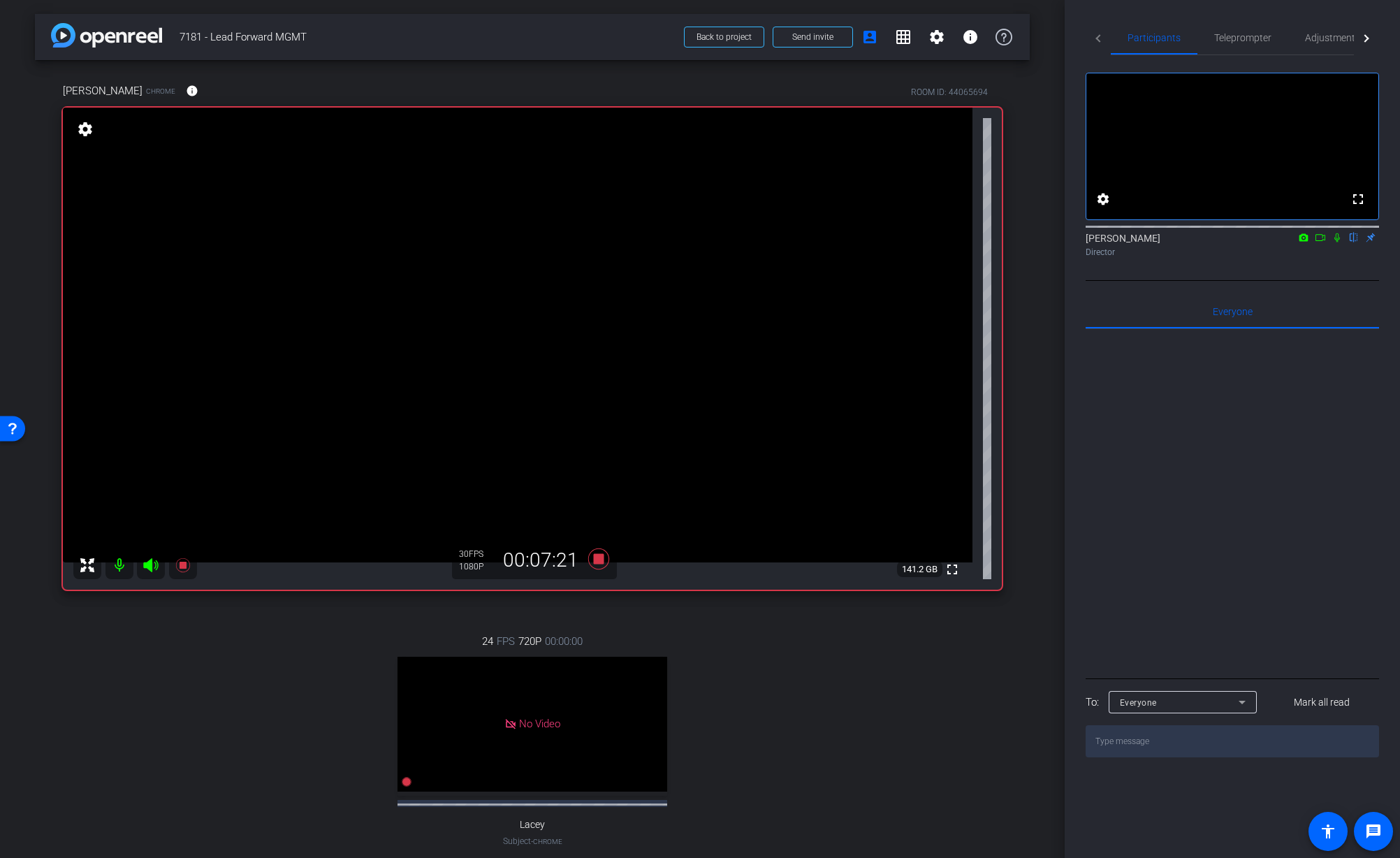
click at [1335, 263] on div "Jon Williams flip Director" at bounding box center [1232, 241] width 293 height 43
click at [788, 733] on div "24 FPS 720P 00:00:00 fullscreen Lacey Subject - Chrome settings" at bounding box center [532, 754] width 939 height 288
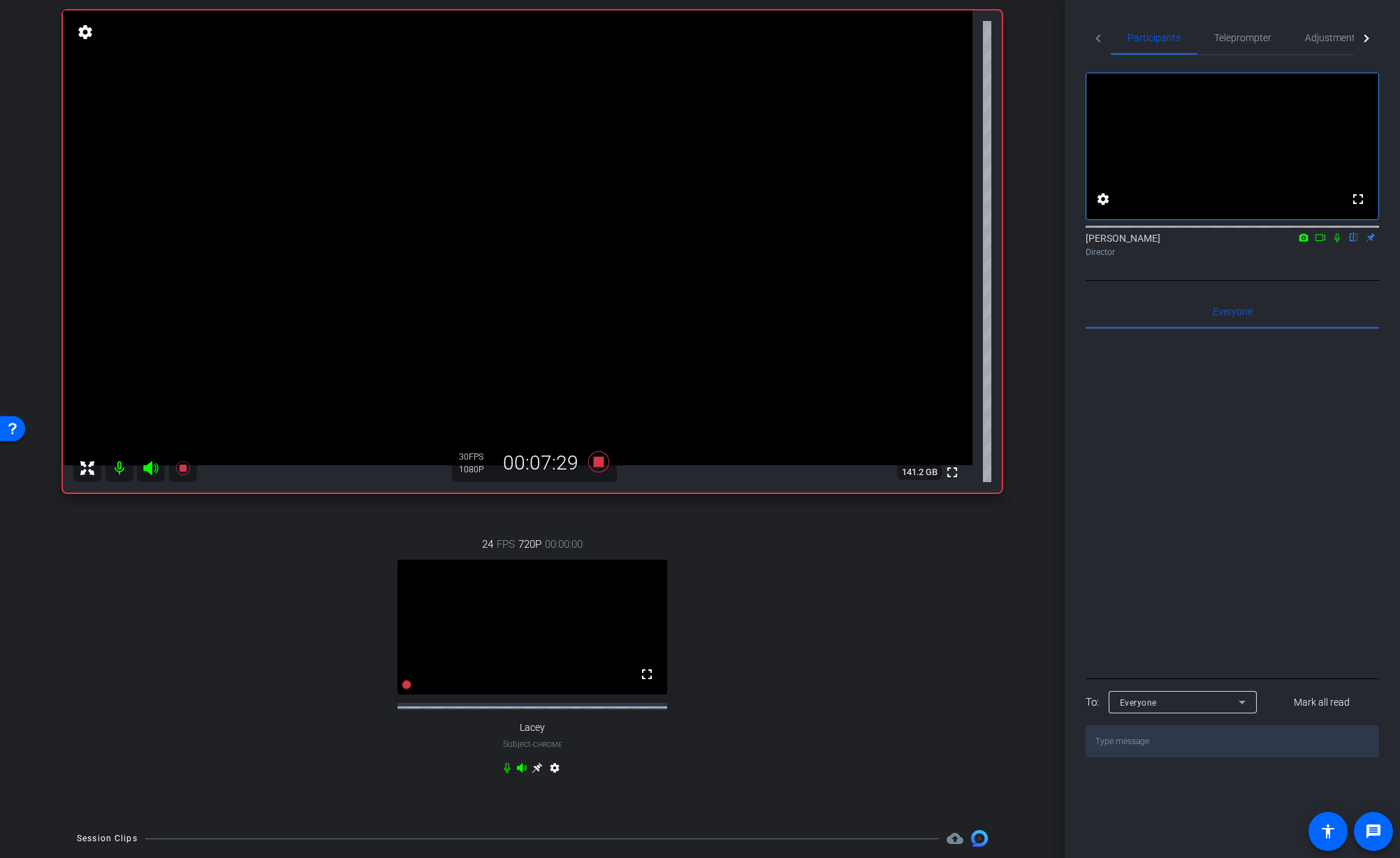
scroll to position [100, 0]
click at [724, 538] on div "24 FPS 720P 00:00:00 fullscreen Lacey Subject - Chrome settings" at bounding box center [532, 656] width 939 height 288
click at [599, 460] on icon at bounding box center [598, 460] width 21 height 21
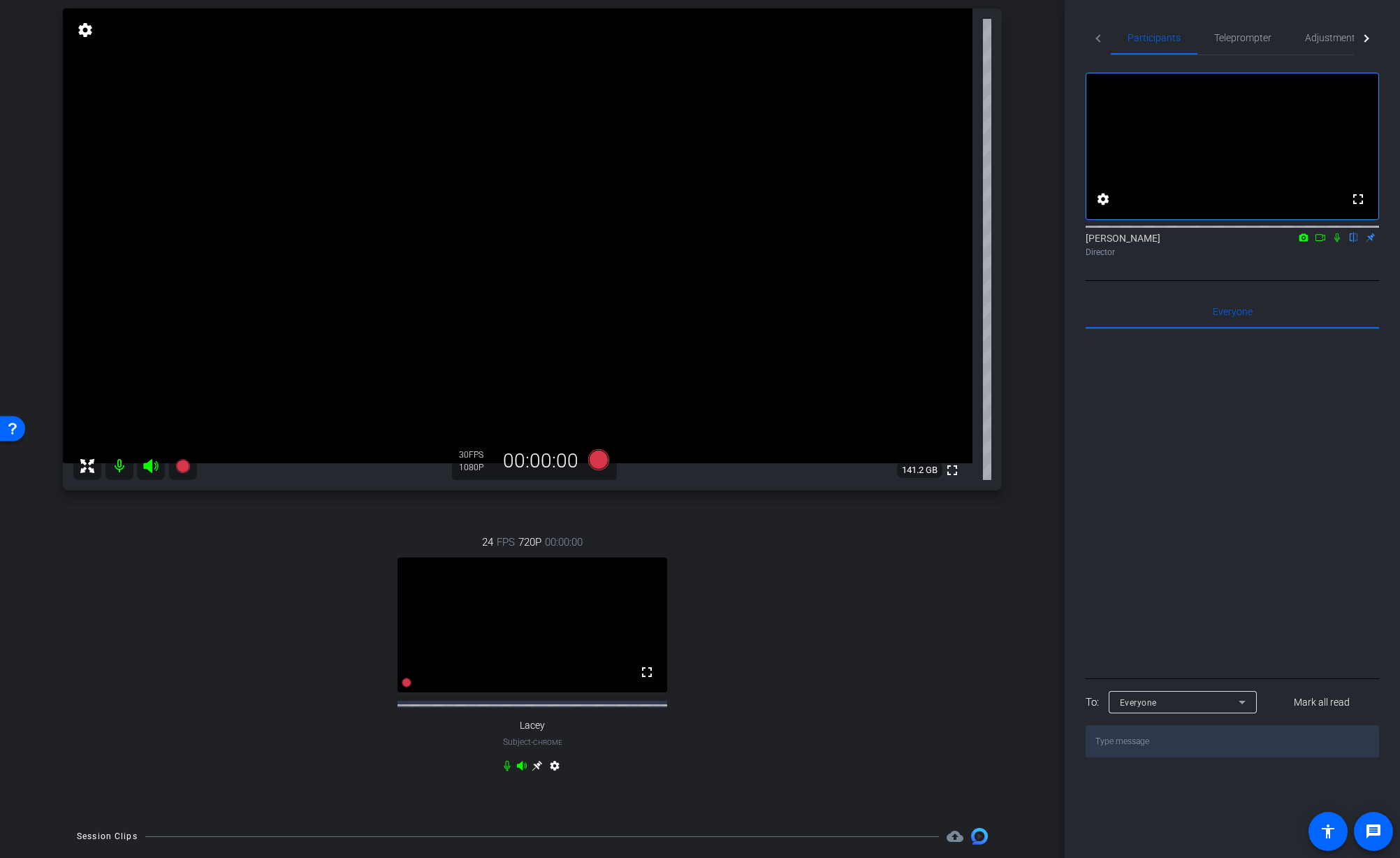
click at [857, 577] on div "24 FPS 720P 00:00:00 fullscreen Lacey Subject - Chrome settings" at bounding box center [532, 656] width 939 height 288
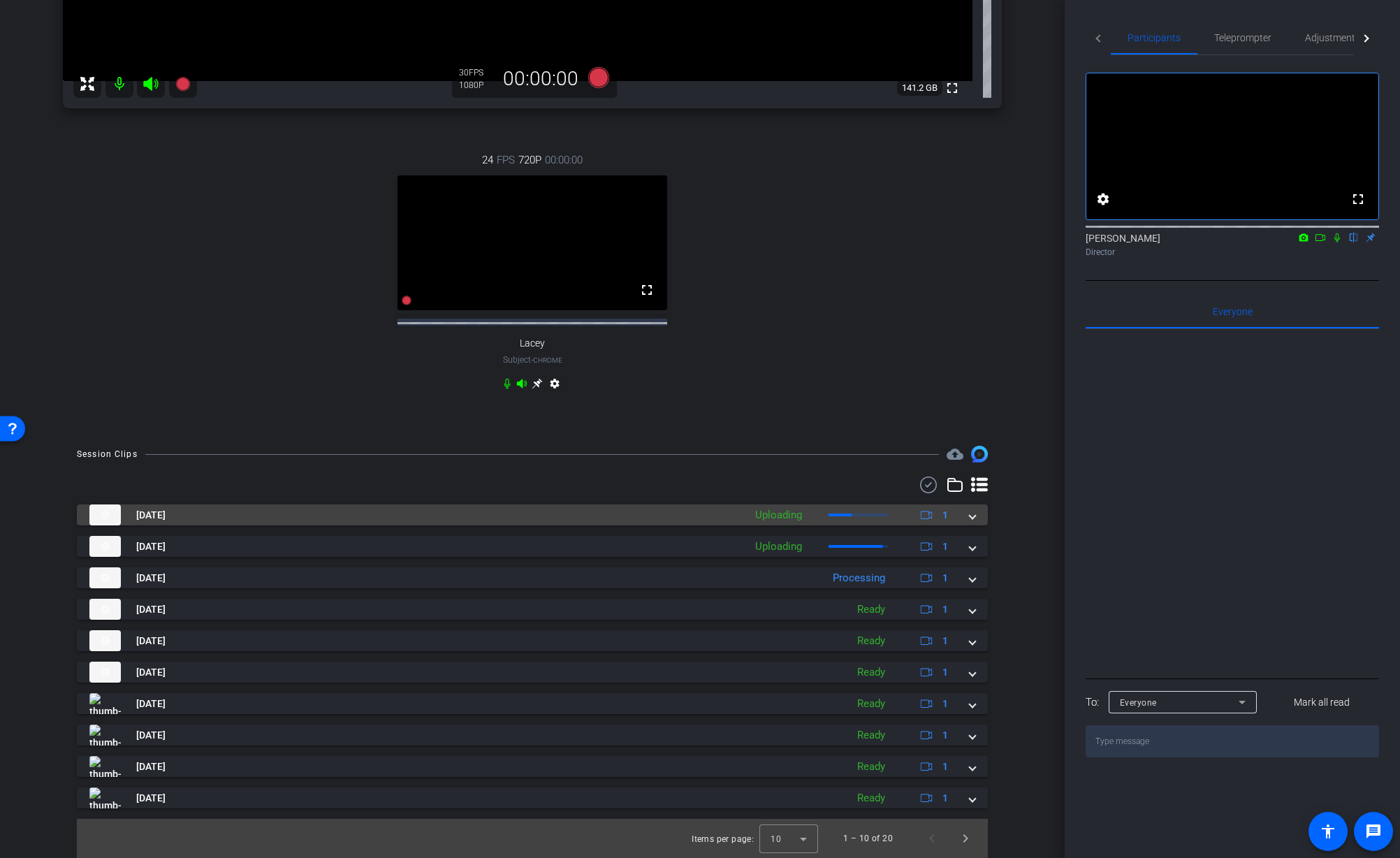
click at [974, 520] on span at bounding box center [972, 515] width 6 height 14
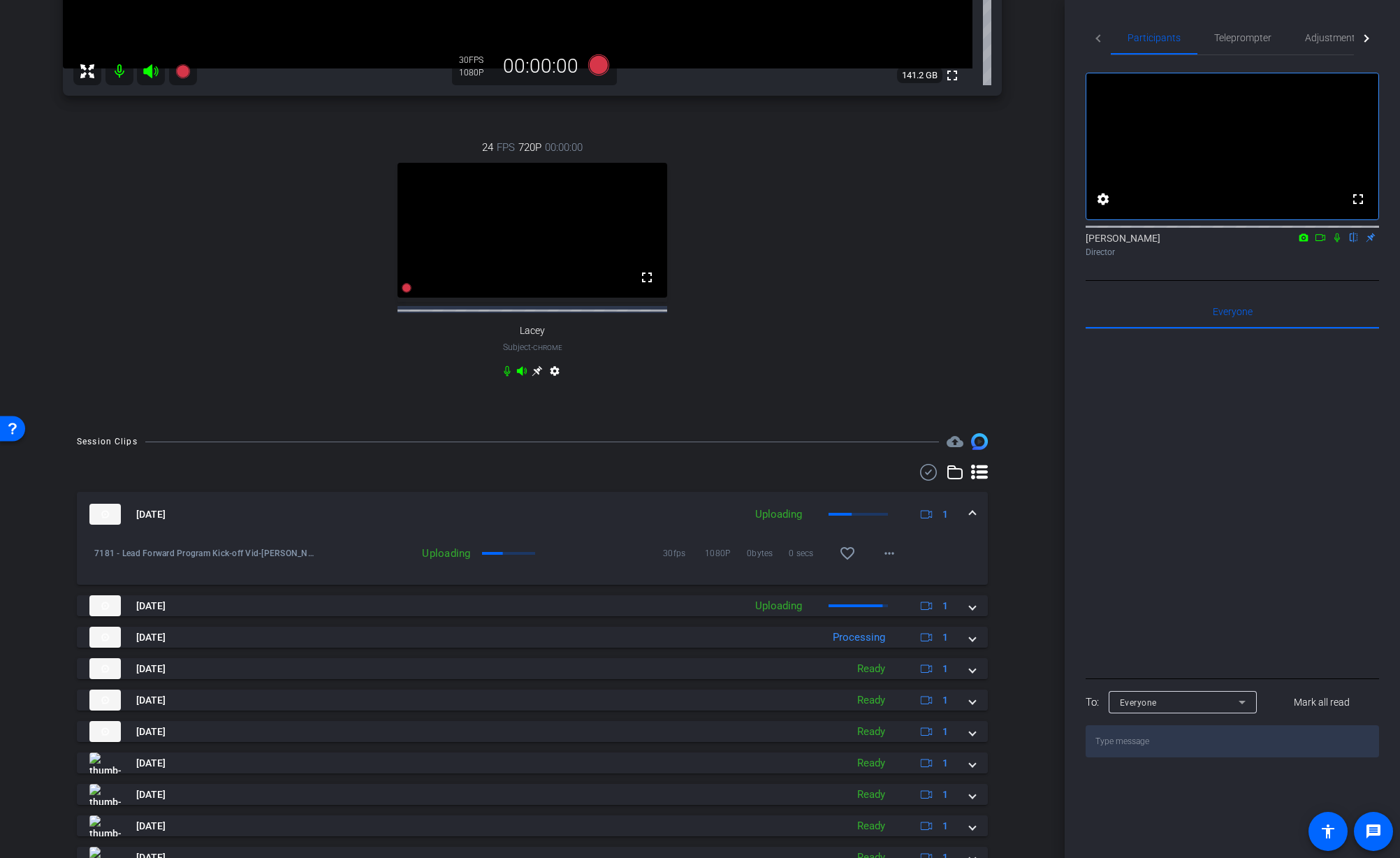
click at [972, 522] on span at bounding box center [972, 515] width 6 height 14
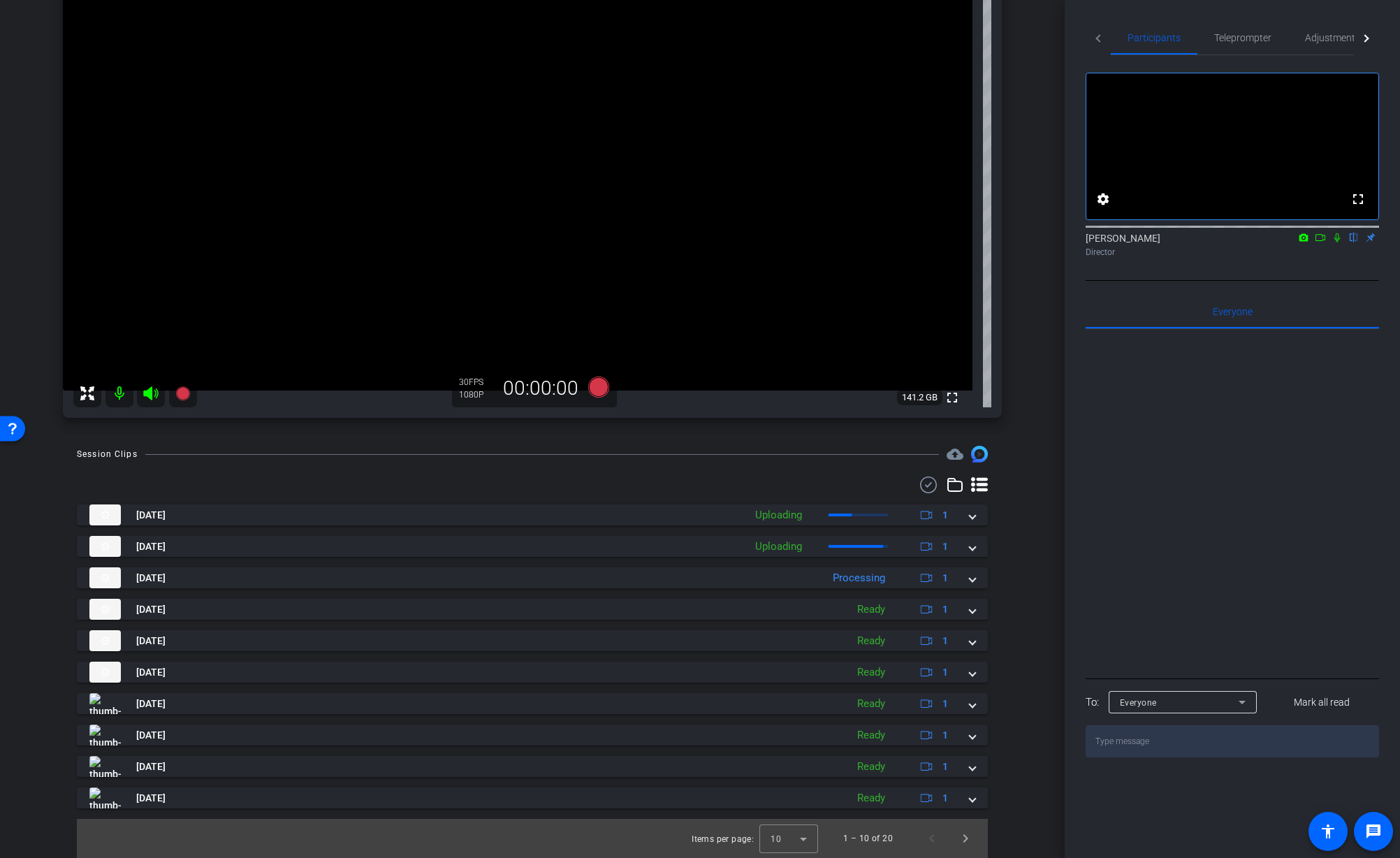
scroll to position [172, 0]
click at [1039, 394] on div "arrow_back 7181 - Lead Forward MGMT Back to project Send invite account_box gri…" at bounding box center [533, 257] width 1065 height 858
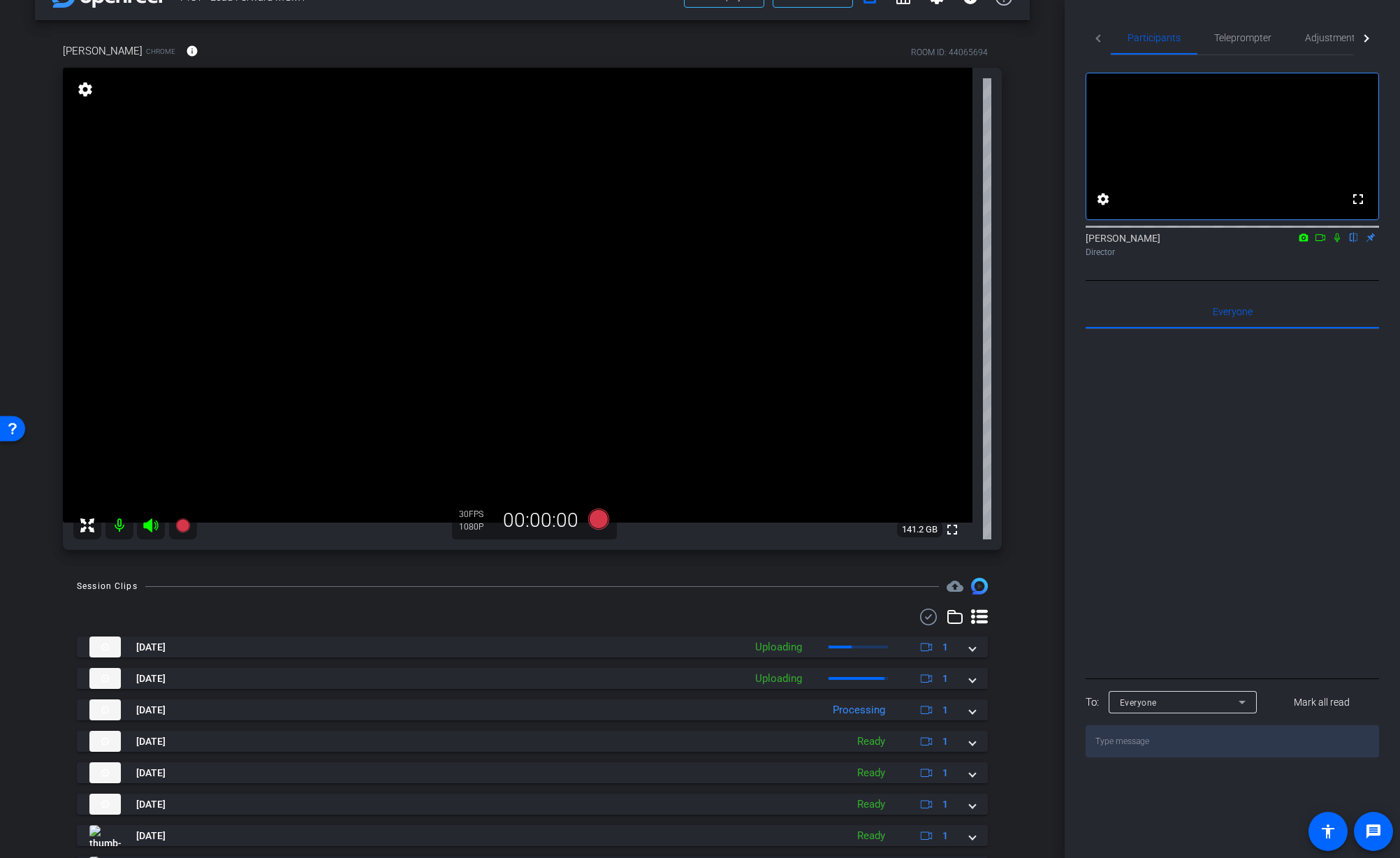
scroll to position [0, 0]
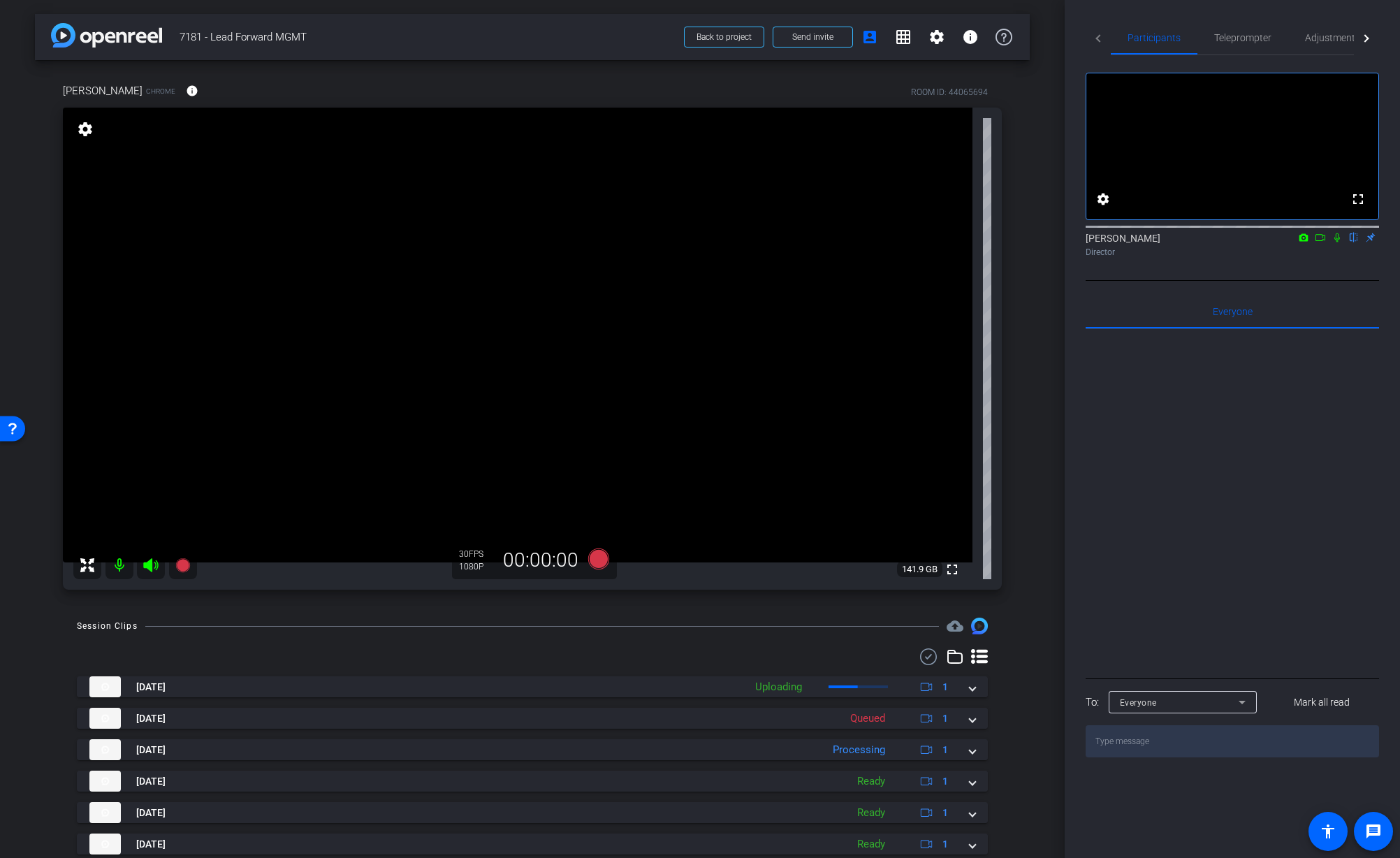
click at [1014, 721] on div "Session Clips cloud_upload Sep 25, 2025 Uploading 1 7181 - Lead Forward Program…" at bounding box center [532, 823] width 995 height 412
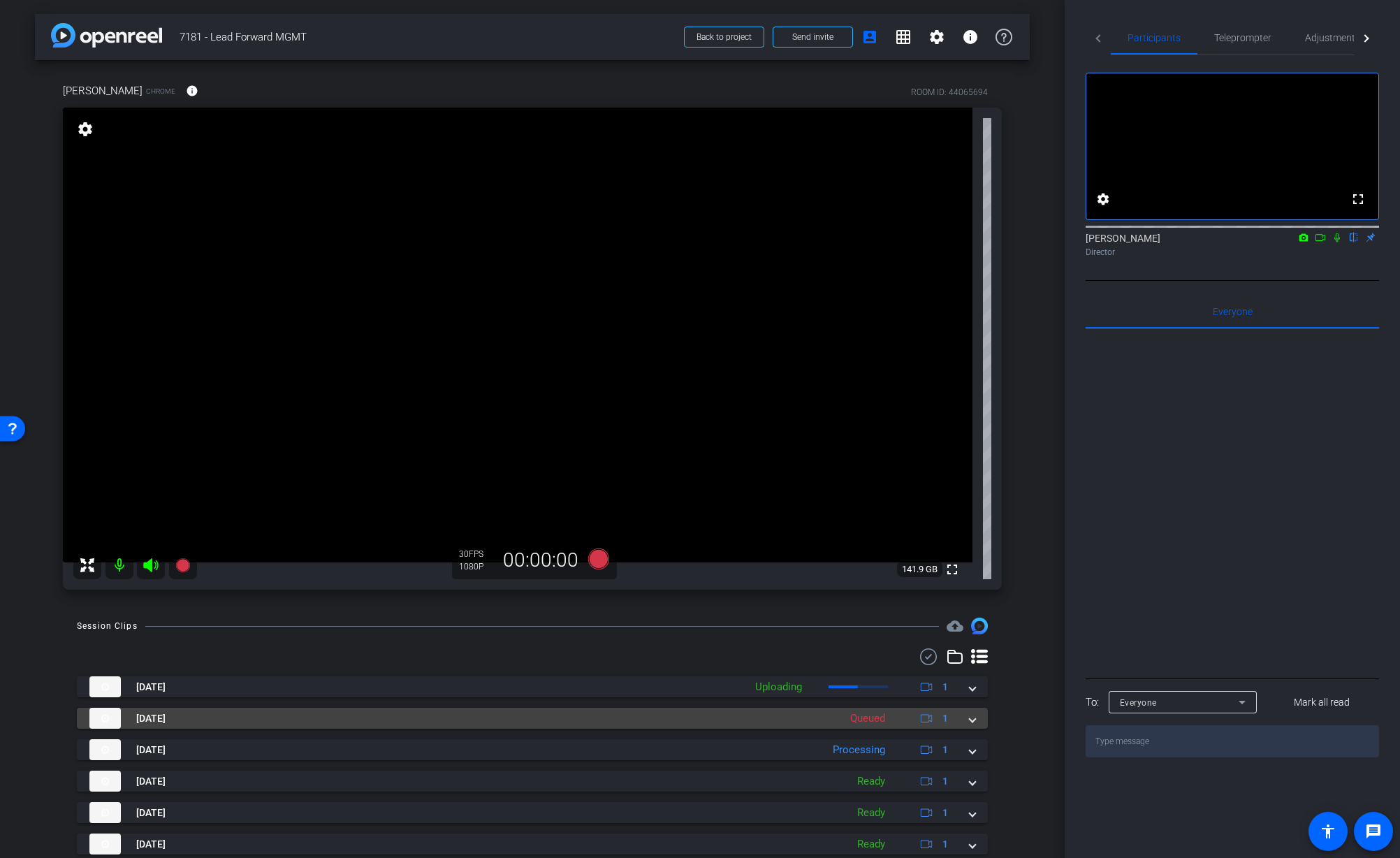
click at [974, 722] on span at bounding box center [972, 719] width 6 height 14
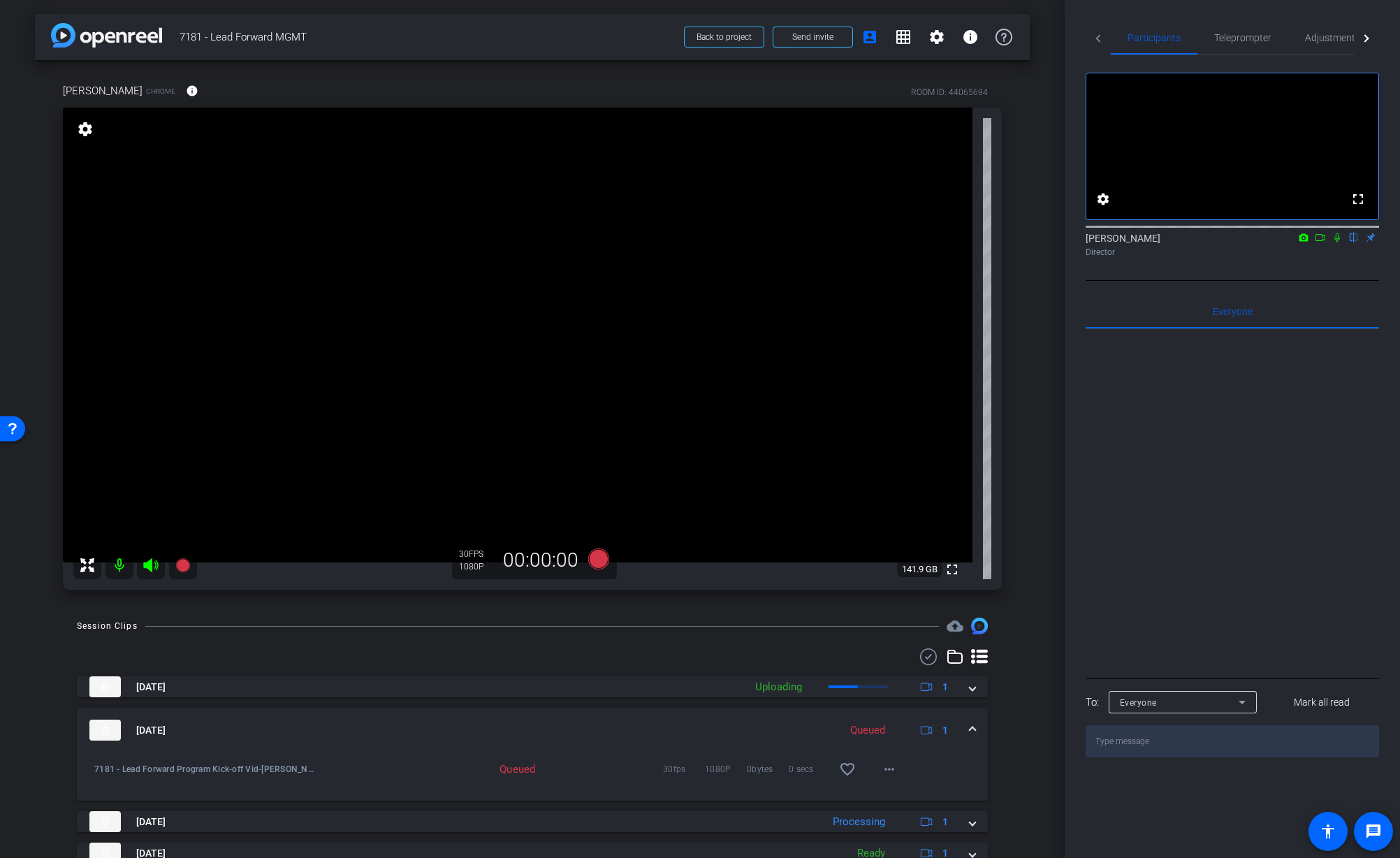
click at [1001, 718] on div "Session Clips cloud_upload Sep 25, 2025 Uploading 1 7181 - Lead Forward Program…" at bounding box center [532, 860] width 995 height 484
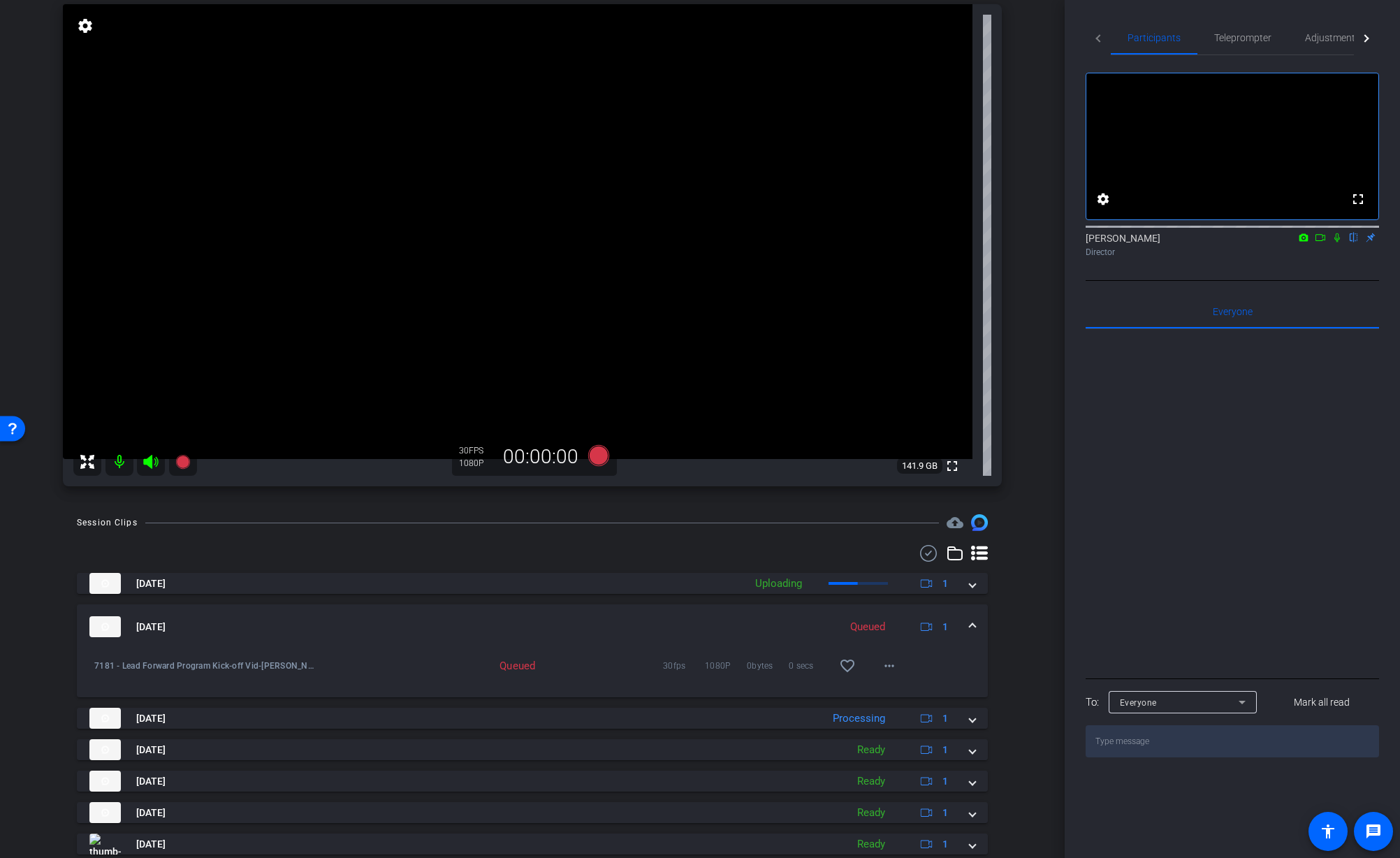
scroll to position [130, 0]
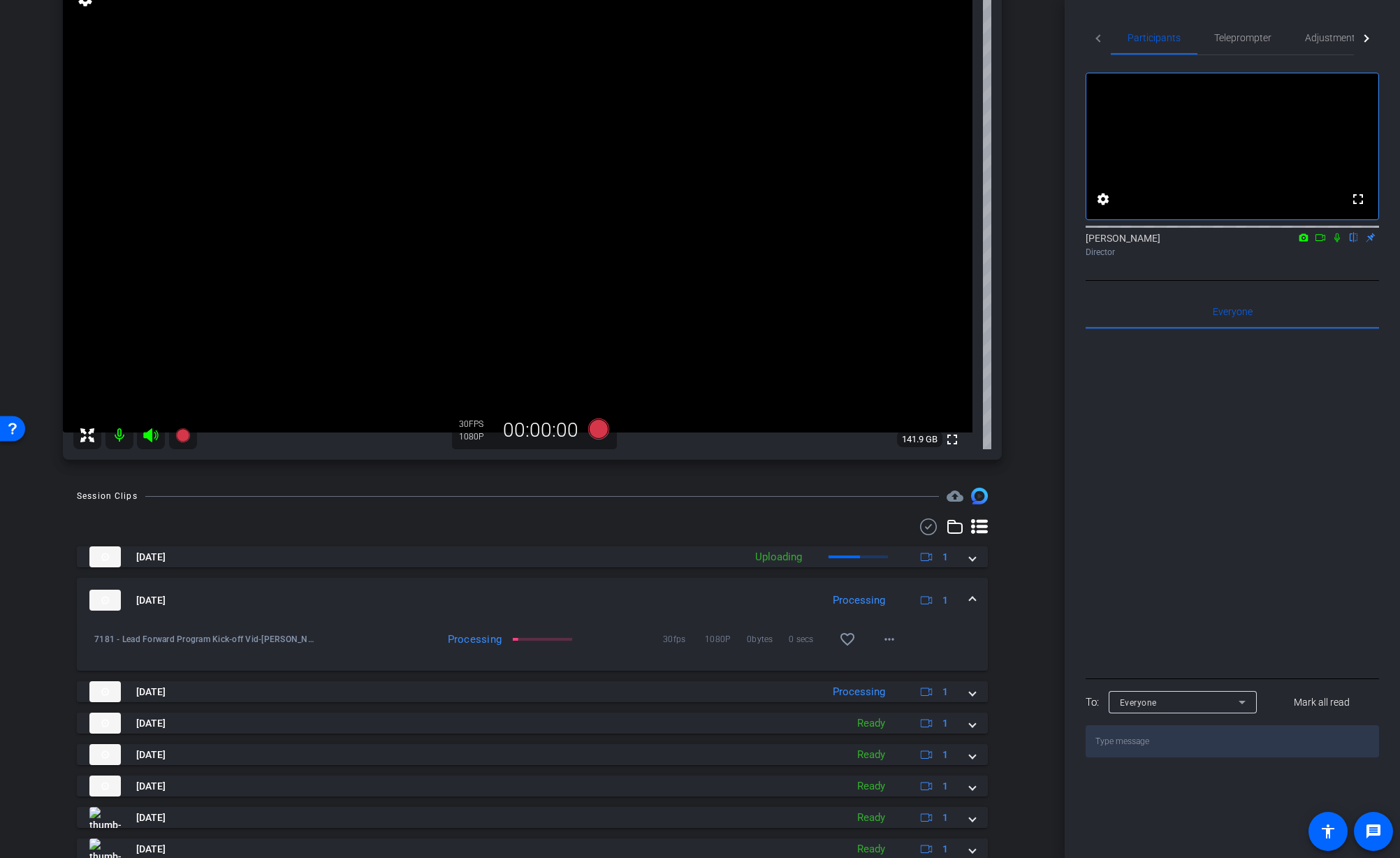
click at [1006, 566] on div "Session Clips cloud_upload Sep 25, 2025 Uploading 1 7181 - Lead Forward Program…" at bounding box center [532, 729] width 995 height 484
click at [1016, 573] on div "Session Clips cloud_upload Sep 25, 2025 Uploading 1 7181 - Lead Forward Program…" at bounding box center [532, 729] width 995 height 484
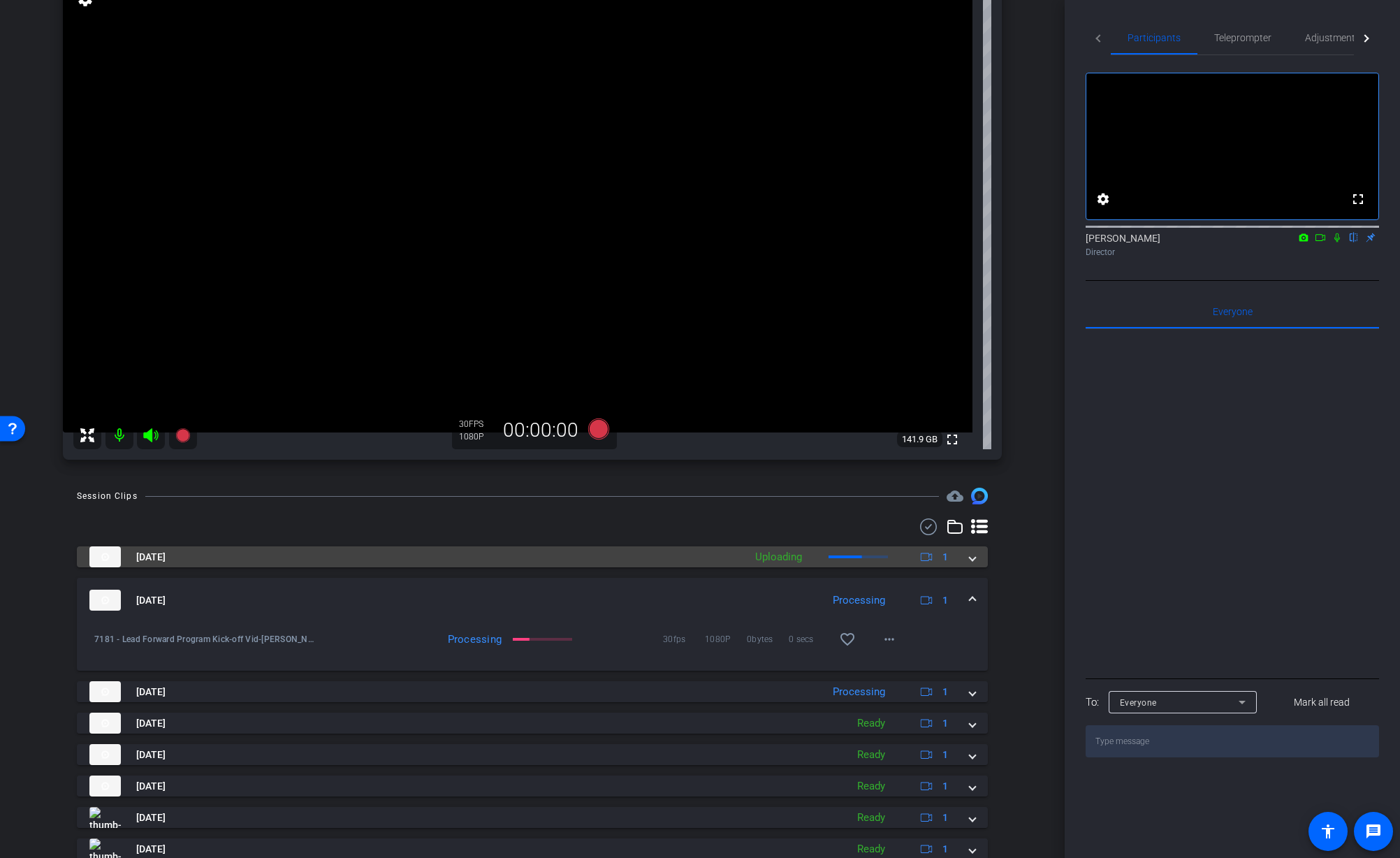
click at [969, 558] on span at bounding box center [972, 558] width 6 height 14
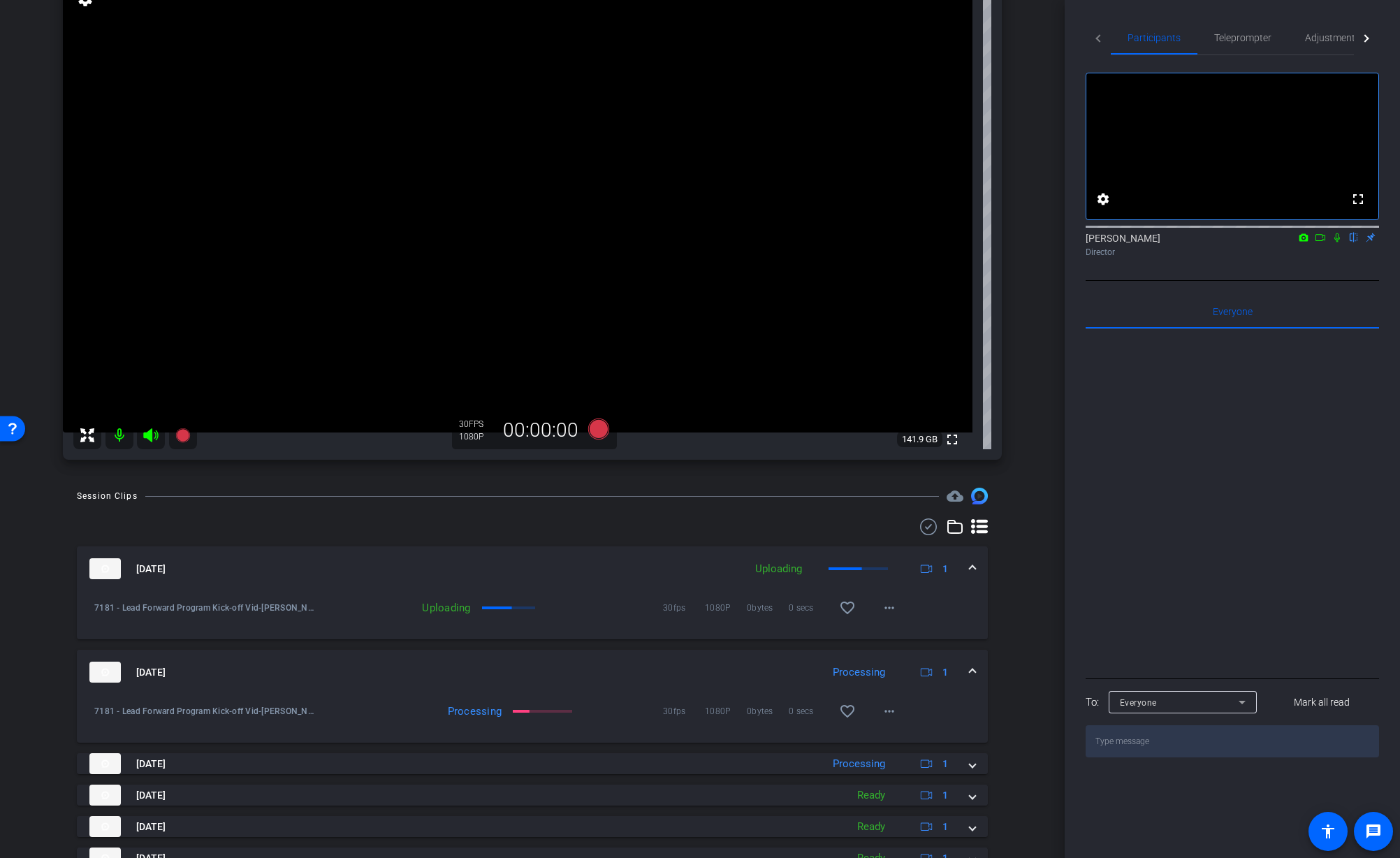
click at [1014, 582] on div "Session Clips cloud_upload Sep 25, 2025 Uploading 1 7181 - Lead Forward Program…" at bounding box center [532, 766] width 995 height 556
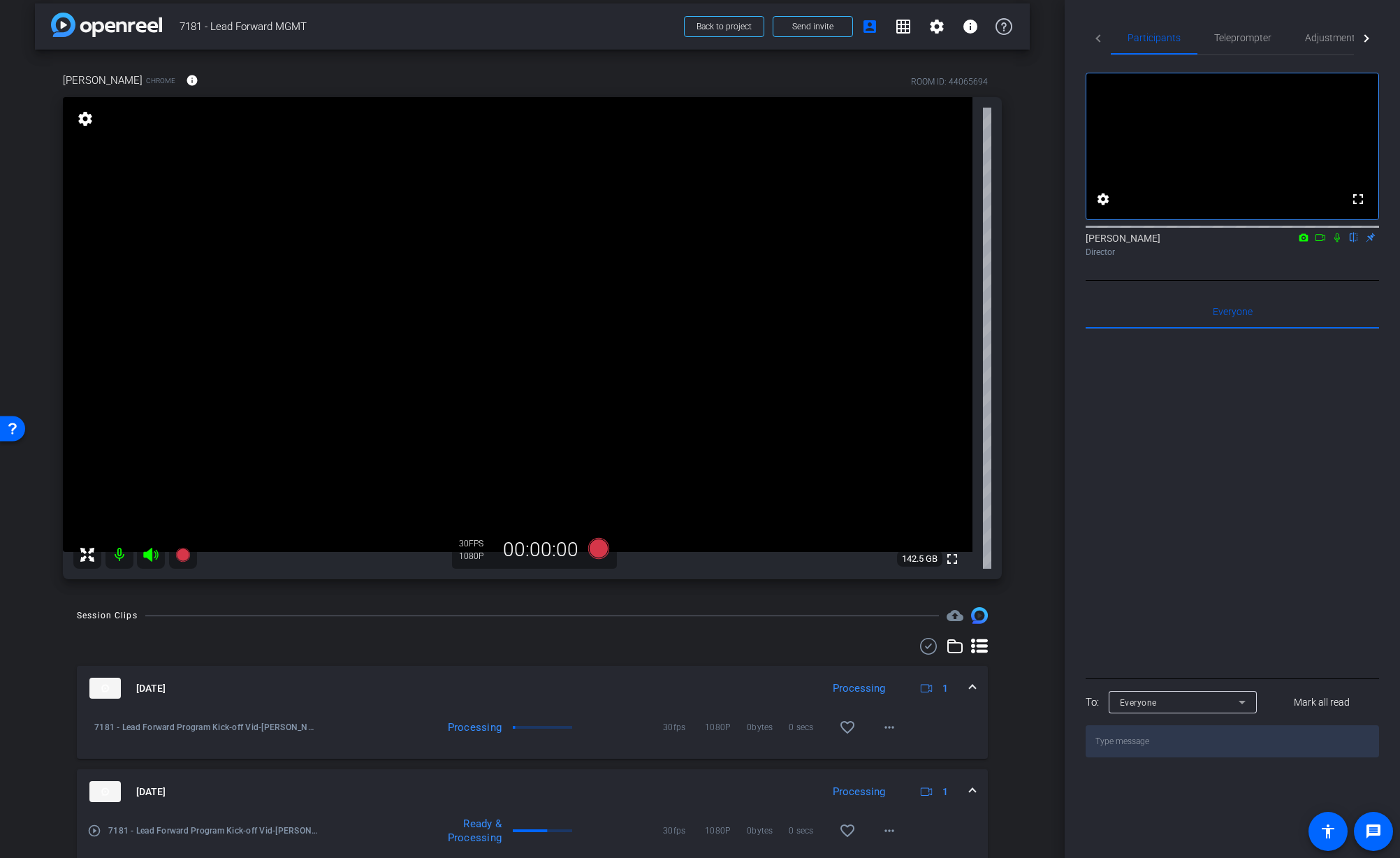
scroll to position [0, 0]
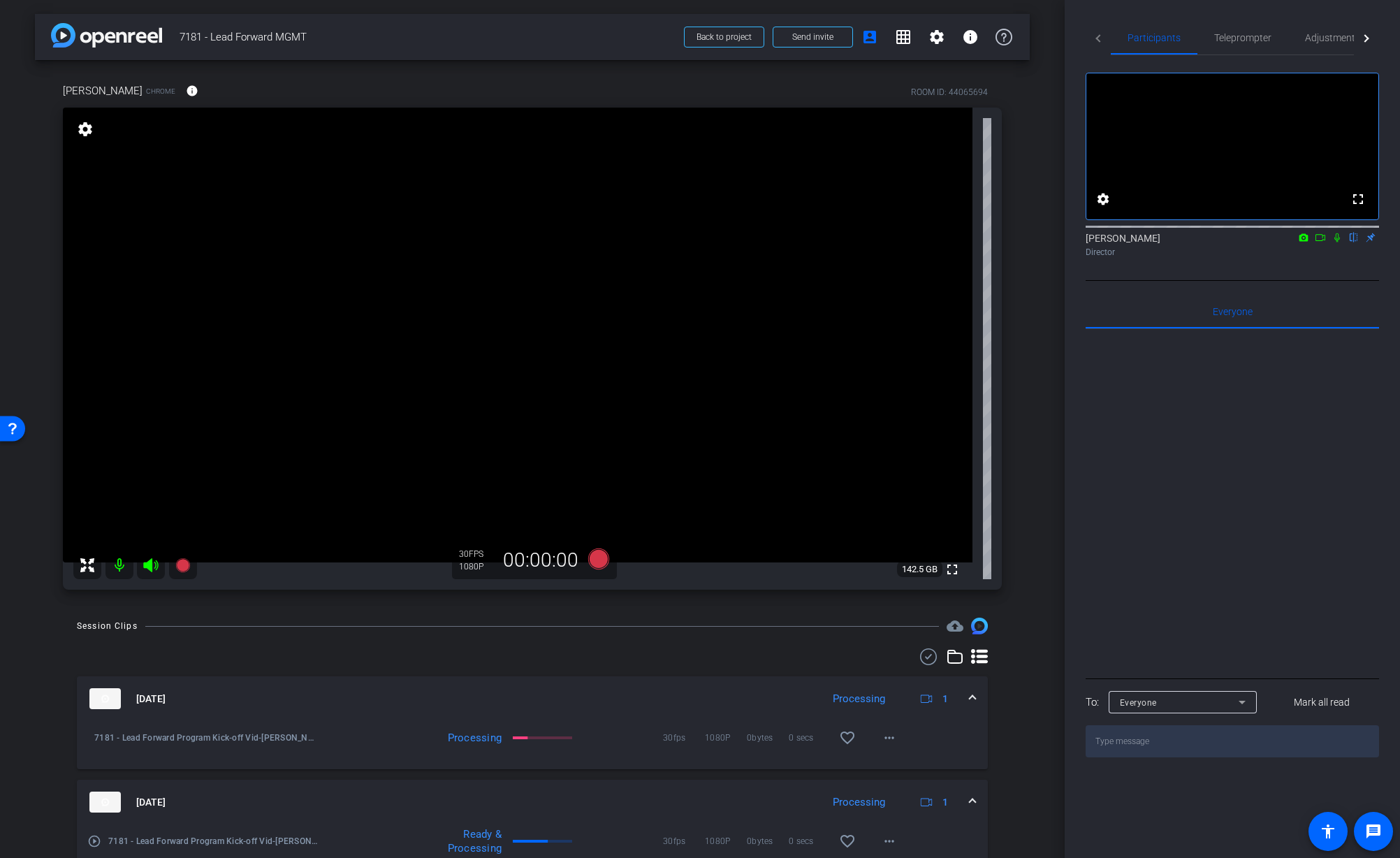
drag, startPoint x: 1043, startPoint y: 406, endPoint x: 1054, endPoint y: 393, distance: 17.0
click at [1045, 403] on div "arrow_back 7181 - Lead Forward MGMT Back to project Send invite account_box gri…" at bounding box center [533, 429] width 1065 height 858
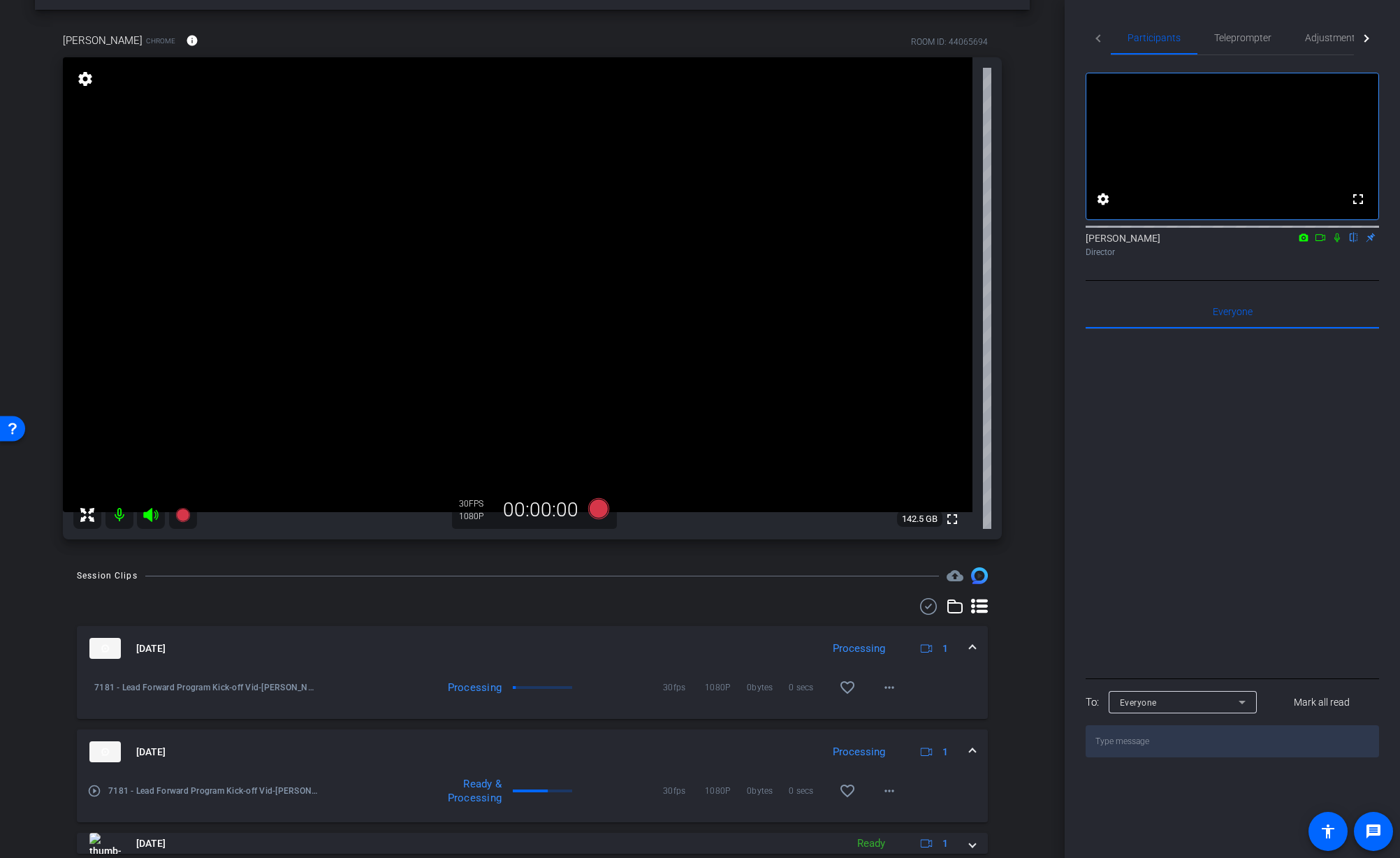
scroll to position [154, 0]
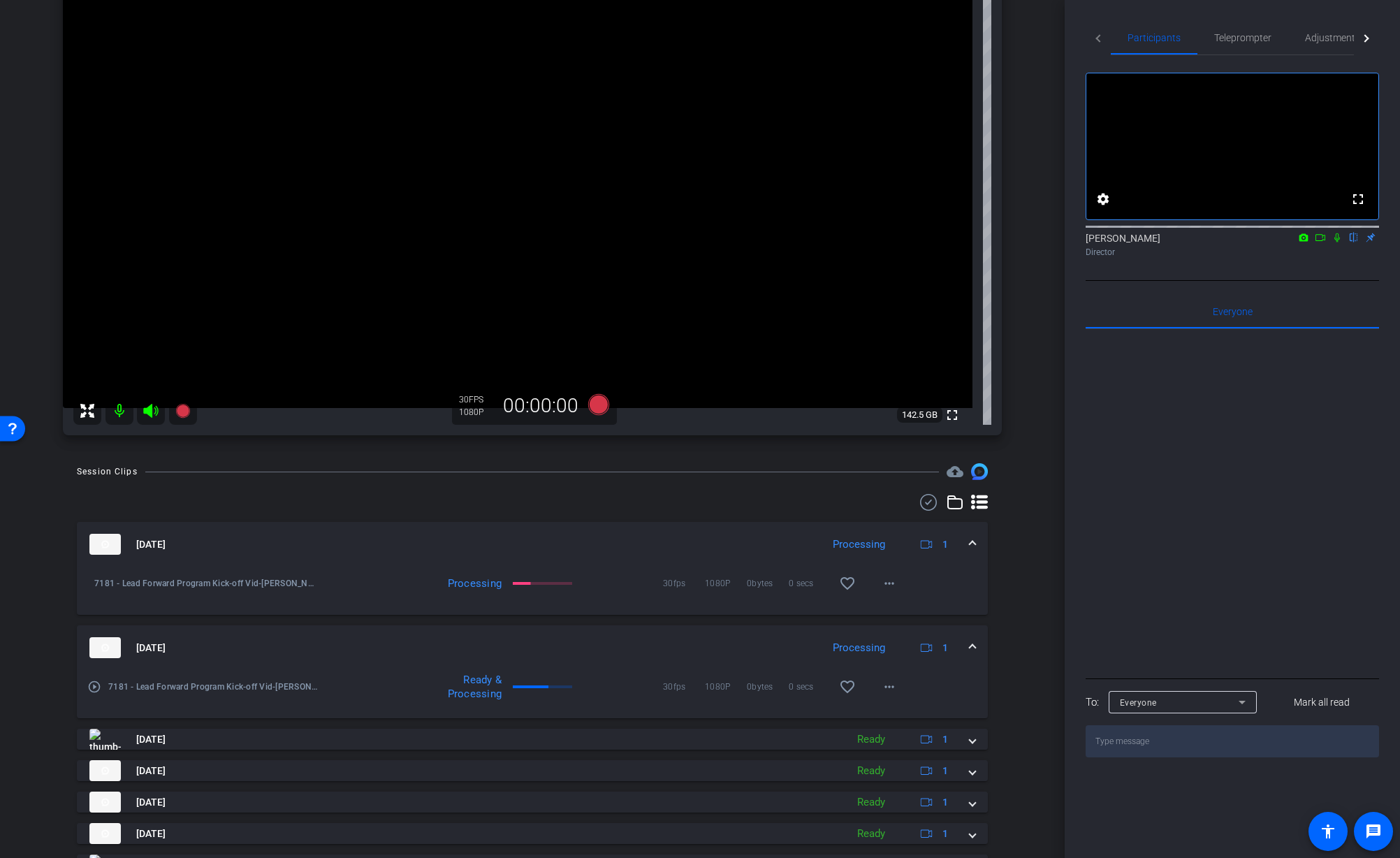
click at [1023, 609] on div "Session Clips cloud_upload Sep 25, 2025 Processing 1 7181 - Lead Forward Progra…" at bounding box center [532, 742] width 995 height 556
click at [1023, 554] on div "Session Clips cloud_upload Sep 25, 2025 Processing 1 7181 - Lead Forward Progra…" at bounding box center [532, 742] width 995 height 556
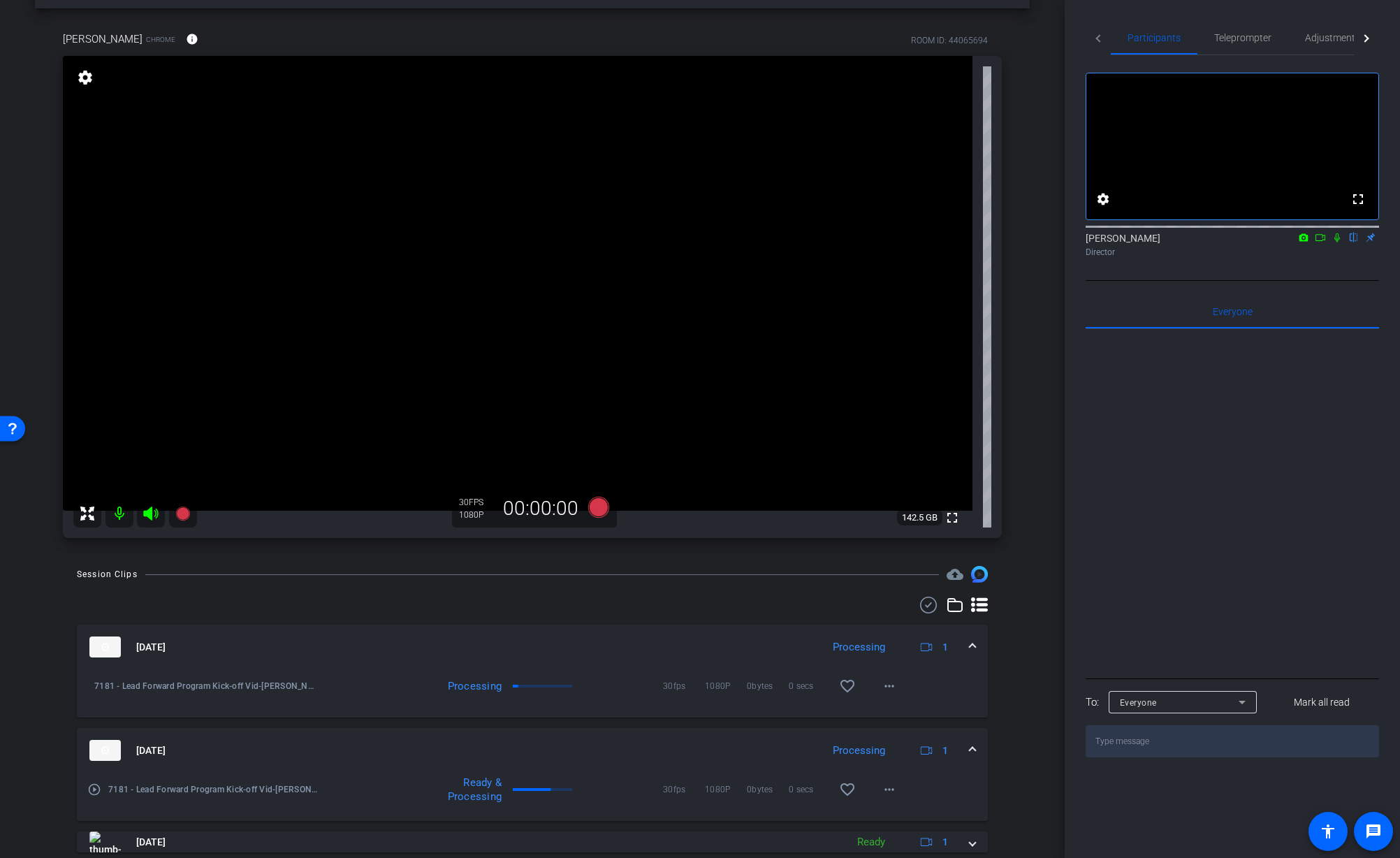
scroll to position [0, 0]
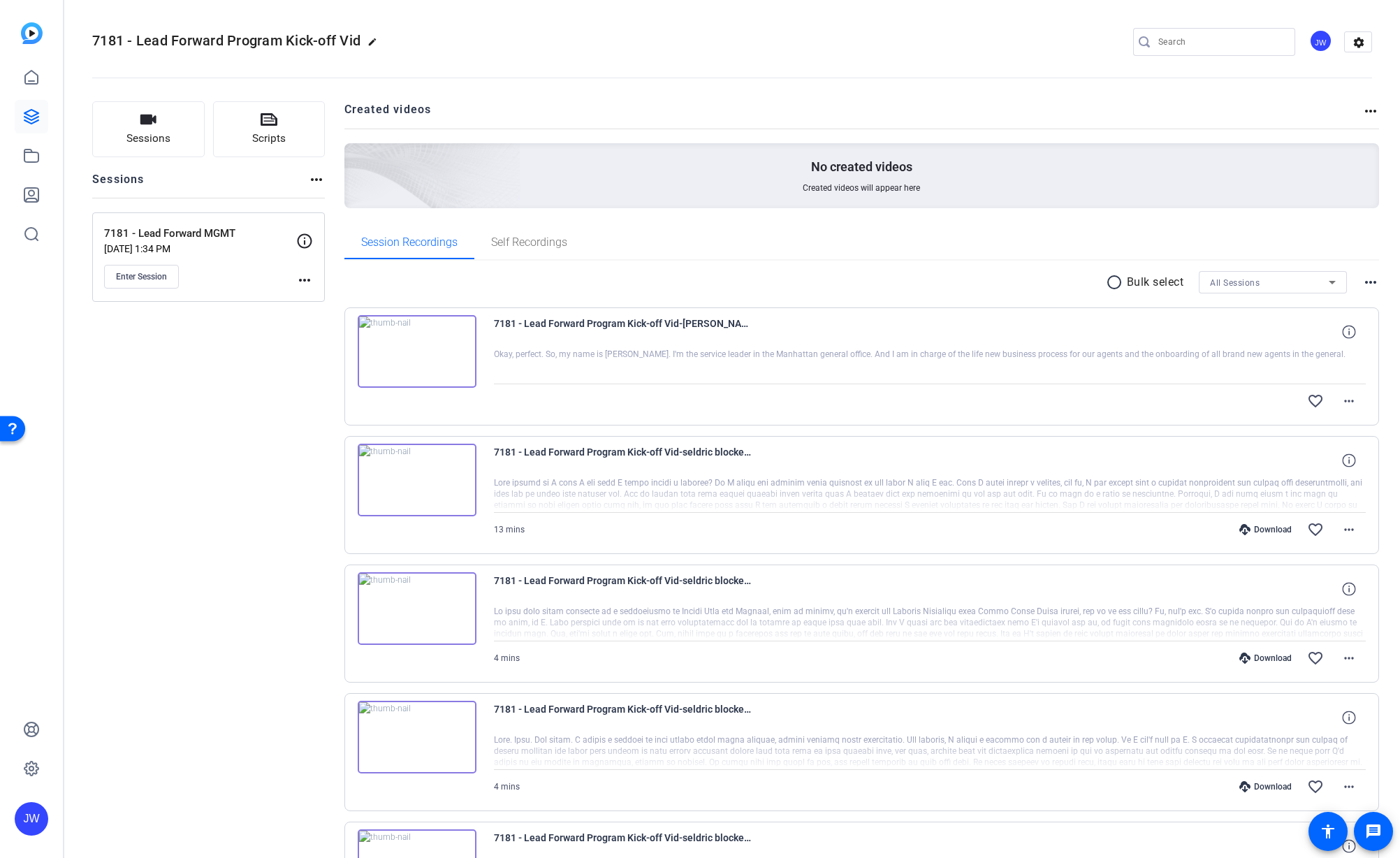
click at [462, 372] on img at bounding box center [417, 351] width 119 height 72
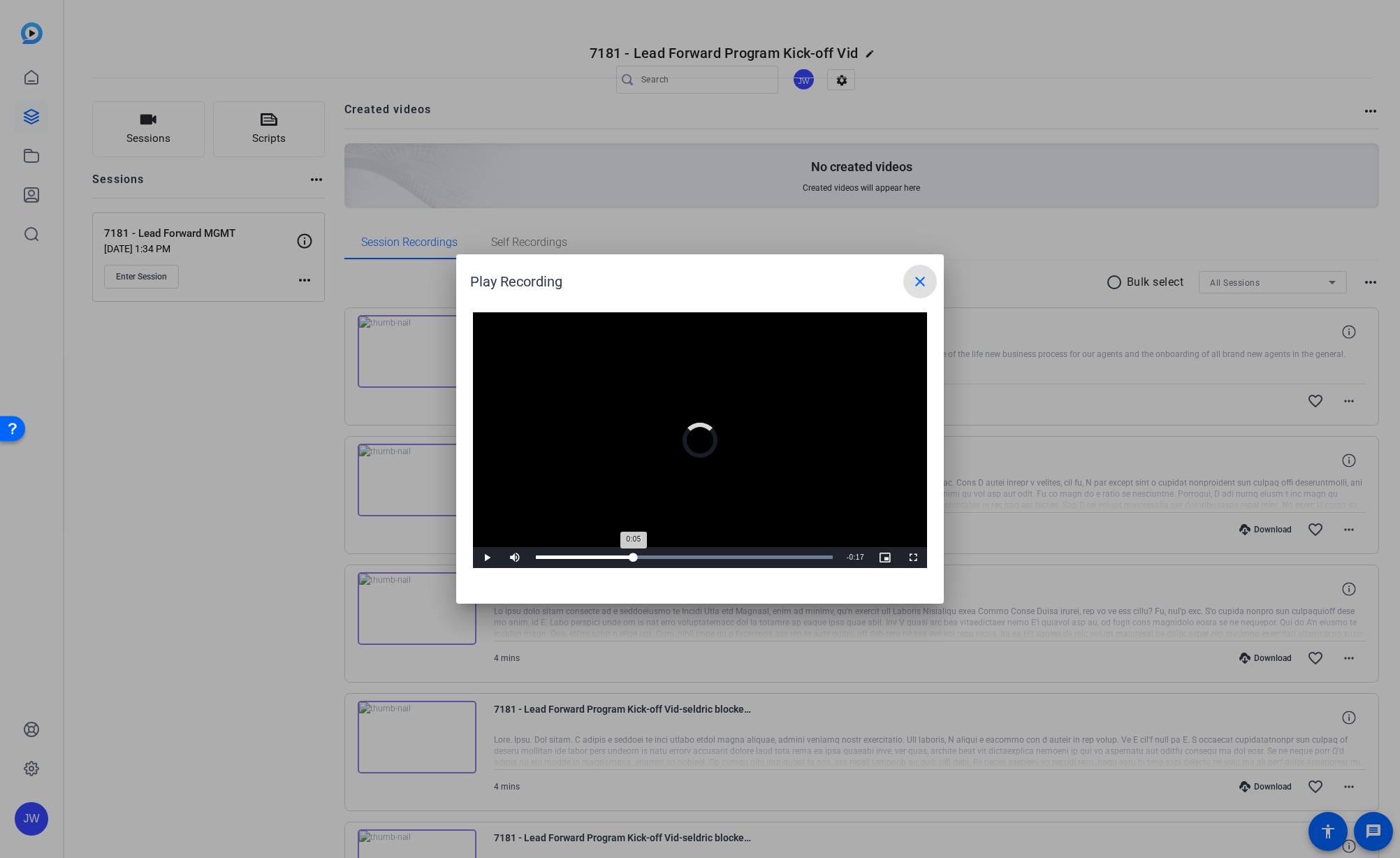
click at [633, 554] on div "Loaded : 100.00% 0:08 0:05" at bounding box center [684, 558] width 311 height 21
click at [666, 557] on div "Loaded : 100.00% 0:11 0:08" at bounding box center [684, 558] width 297 height 3
click at [926, 286] on mat-icon "close" at bounding box center [920, 281] width 17 height 17
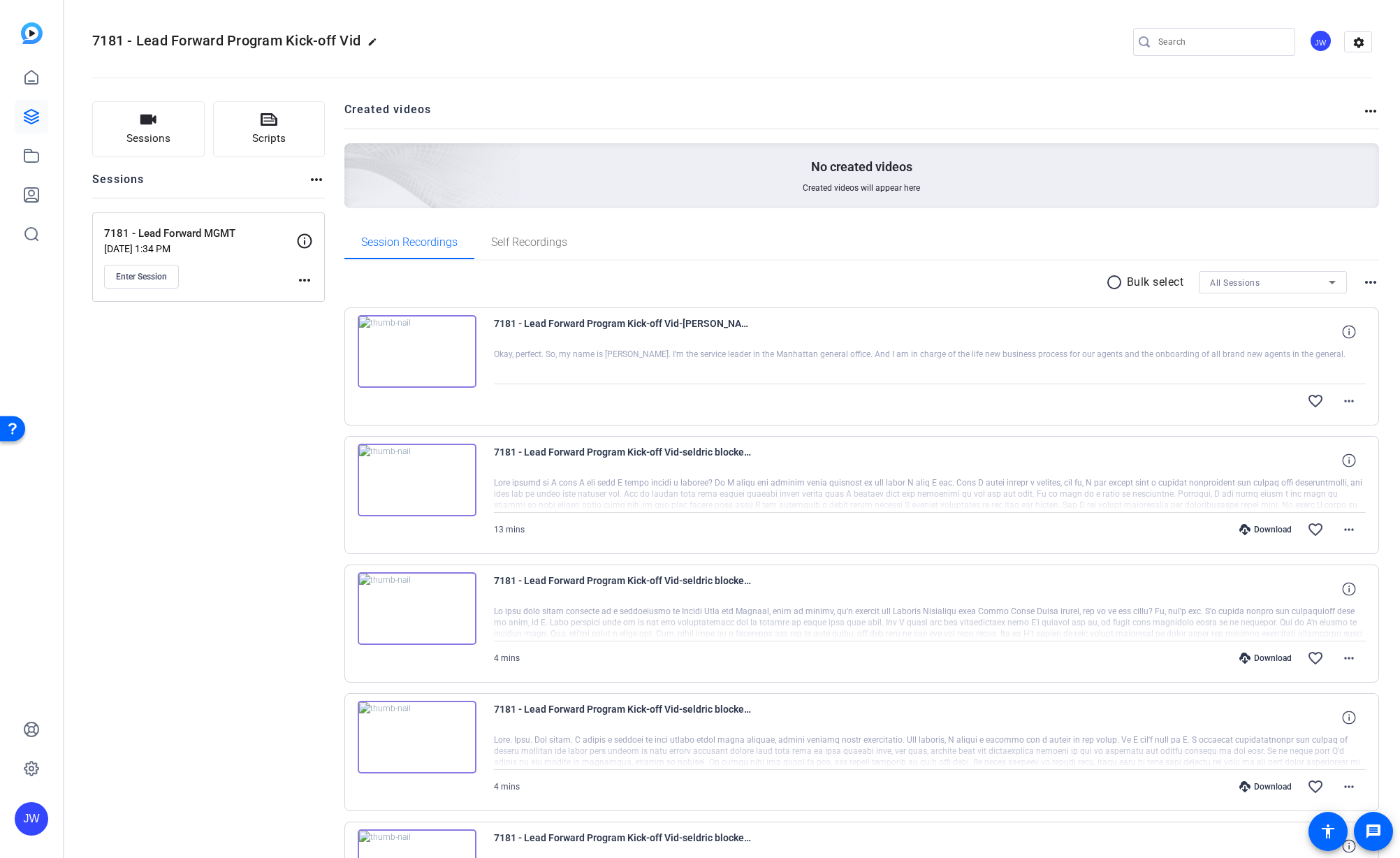
click at [679, 35] on div "7181 - Lead Forward Program Kick-off Vid edit JW settings" at bounding box center [733, 42] width 1280 height 21
